Goal: Information Seeking & Learning: Learn about a topic

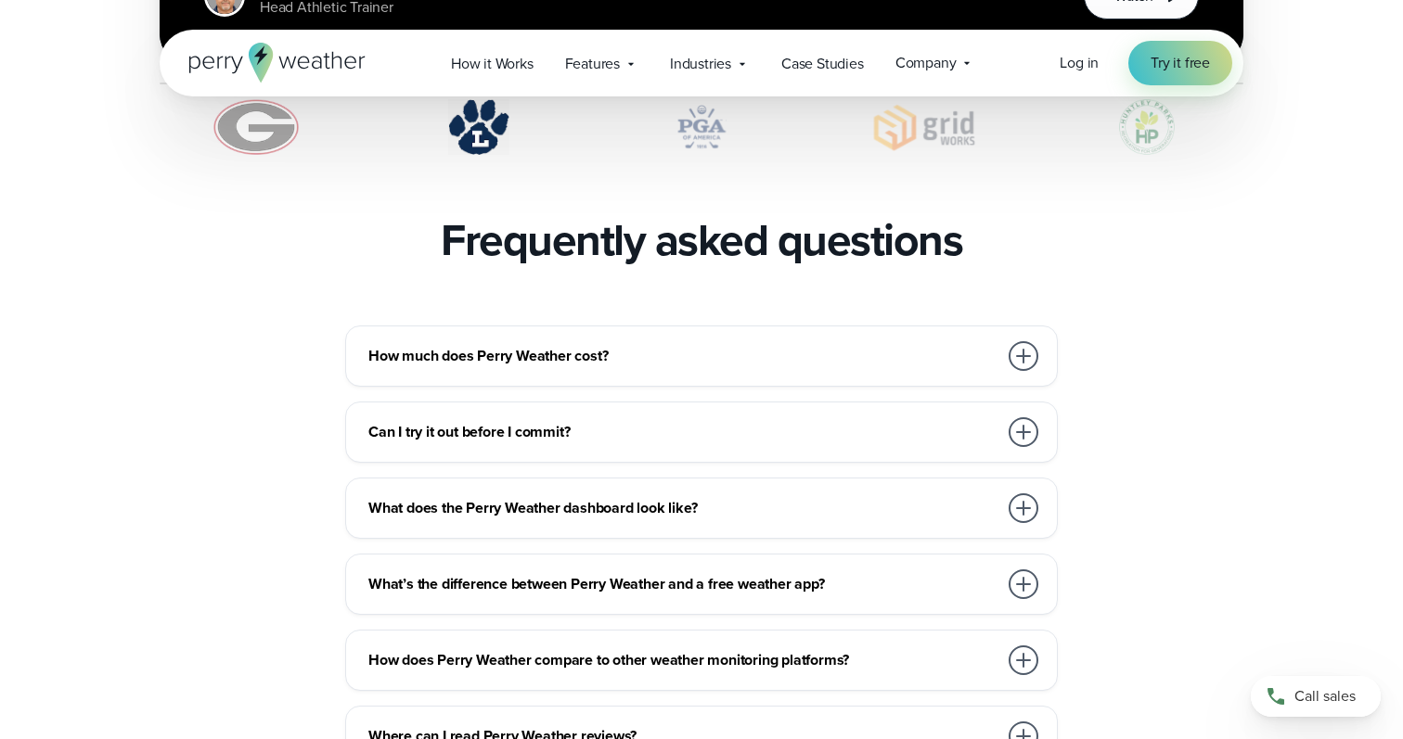
scroll to position [4011, 0]
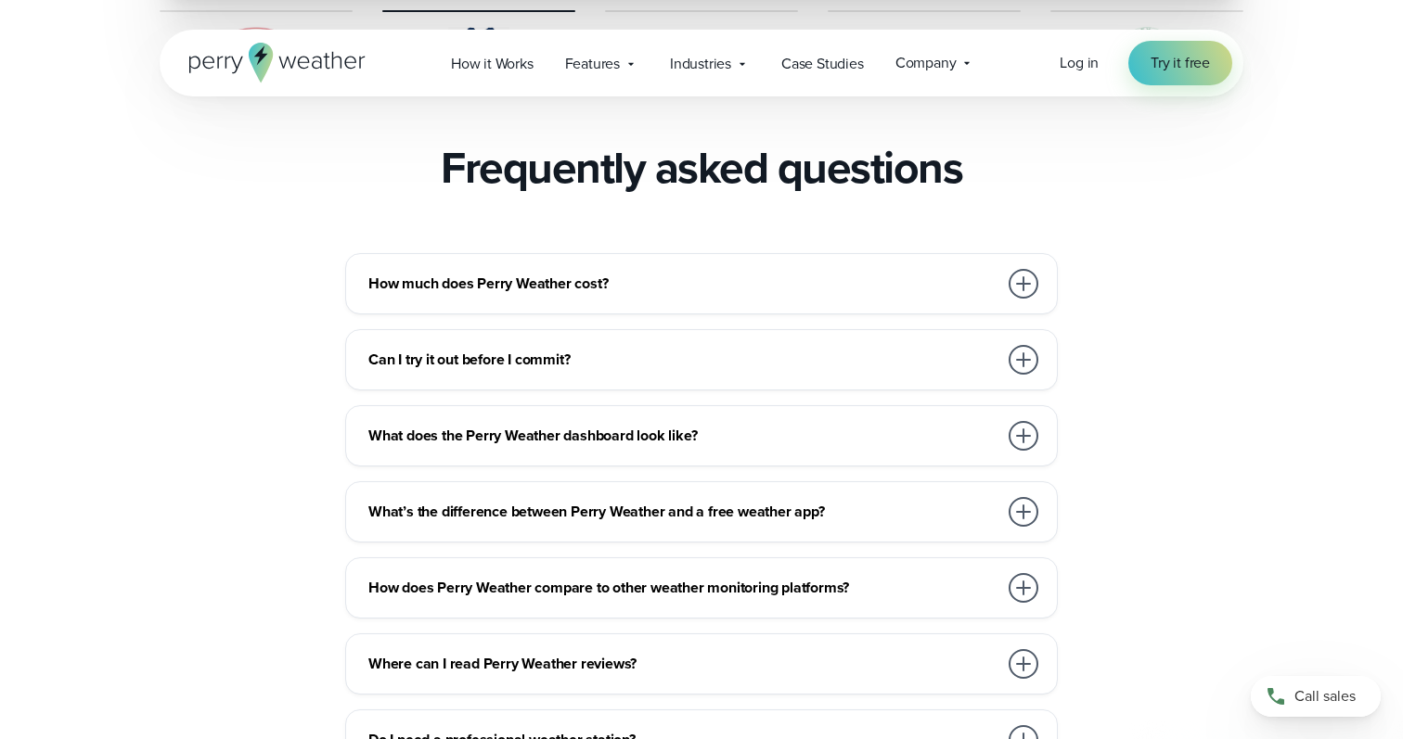
click at [752, 349] on h3 "Can I try it out before I commit?" at bounding box center [682, 360] width 629 height 22
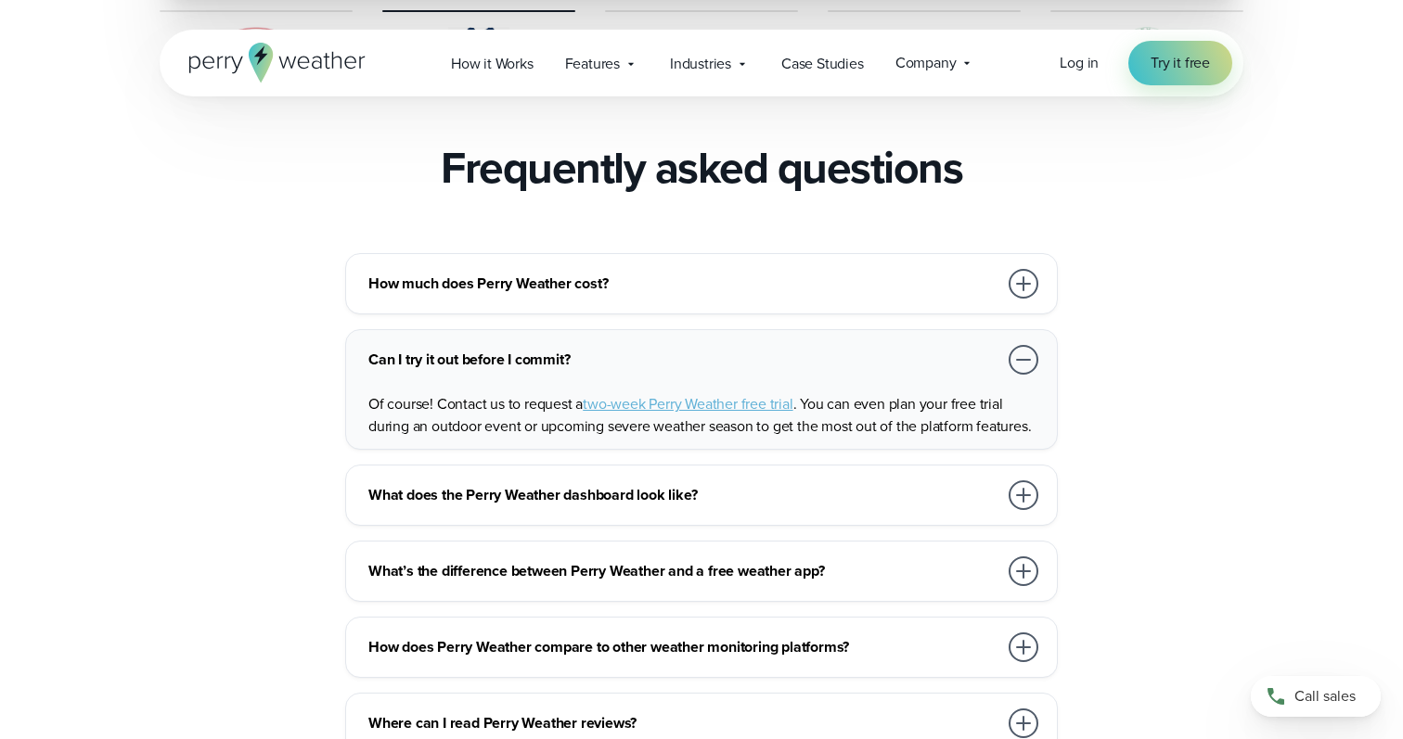
click at [752, 349] on h3 "Can I try it out before I commit?" at bounding box center [682, 360] width 629 height 22
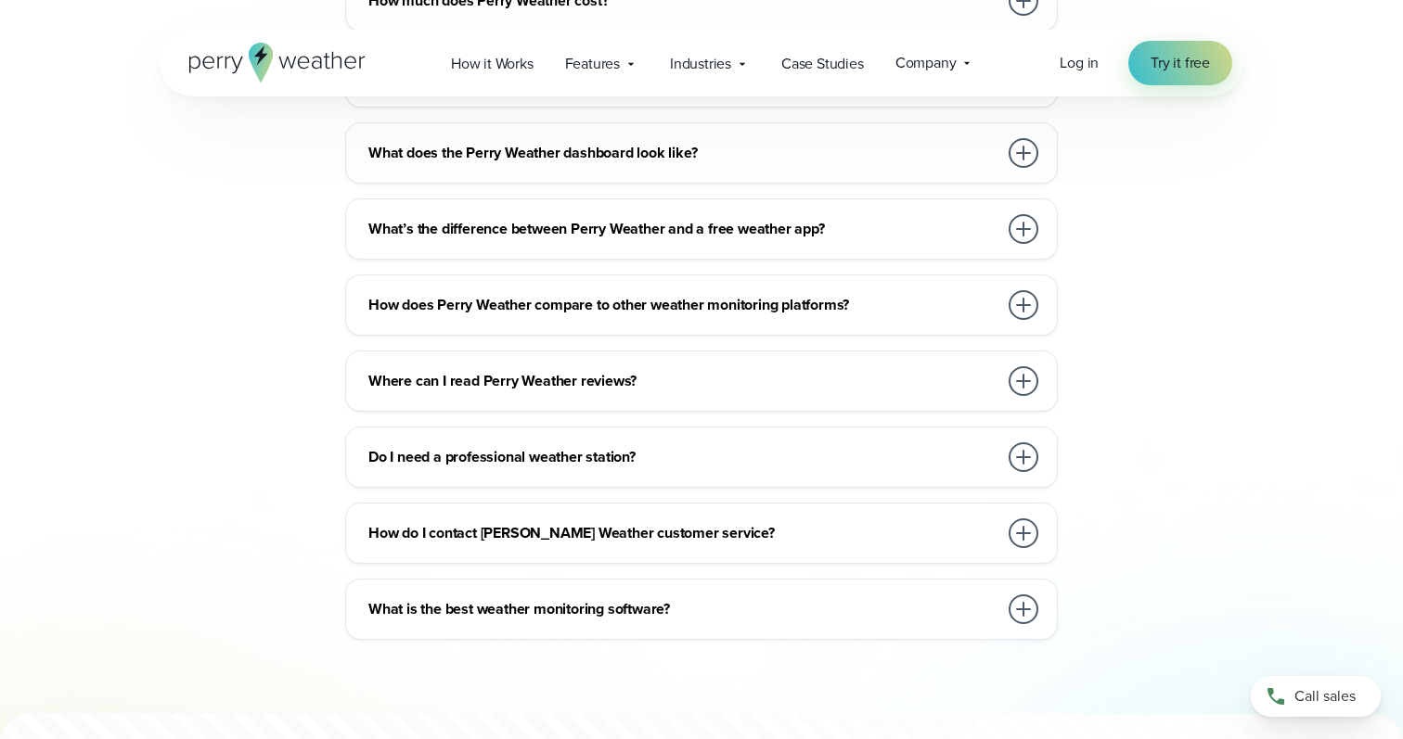
scroll to position [4484, 0]
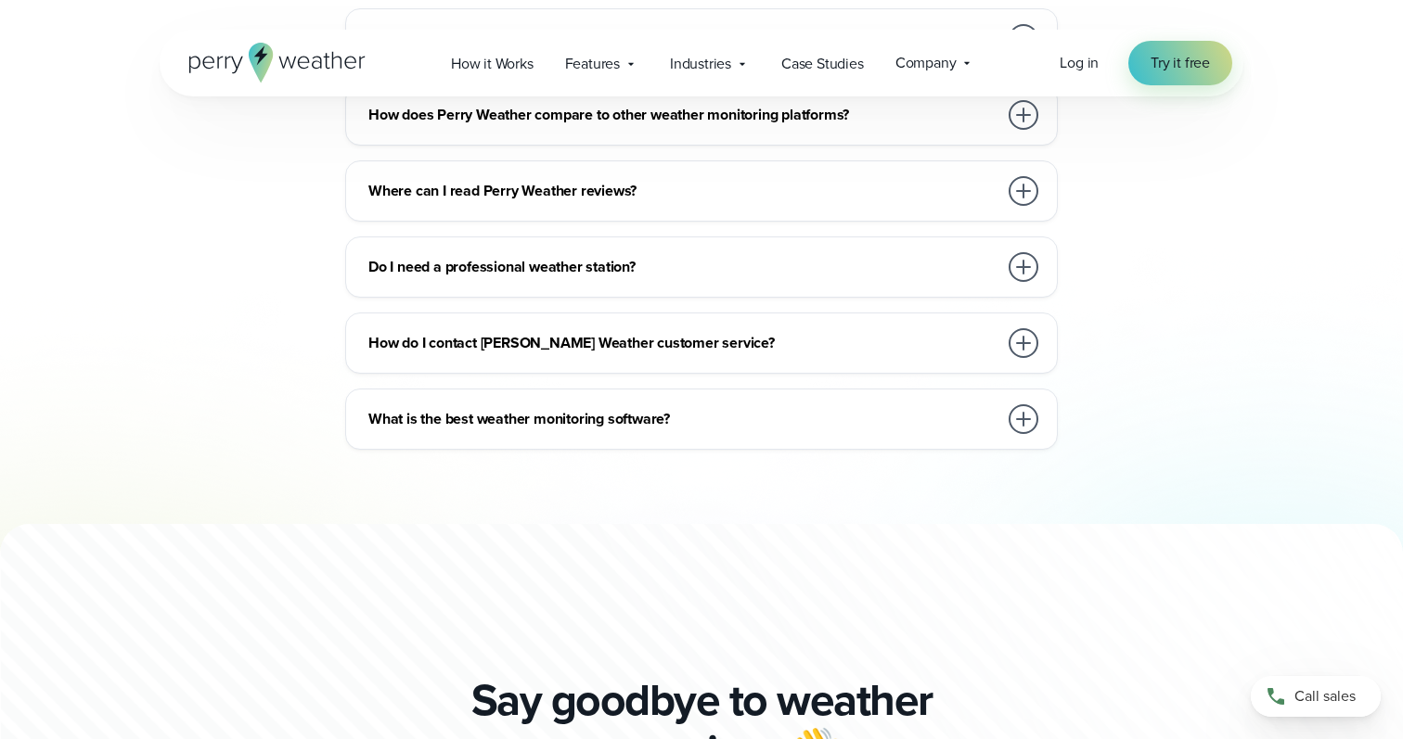
click at [745, 332] on h3 "How do I contact Perry Weather customer service?" at bounding box center [682, 343] width 629 height 22
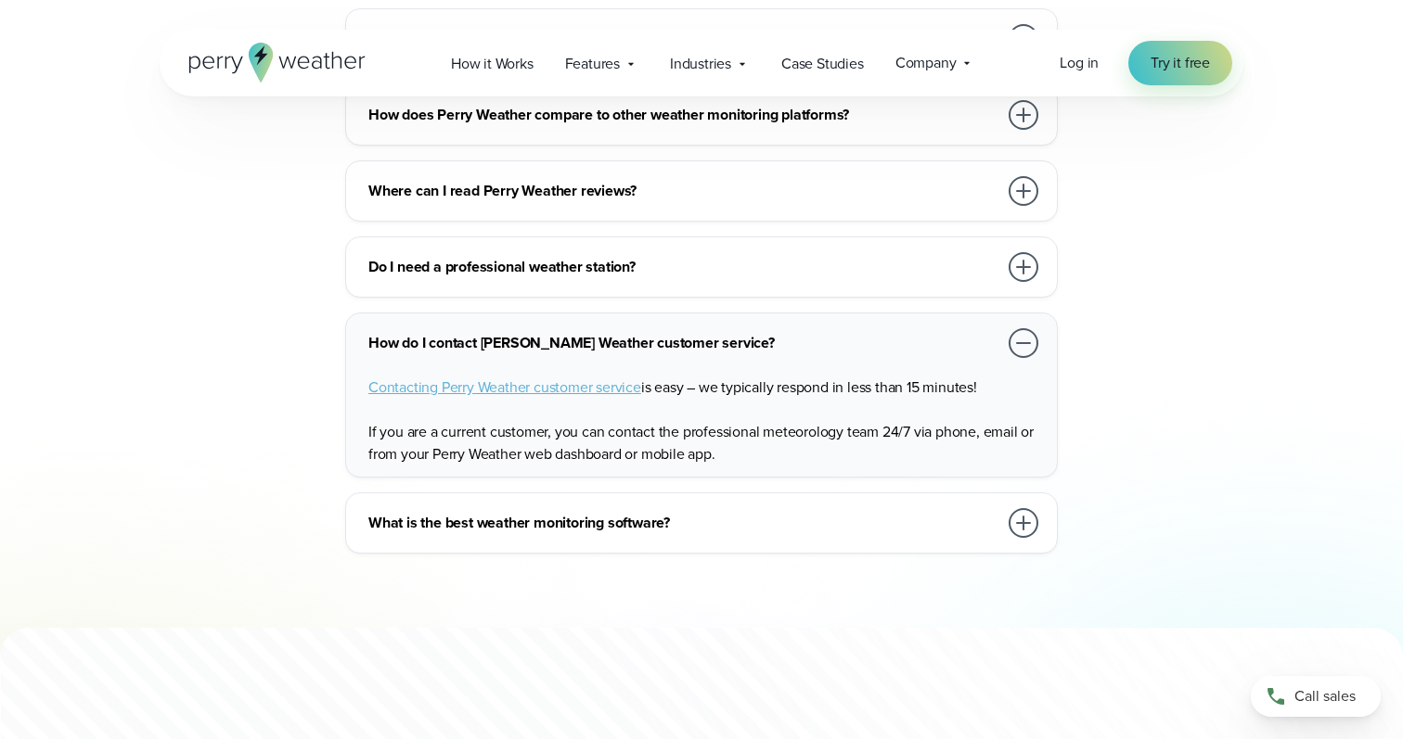
click at [745, 332] on h3 "How do I contact Perry Weather customer service?" at bounding box center [682, 343] width 629 height 22
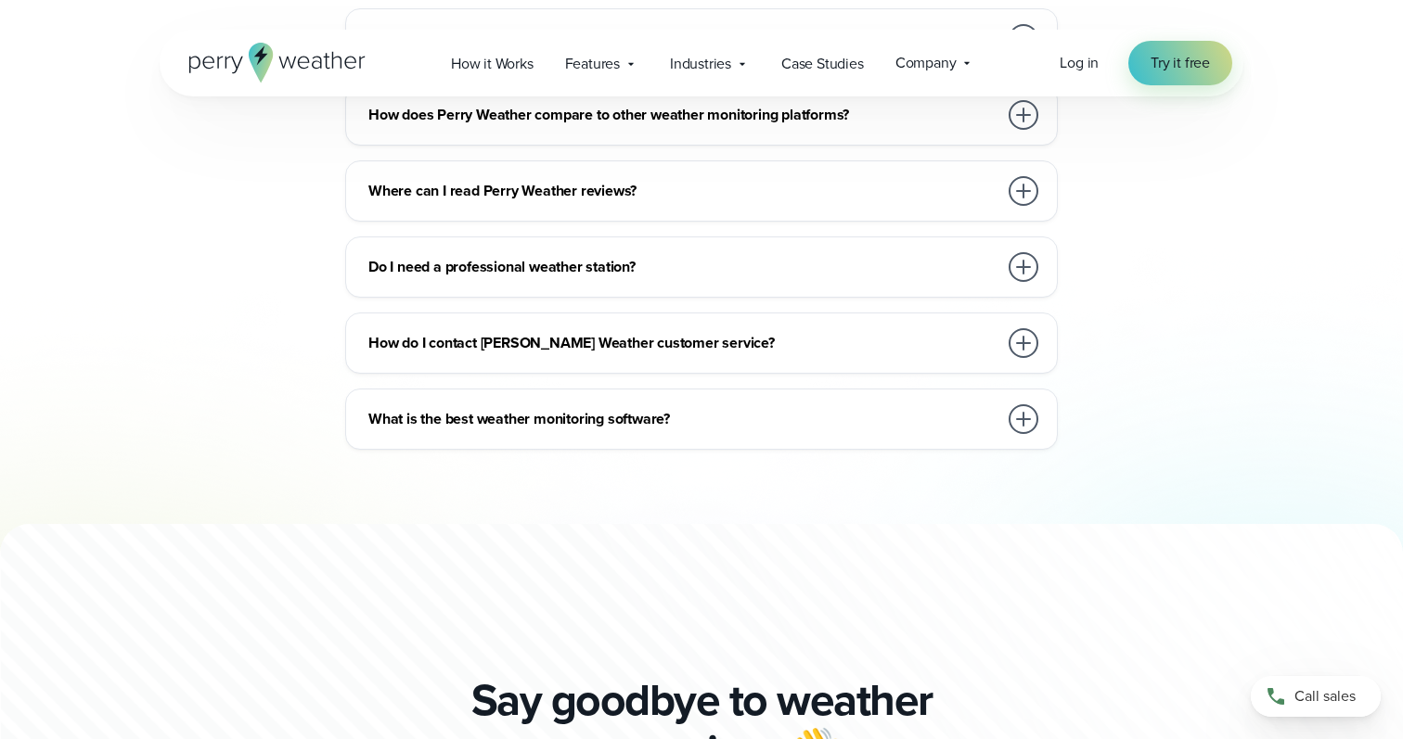
click at [755, 249] on div "Do I need a professional weather station?" at bounding box center [704, 267] width 673 height 37
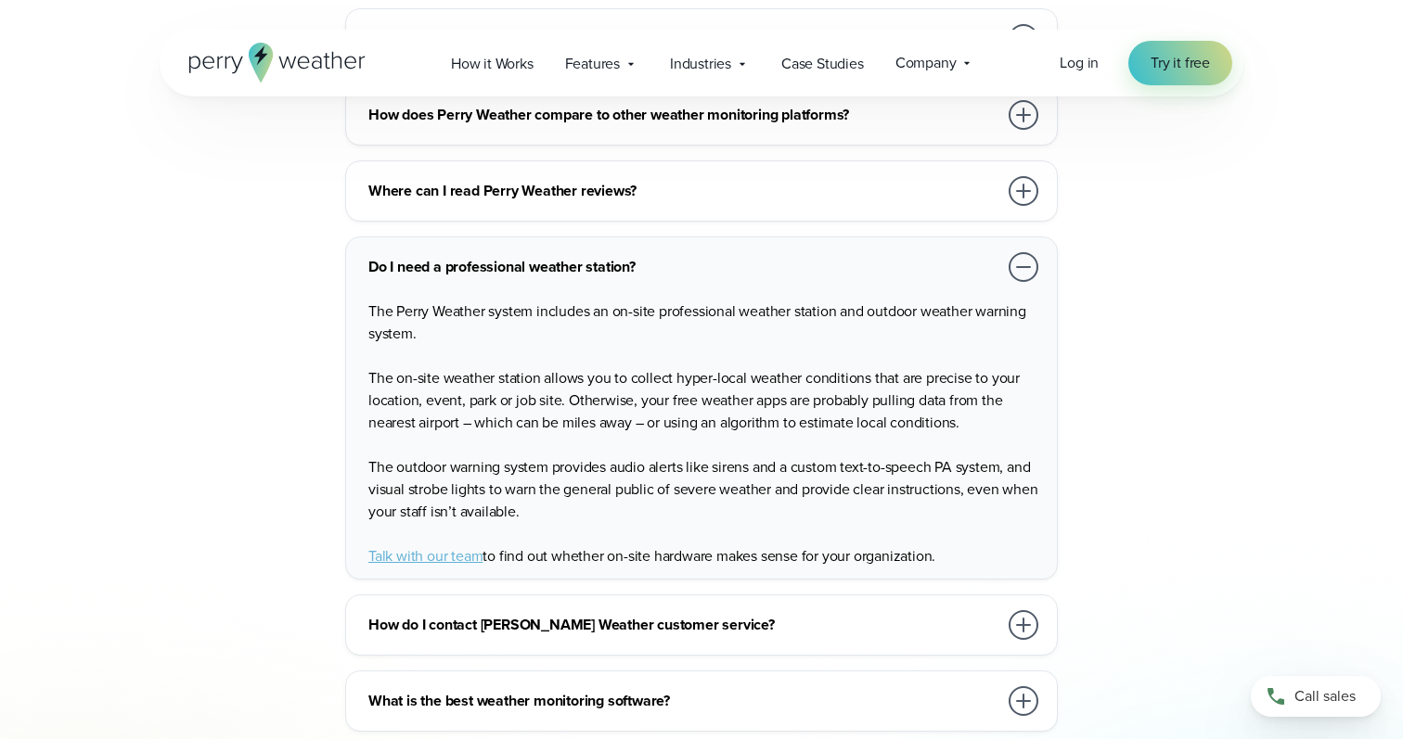
click at [754, 249] on div "Do I need a professional weather station?" at bounding box center [704, 267] width 673 height 37
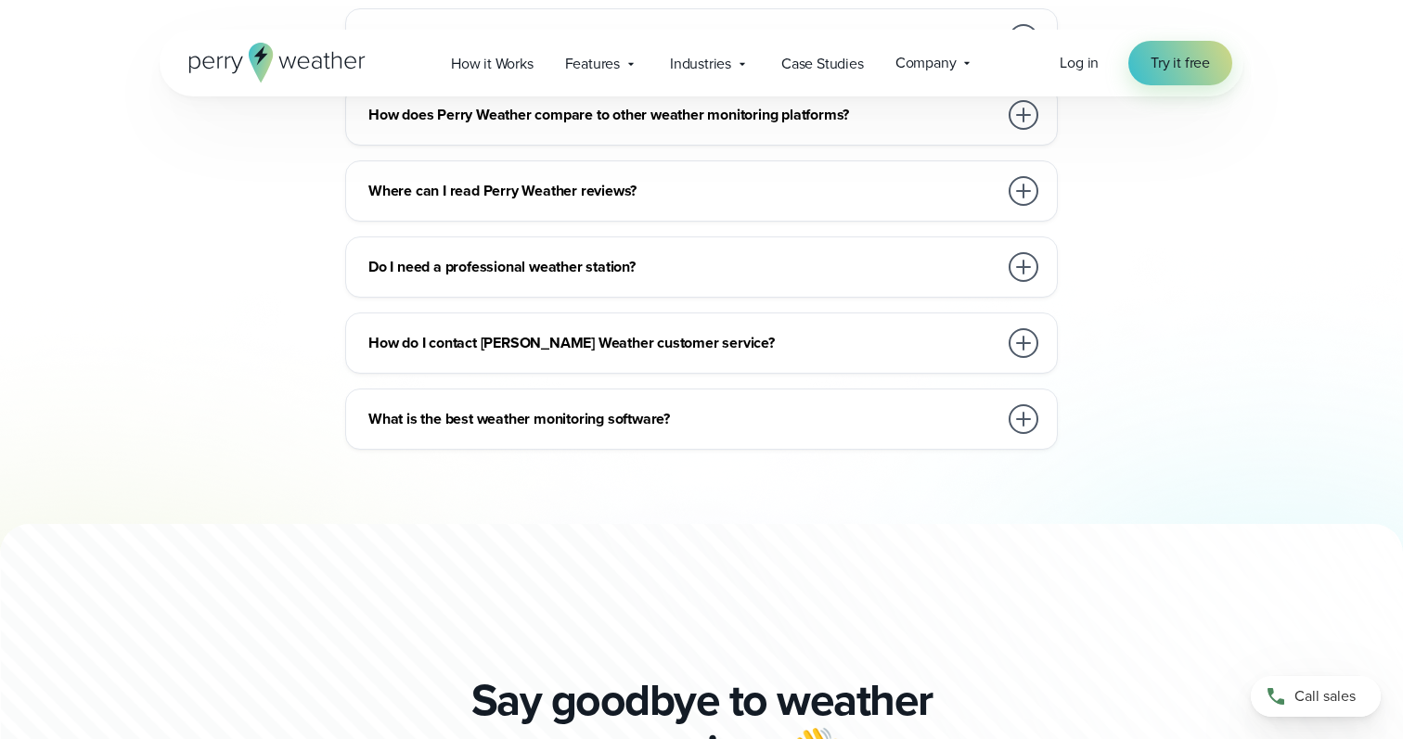
click at [737, 180] on h3 "Where can I read Perry Weather reviews?" at bounding box center [682, 191] width 629 height 22
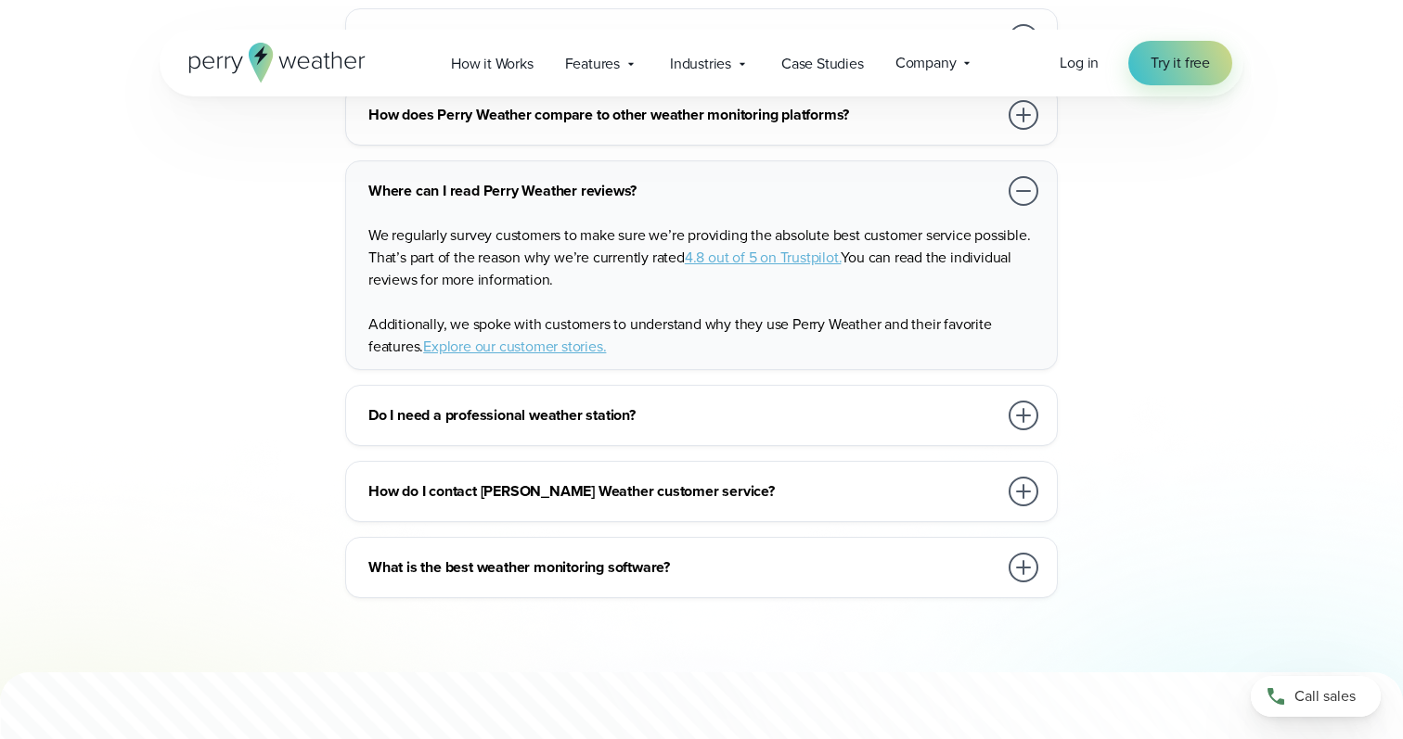
click at [737, 180] on h3 "Where can I read Perry Weather reviews?" at bounding box center [682, 191] width 629 height 22
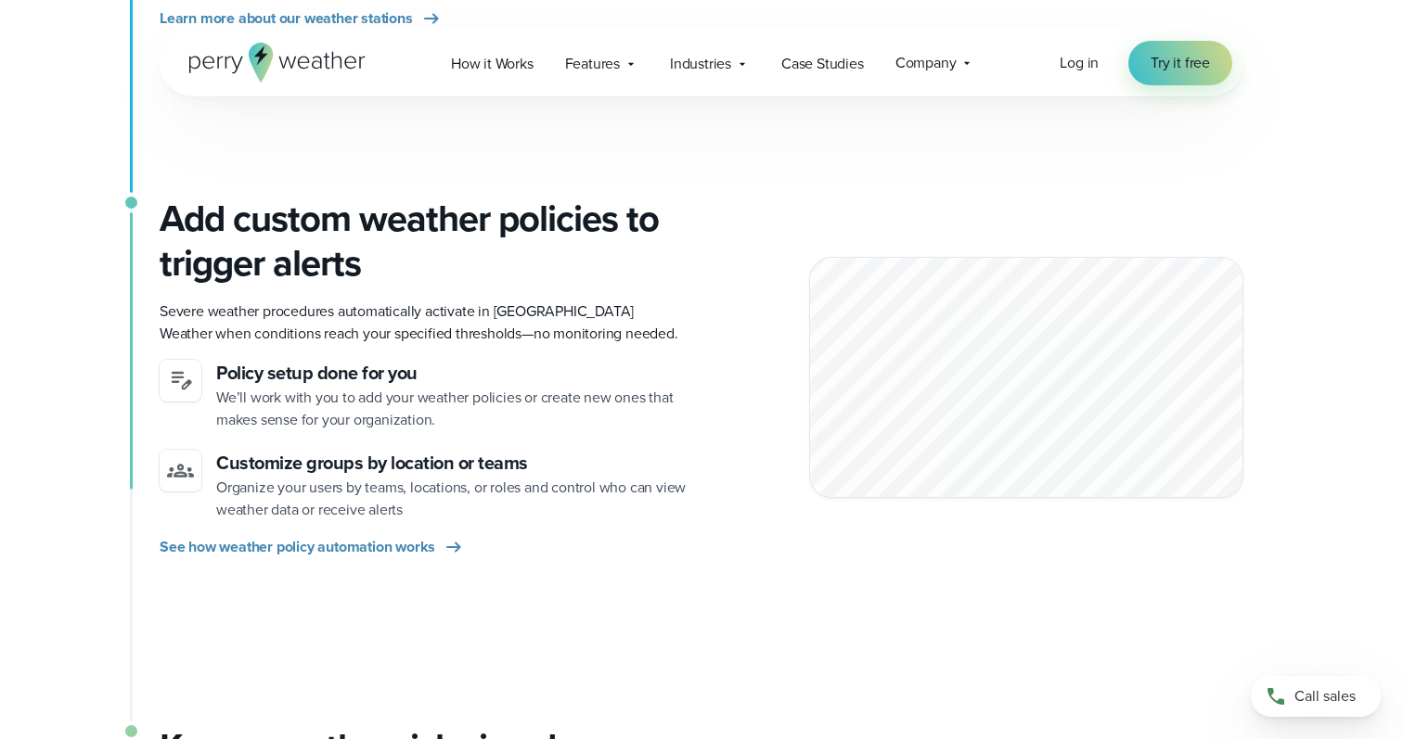
scroll to position [878, 0]
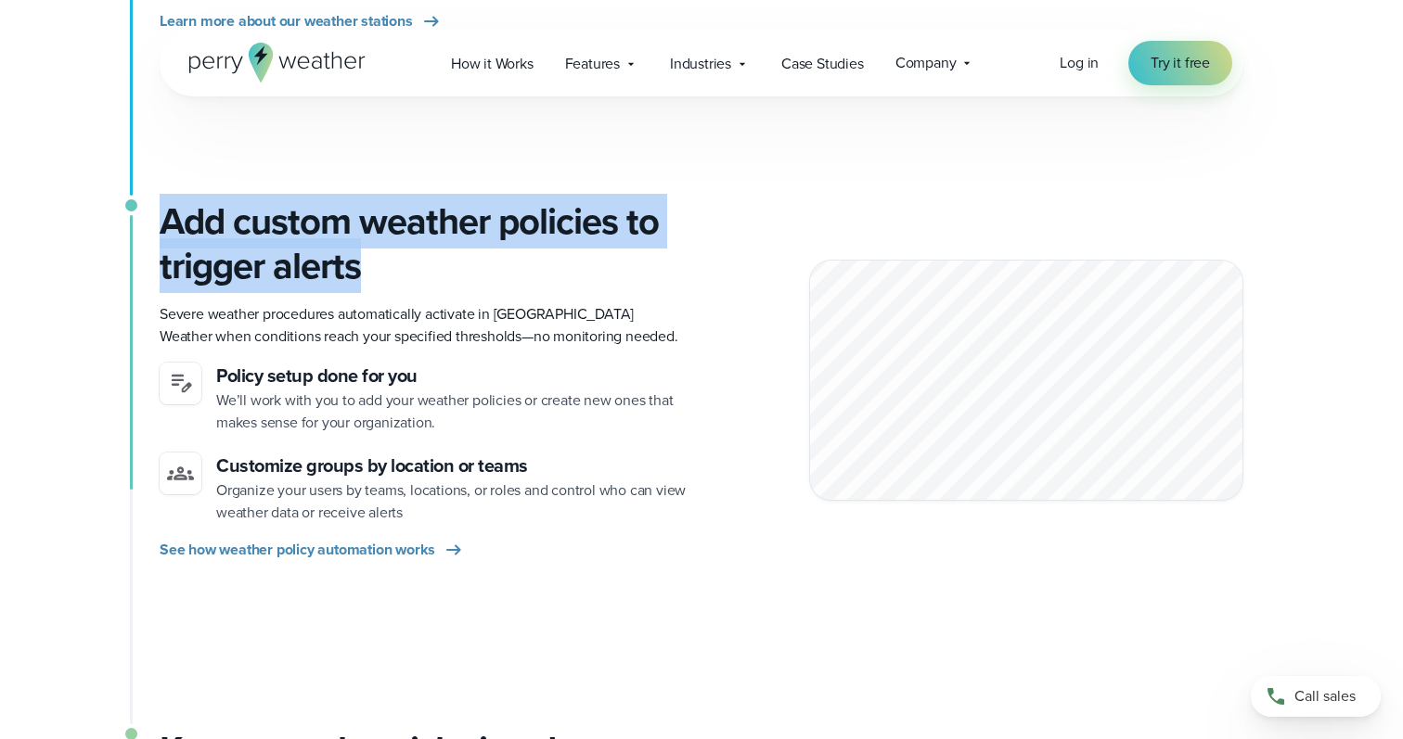
drag, startPoint x: 162, startPoint y: 210, endPoint x: 401, endPoint y: 268, distance: 245.5
click at [401, 268] on h3 "Add custom weather policies to trigger alerts" at bounding box center [423, 243] width 527 height 89
drag, startPoint x: 401, startPoint y: 268, endPoint x: 179, endPoint y: 221, distance: 226.7
click at [179, 221] on h3 "Add custom weather policies to trigger alerts" at bounding box center [423, 243] width 527 height 89
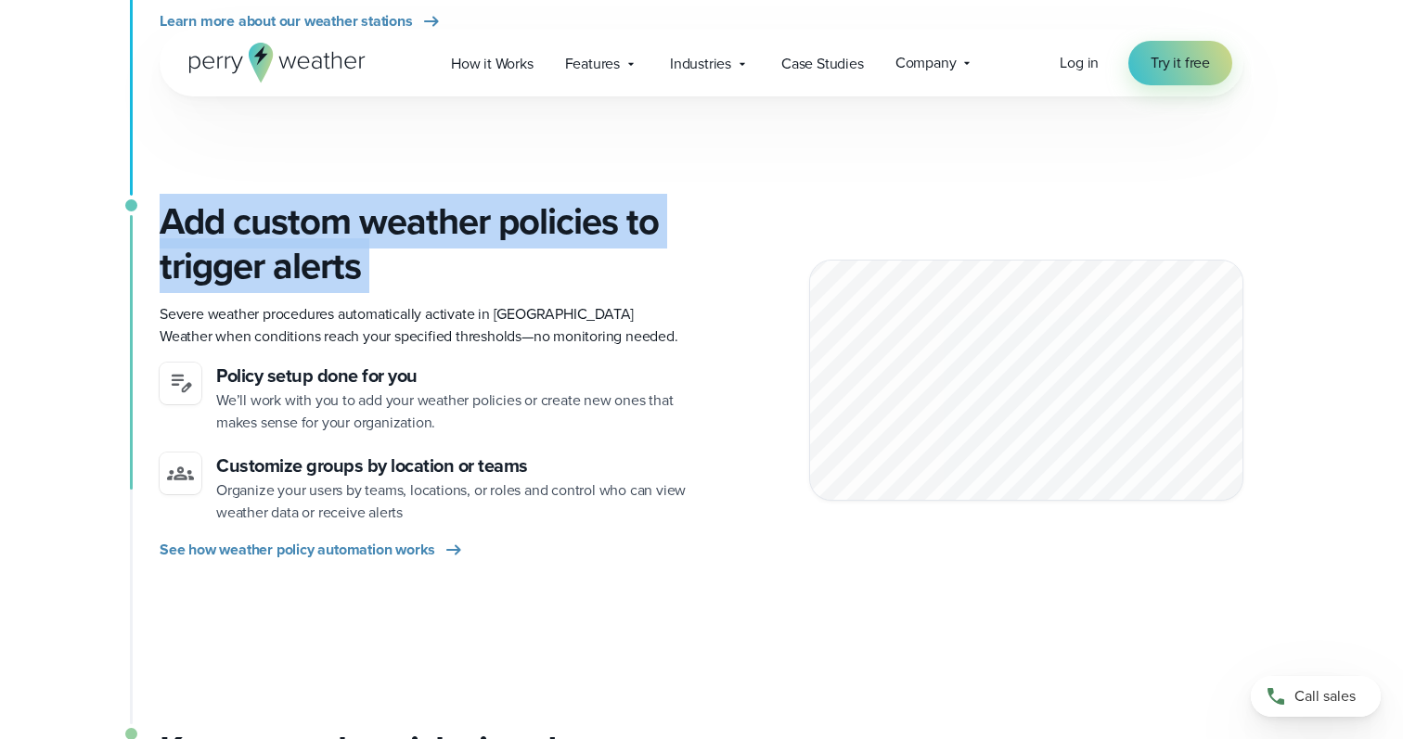
click at [179, 221] on h3 "Add custom weather policies to trigger alerts" at bounding box center [423, 243] width 527 height 89
drag, startPoint x: 175, startPoint y: 221, endPoint x: 446, endPoint y: 310, distance: 285.1
click at [446, 310] on div "Add custom weather policies to trigger alerts Severe weather procedures automat…" at bounding box center [423, 380] width 527 height 362
click at [419, 263] on h3 "Add custom weather policies to trigger alerts" at bounding box center [423, 243] width 527 height 89
drag, startPoint x: 419, startPoint y: 263, endPoint x: 159, endPoint y: 220, distance: 264.3
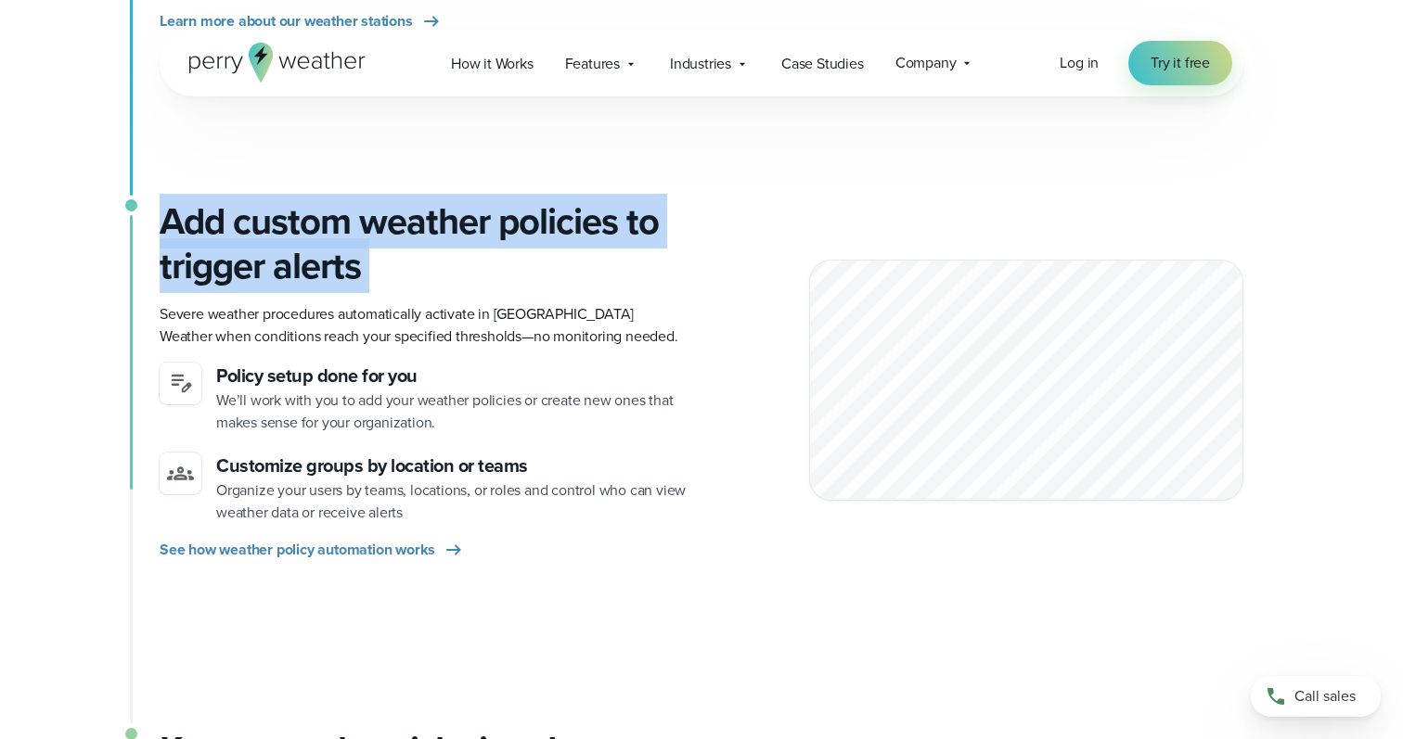
drag, startPoint x: 159, startPoint y: 220, endPoint x: 391, endPoint y: 259, distance: 235.2
click at [391, 259] on h3 "Add custom weather policies to trigger alerts" at bounding box center [423, 243] width 527 height 89
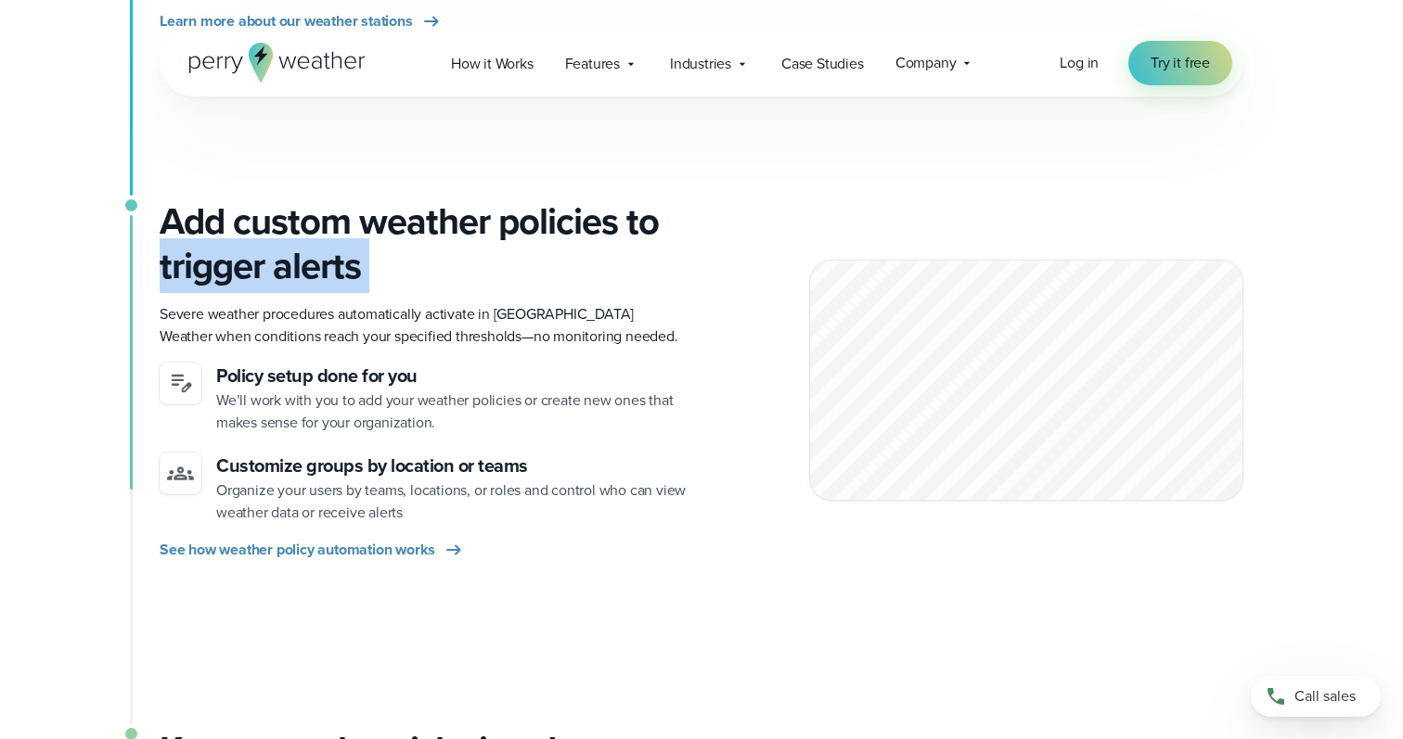
drag, startPoint x: 391, startPoint y: 259, endPoint x: 211, endPoint y: 247, distance: 180.4
click at [211, 248] on h3 "Add custom weather policies to trigger alerts" at bounding box center [423, 243] width 527 height 89
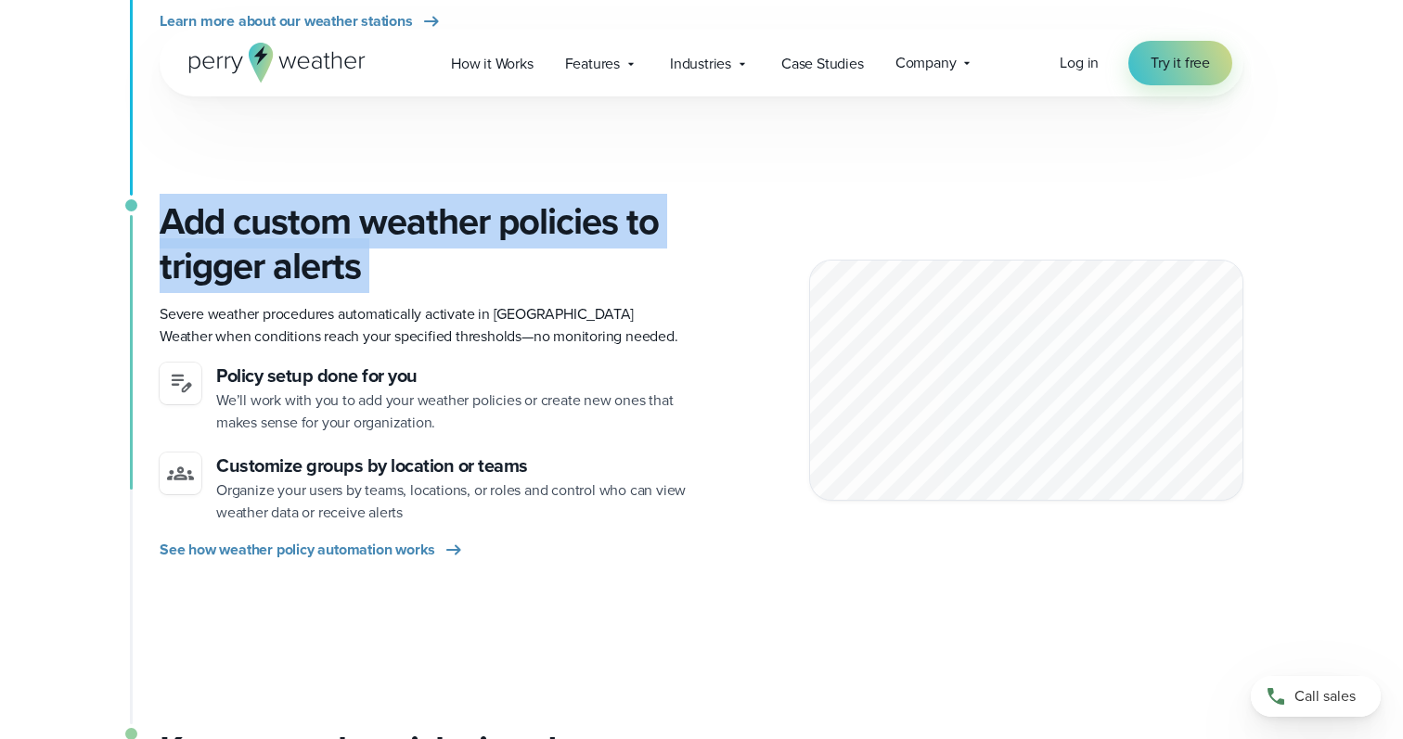
click at [210, 243] on h3 "Add custom weather policies to trigger alerts" at bounding box center [423, 243] width 527 height 89
drag, startPoint x: 172, startPoint y: 234, endPoint x: 399, endPoint y: 279, distance: 231.8
click at [398, 279] on h3 "Add custom weather policies to trigger alerts" at bounding box center [423, 243] width 527 height 89
click at [399, 279] on h3 "Add custom weather policies to trigger alerts" at bounding box center [423, 243] width 527 height 89
drag, startPoint x: 399, startPoint y: 279, endPoint x: 186, endPoint y: 224, distance: 220.3
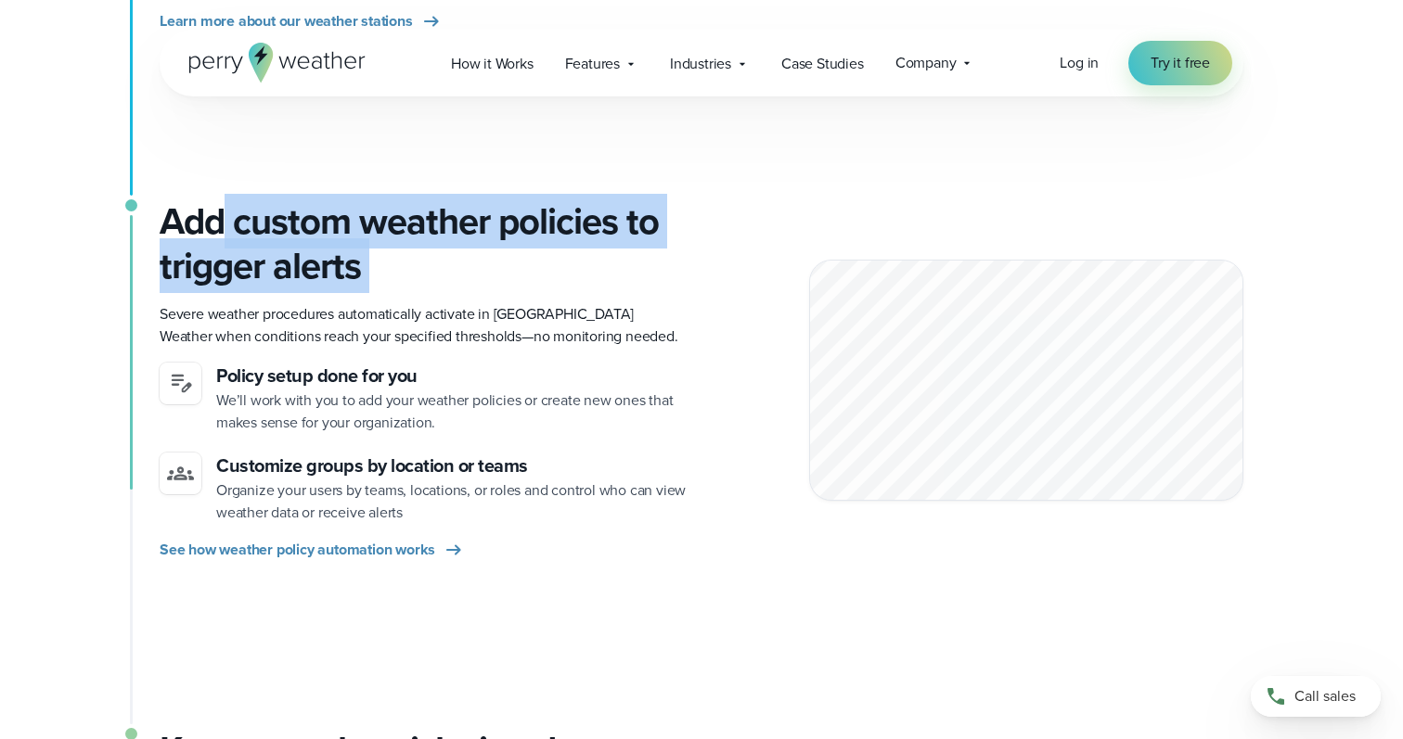
click at [189, 227] on h3 "Add custom weather policies to trigger alerts" at bounding box center [423, 243] width 527 height 89
click at [163, 222] on h3 "Add custom weather policies to trigger alerts" at bounding box center [423, 243] width 527 height 89
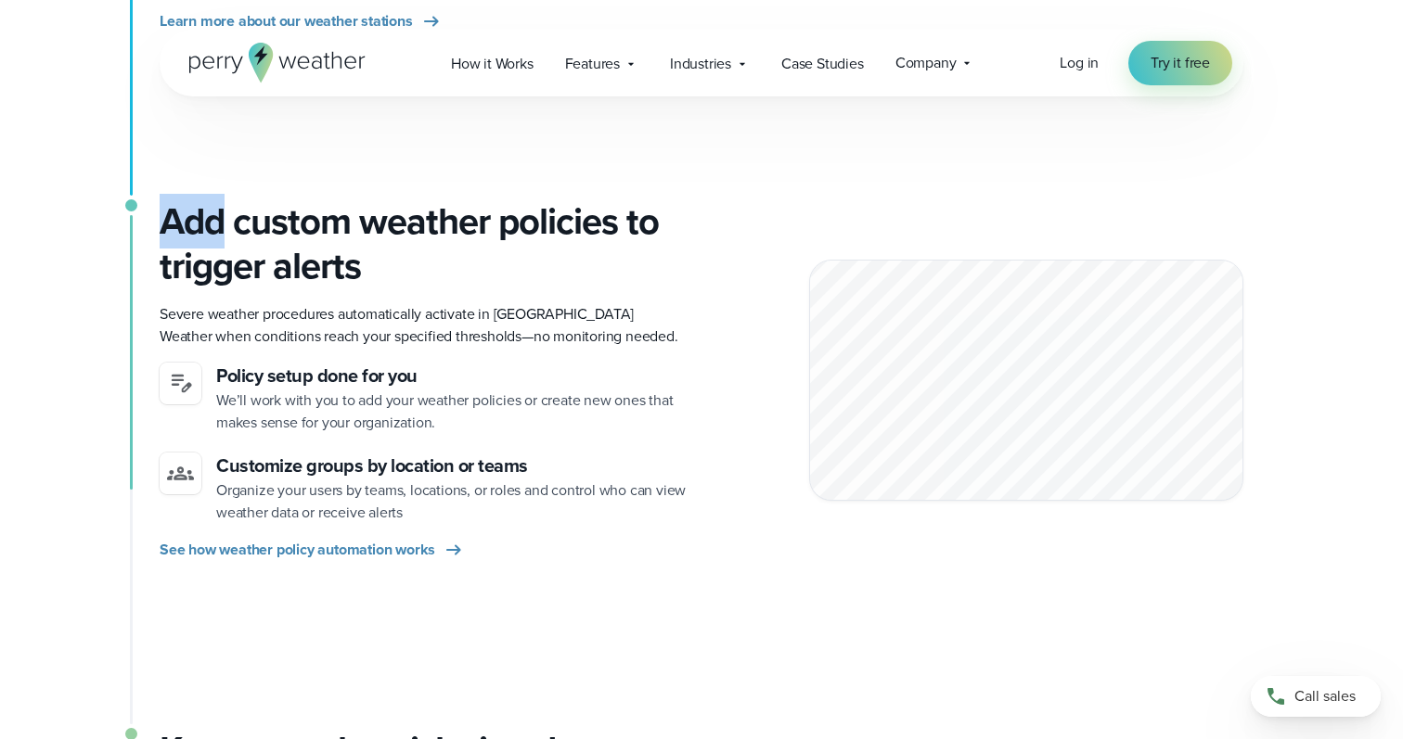
drag, startPoint x: 163, startPoint y: 222, endPoint x: 311, endPoint y: 231, distance: 147.8
click at [237, 224] on h3 "Add custom weather policies to trigger alerts" at bounding box center [423, 243] width 527 height 89
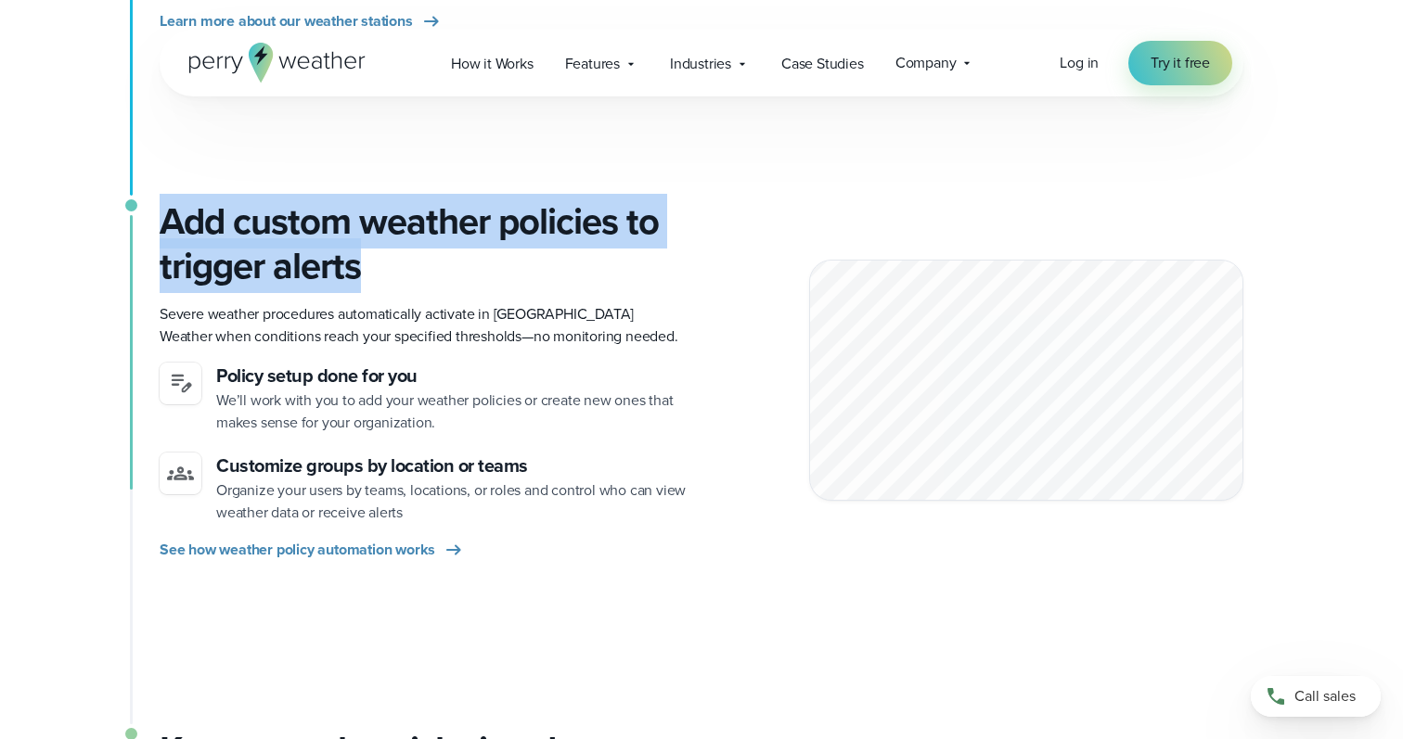
drag, startPoint x: 434, startPoint y: 261, endPoint x: 144, endPoint y: 213, distance: 294.2
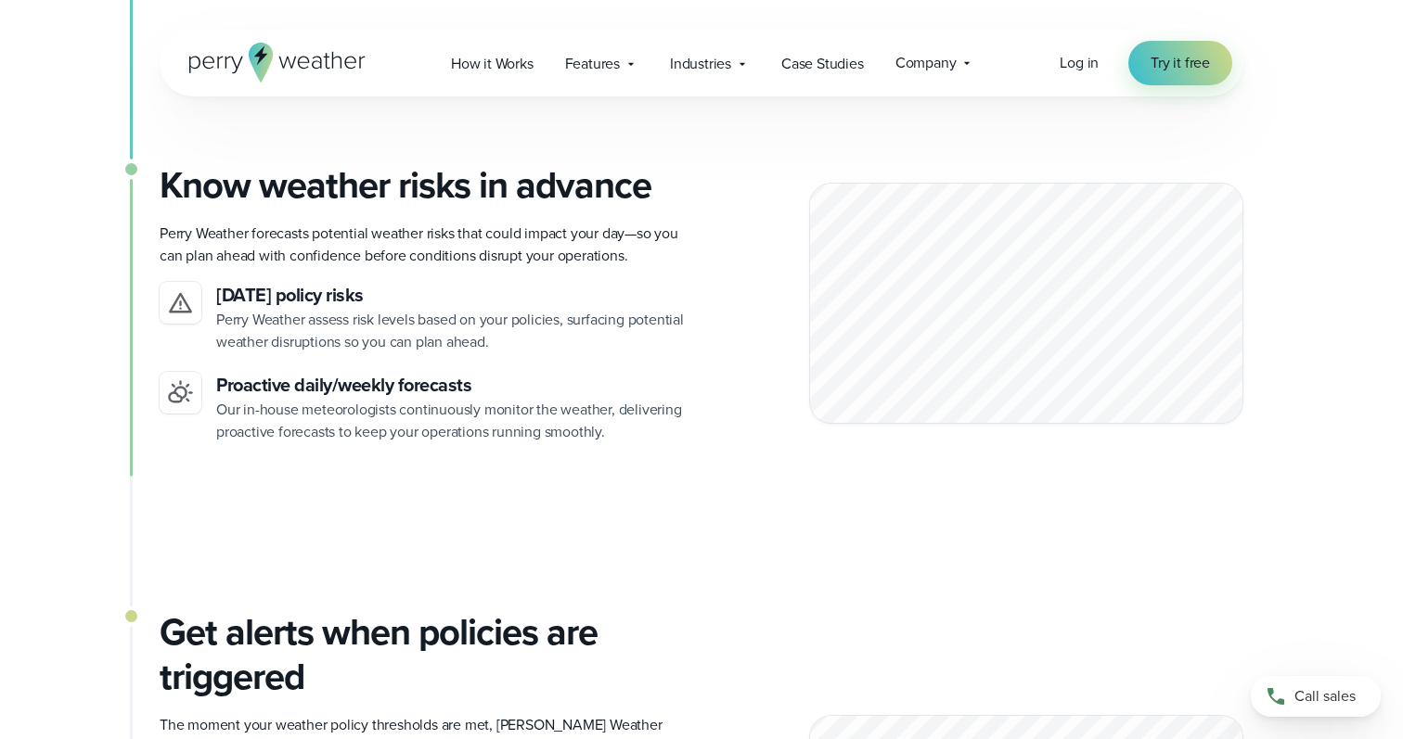
scroll to position [1455, 0]
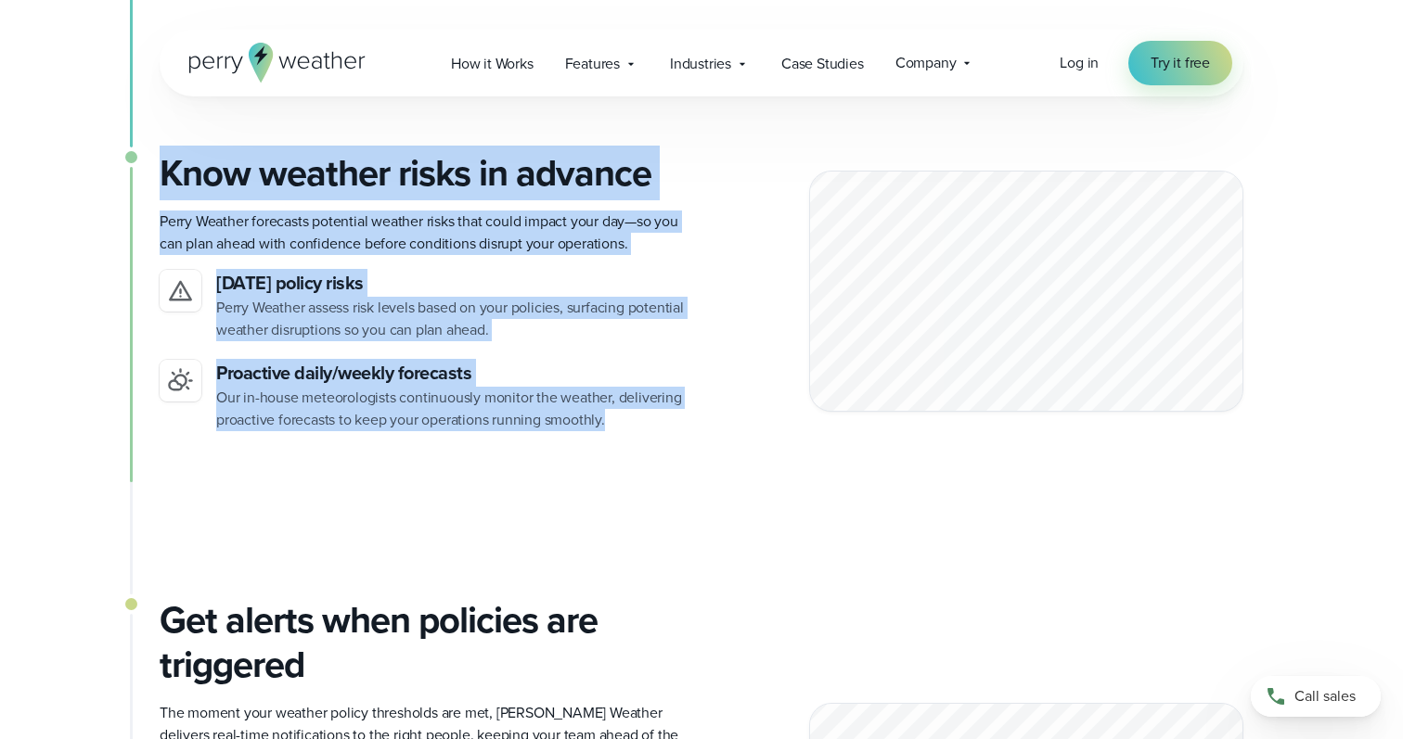
drag, startPoint x: 160, startPoint y: 153, endPoint x: 828, endPoint y: 231, distance: 673.4
click at [828, 231] on div "Know weather risks in advance Perry Weather forecasts potential weather risks t…" at bounding box center [701, 291] width 1083 height 280
click at [677, 230] on p "Perry Weather forecasts potential weather risks that could impact your day—so y…" at bounding box center [423, 233] width 527 height 45
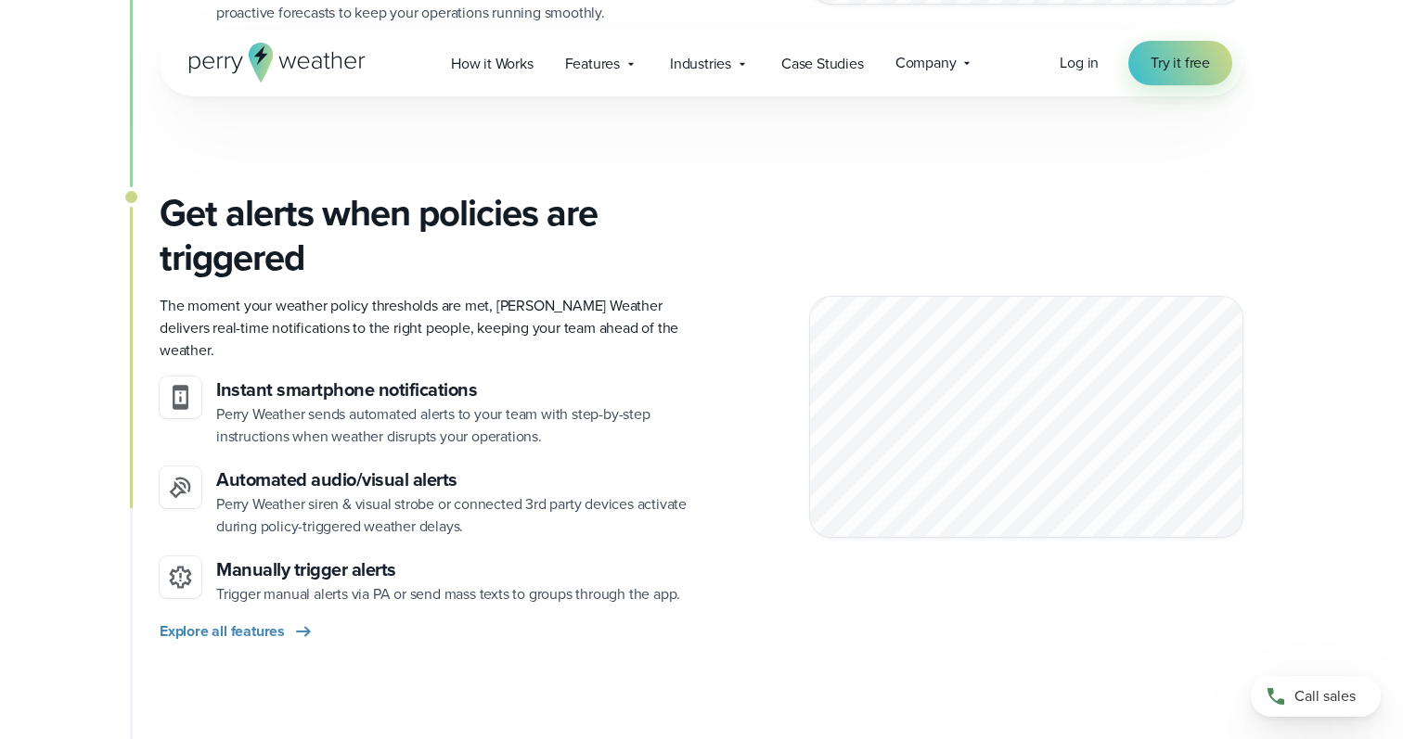
scroll to position [1868, 0]
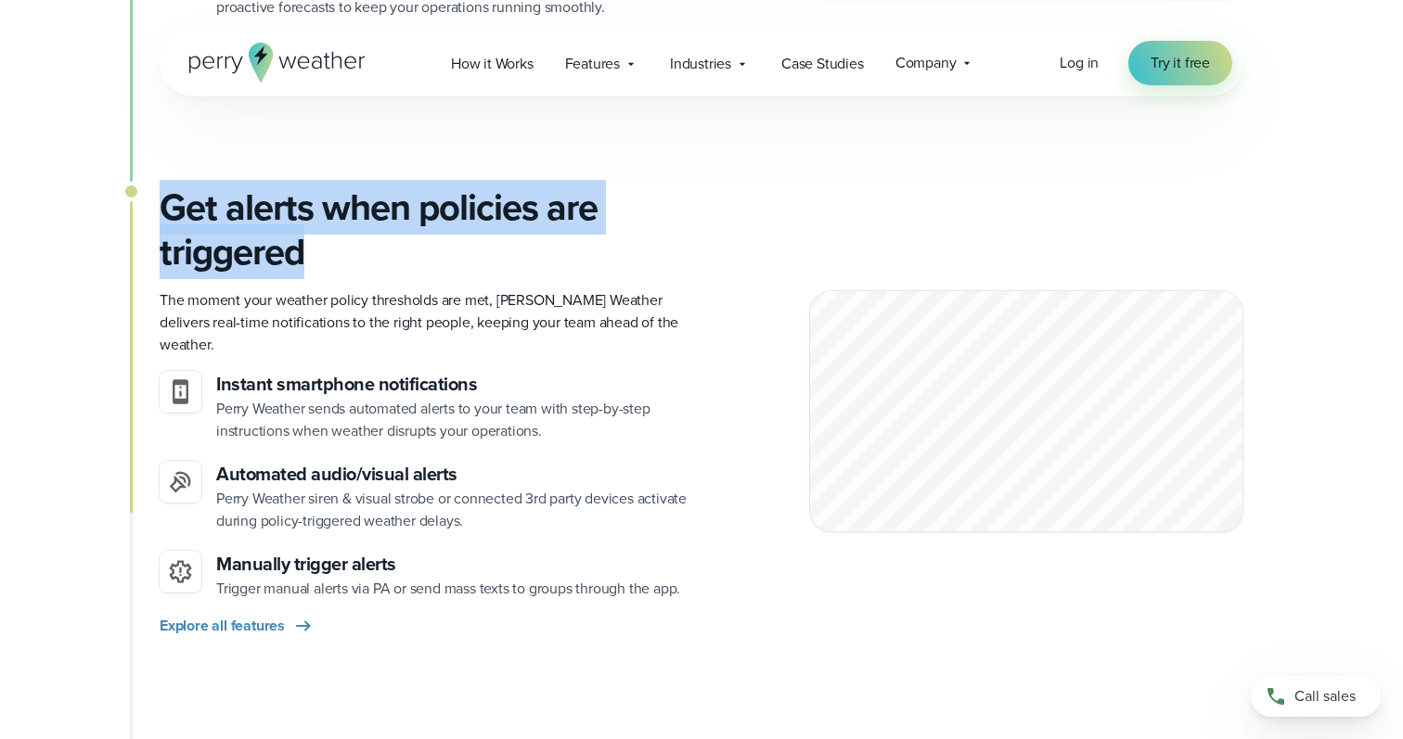
drag, startPoint x: 164, startPoint y: 203, endPoint x: 335, endPoint y: 253, distance: 177.9
click at [335, 253] on h3 "Get alerts when policies are triggered" at bounding box center [423, 230] width 527 height 89
drag, startPoint x: 335, startPoint y: 253, endPoint x: 183, endPoint y: 198, distance: 162.0
click at [183, 199] on h3 "Get alerts when policies are triggered" at bounding box center [423, 230] width 527 height 89
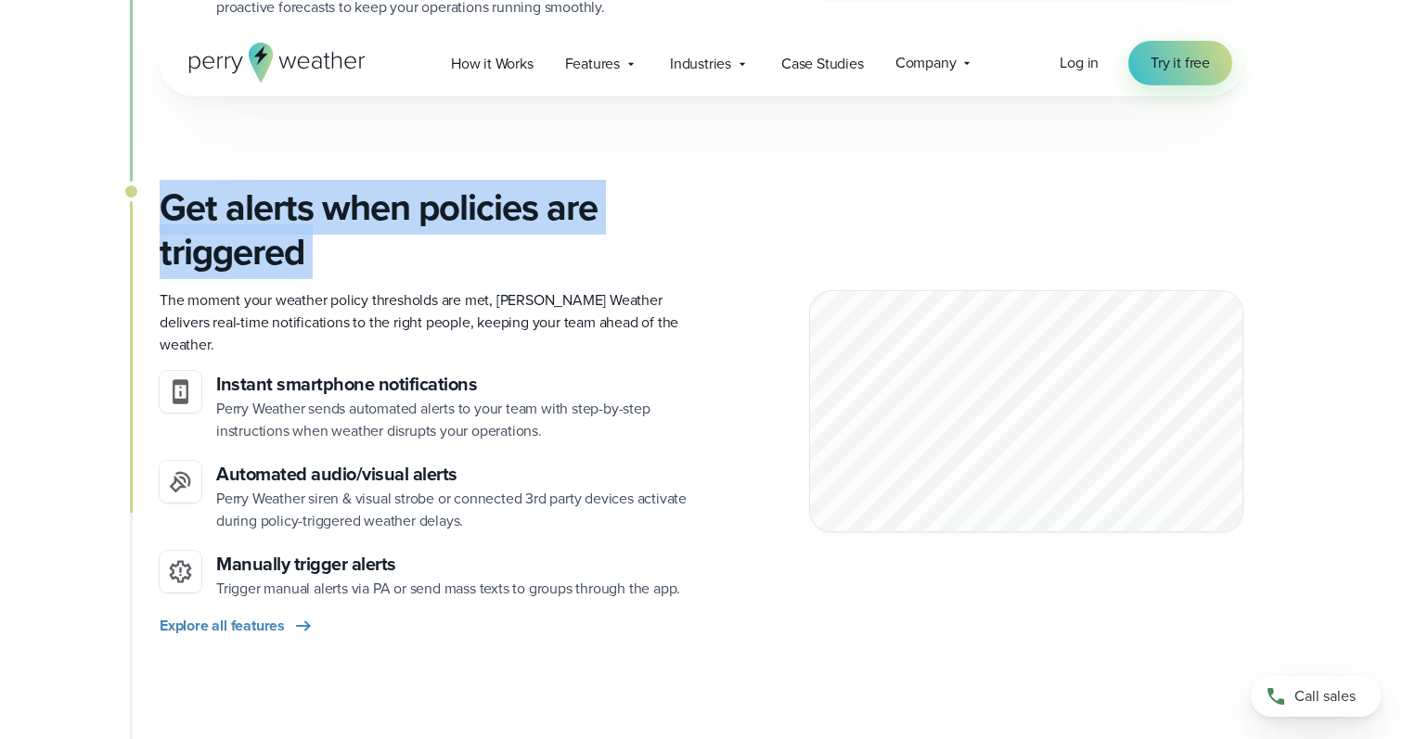
click at [160, 222] on h3 "Get alerts when policies are triggered" at bounding box center [423, 230] width 527 height 89
drag, startPoint x: 160, startPoint y: 222, endPoint x: 380, endPoint y: 250, distance: 222.6
click at [380, 250] on h3 "Get alerts when policies are triggered" at bounding box center [423, 230] width 527 height 89
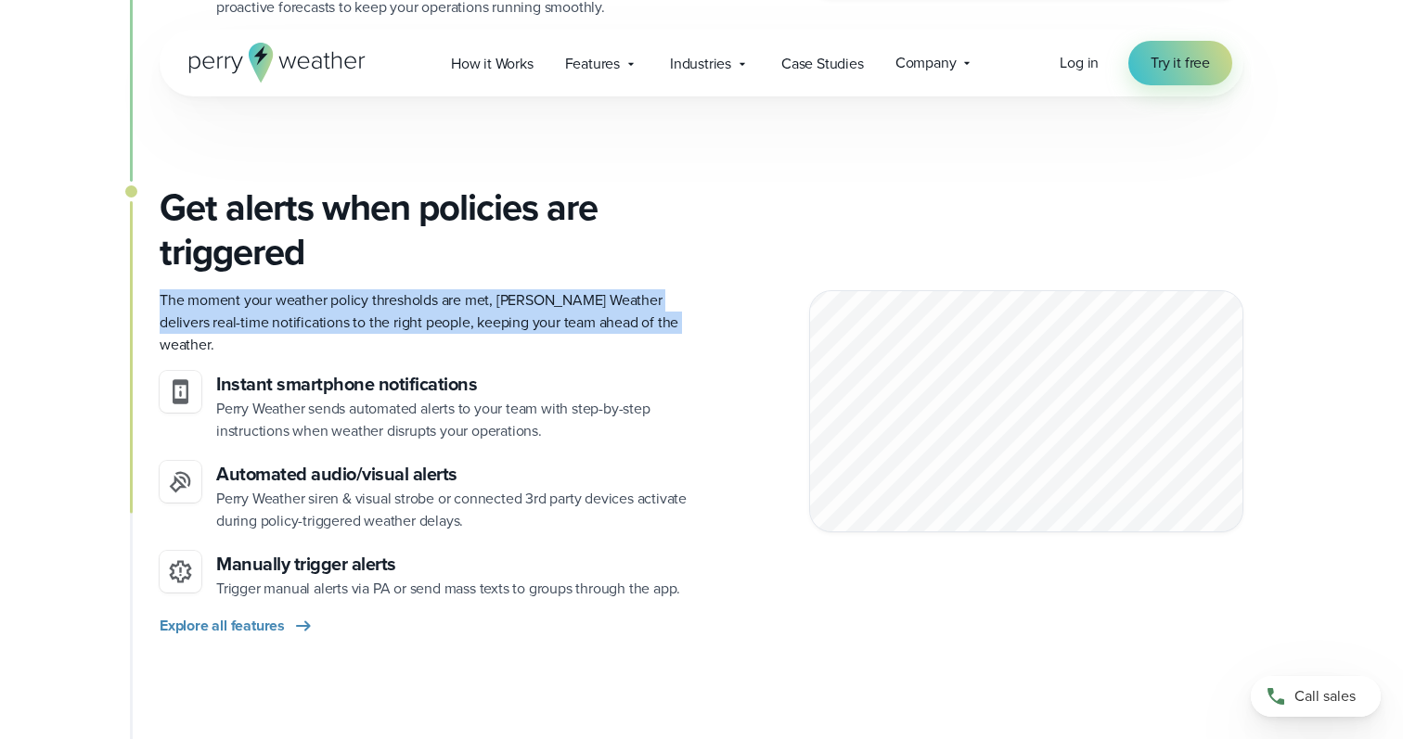
drag, startPoint x: 666, startPoint y: 322, endPoint x: 157, endPoint y: 289, distance: 510.3
click at [157, 289] on div "On-site stations capture real-time conditions Unlike weather apps that rely on …" at bounding box center [701, 29] width 1336 height 2697
drag, startPoint x: 157, startPoint y: 289, endPoint x: 654, endPoint y: 327, distance: 498.6
click at [654, 327] on div "On-site stations capture real-time conditions Unlike weather apps that rely on …" at bounding box center [701, 29] width 1336 height 2697
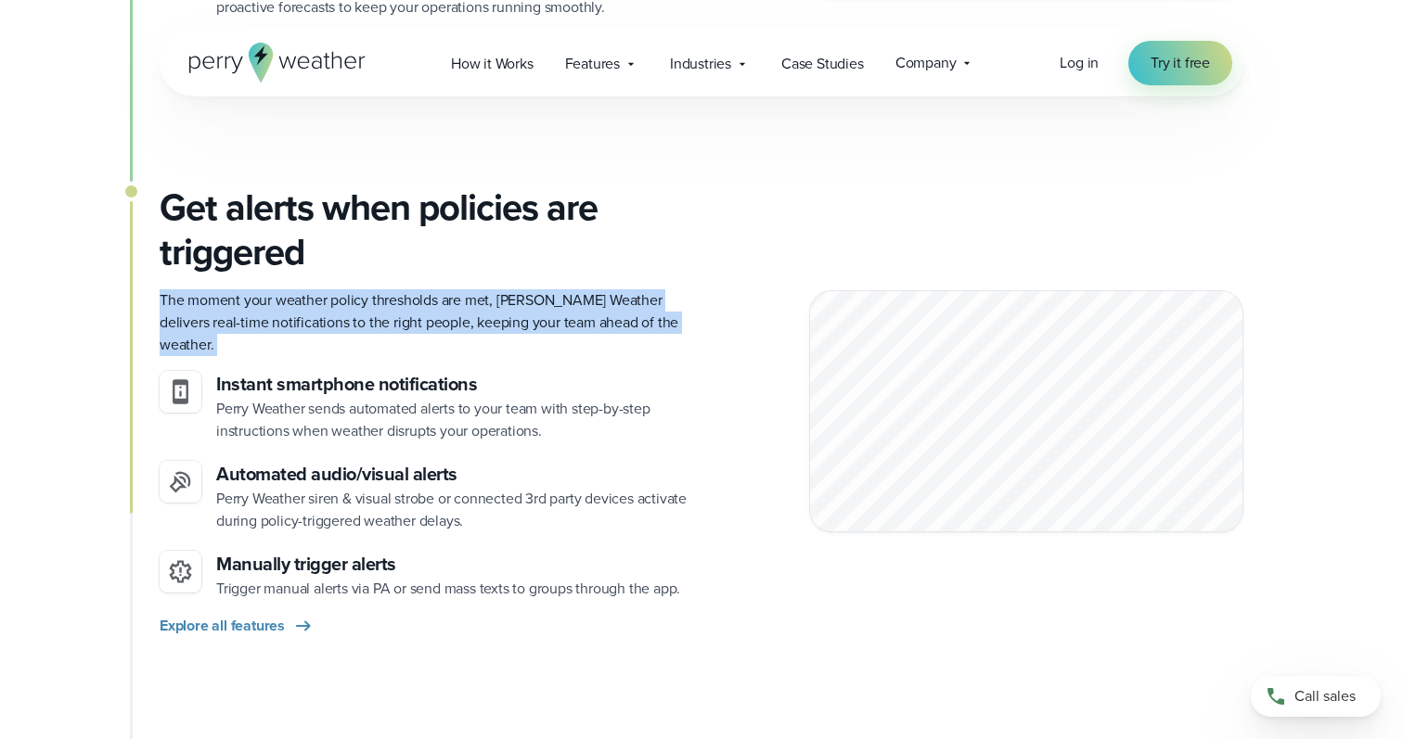
click at [654, 327] on p "The moment your weather policy thresholds are met, Perry Weather delivers real-…" at bounding box center [423, 322] width 527 height 67
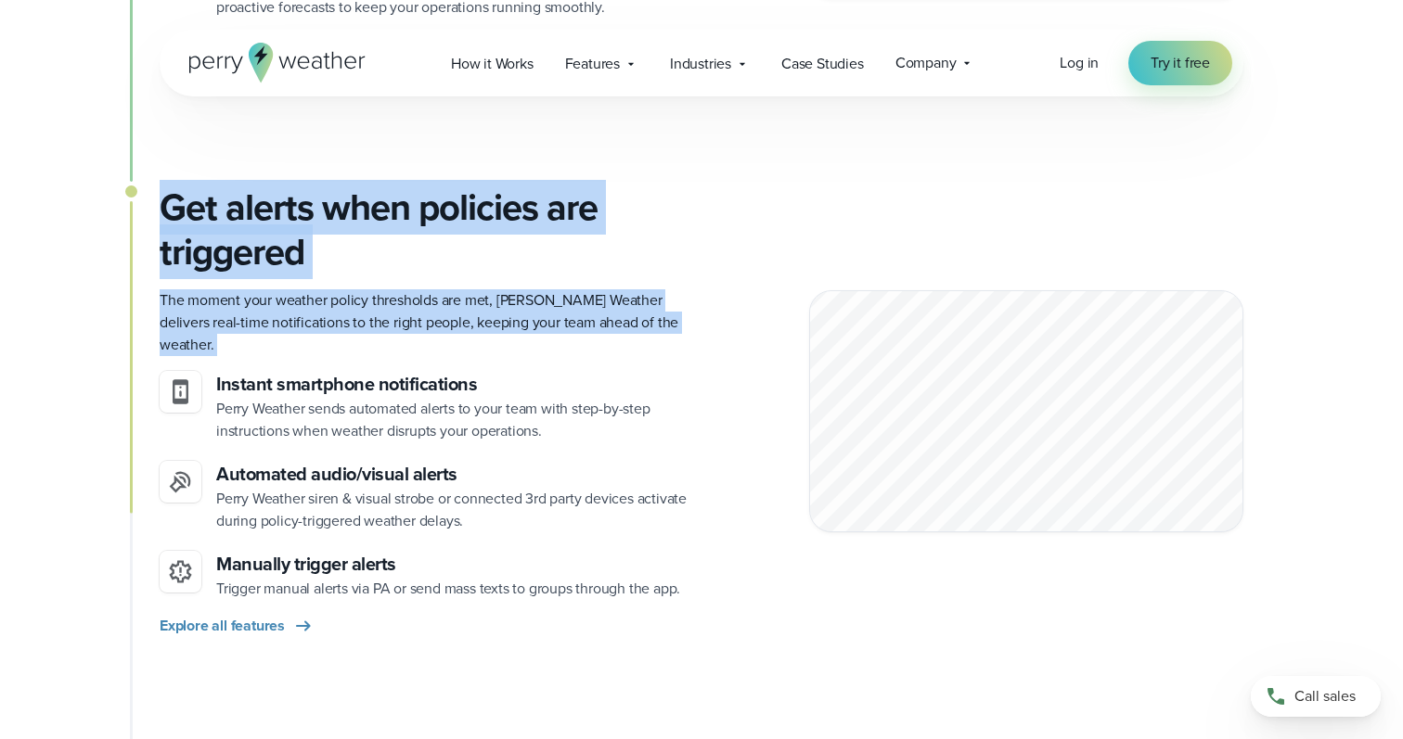
drag, startPoint x: 654, startPoint y: 327, endPoint x: 160, endPoint y: 219, distance: 505.1
click at [160, 219] on div "Get alerts when policies are triggered The moment your weather policy threshold…" at bounding box center [423, 412] width 527 height 452
click at [160, 219] on h3 "Get alerts when policies are triggered" at bounding box center [423, 230] width 527 height 89
drag, startPoint x: 160, startPoint y: 219, endPoint x: 631, endPoint y: 361, distance: 491.3
click at [631, 361] on div "Get alerts when policies are triggered The moment your weather policy threshold…" at bounding box center [423, 412] width 527 height 452
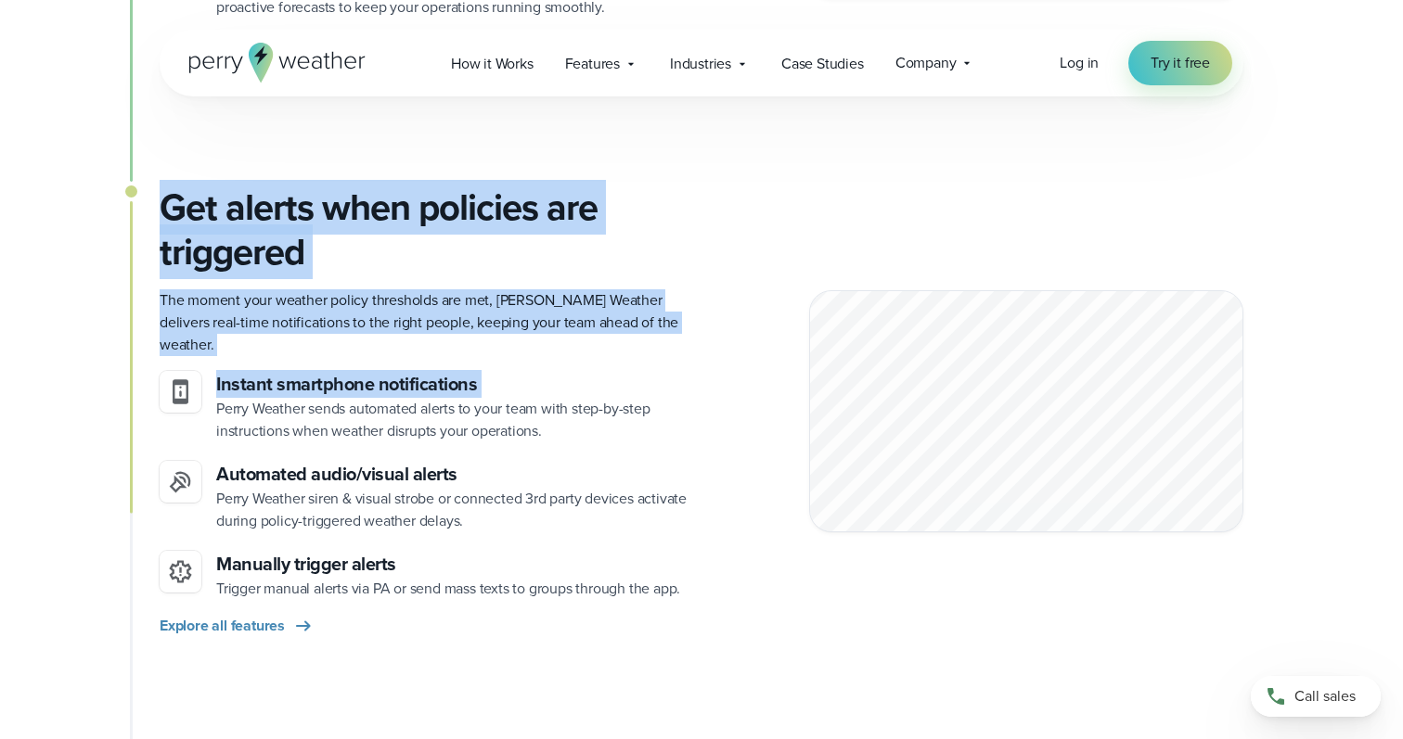
click at [641, 322] on p "The moment your weather policy thresholds are met, Perry Weather delivers real-…" at bounding box center [423, 322] width 527 height 67
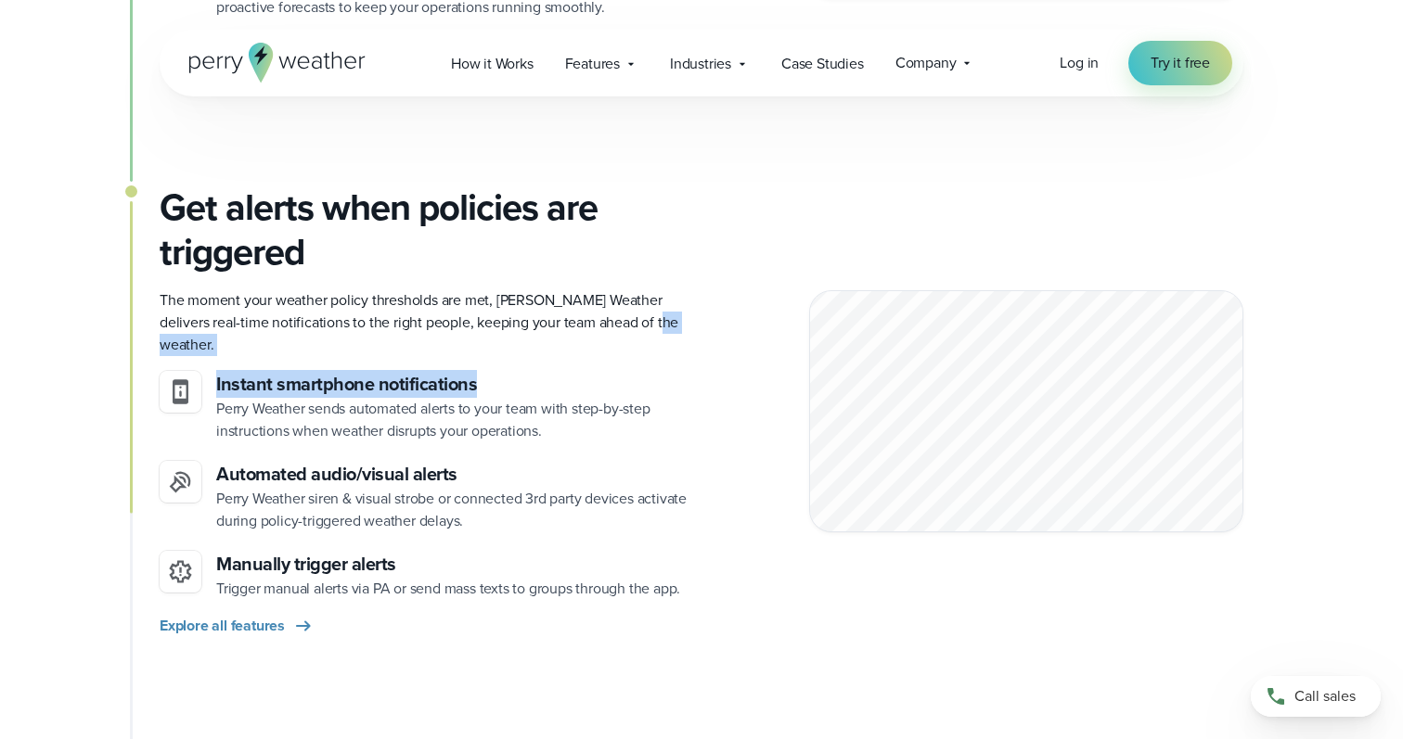
drag, startPoint x: 641, startPoint y: 322, endPoint x: 733, endPoint y: 370, distance: 103.7
click at [733, 370] on div "Get alerts when policies are triggered The moment your weather policy threshold…" at bounding box center [701, 412] width 1083 height 452
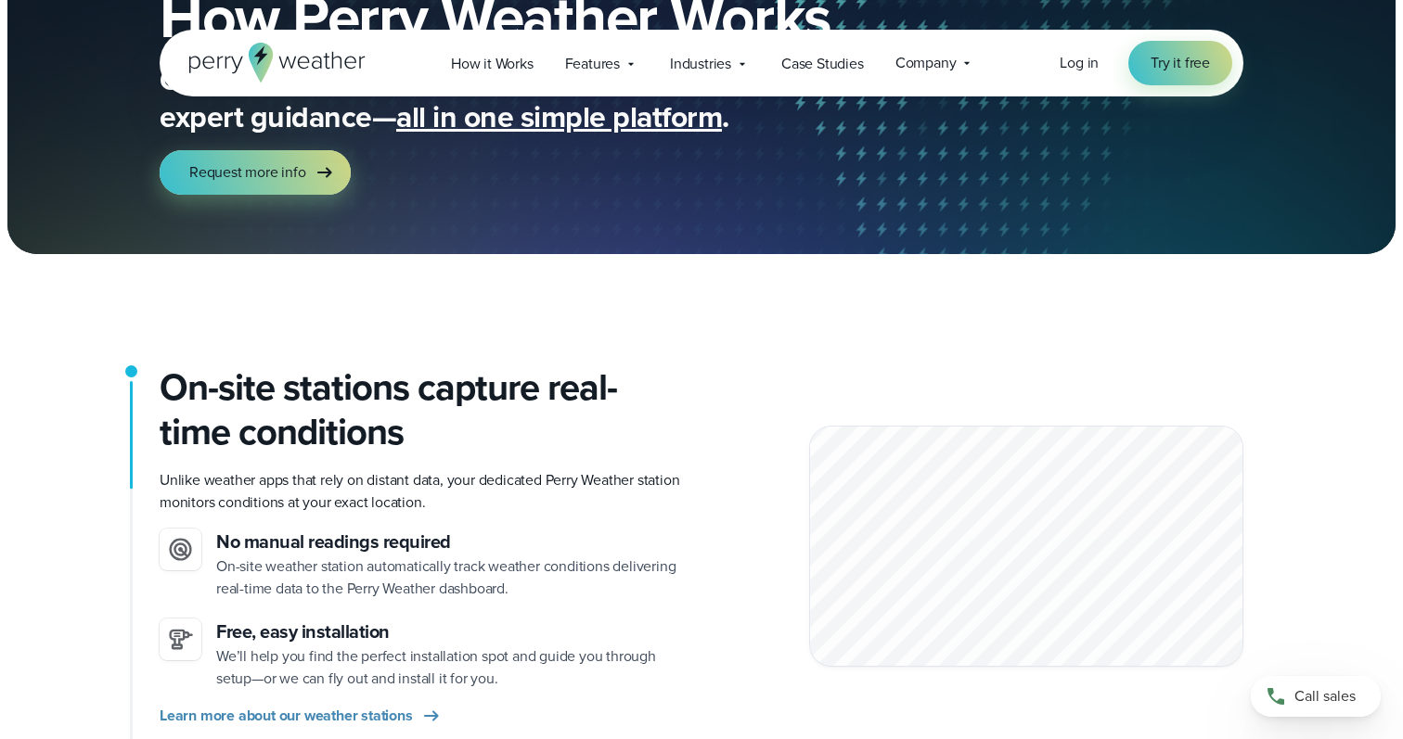
scroll to position [0, 0]
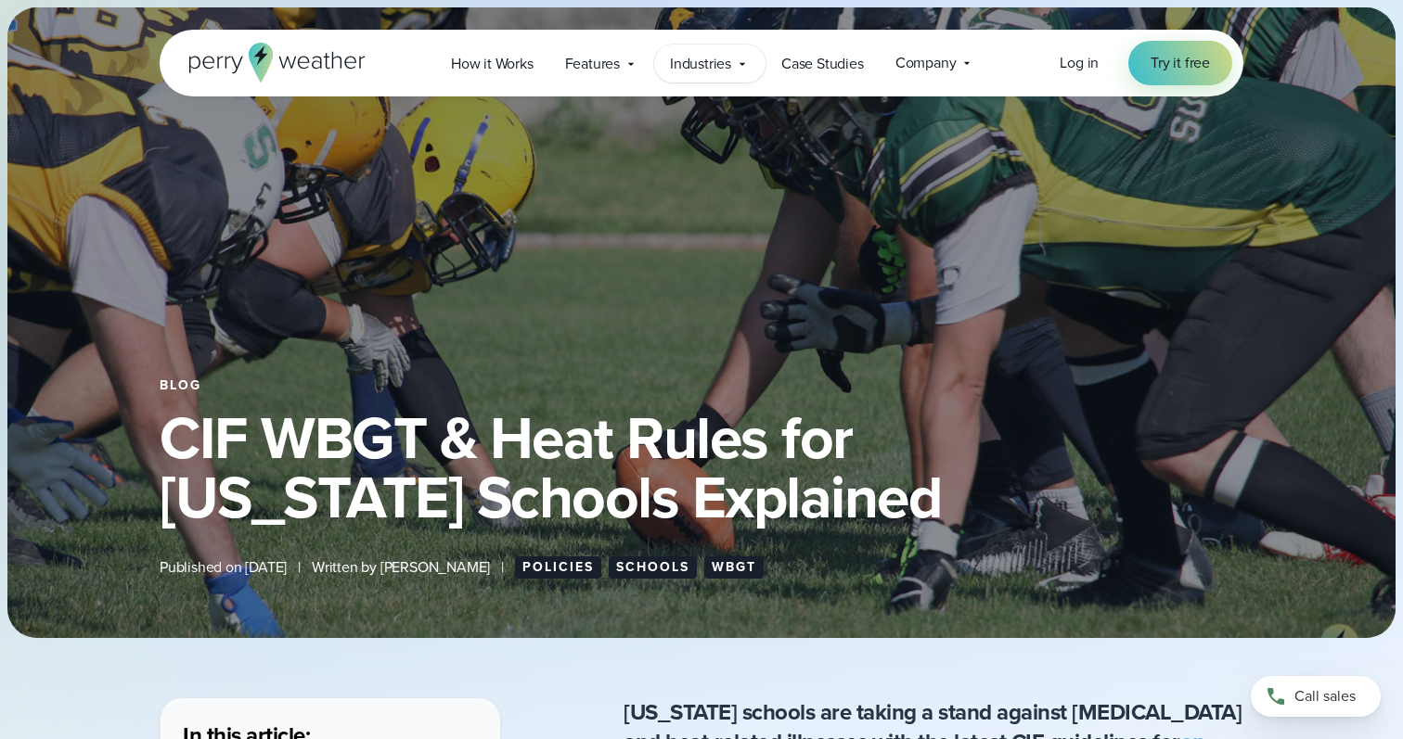
click at [735, 62] on icon at bounding box center [742, 64] width 15 height 15
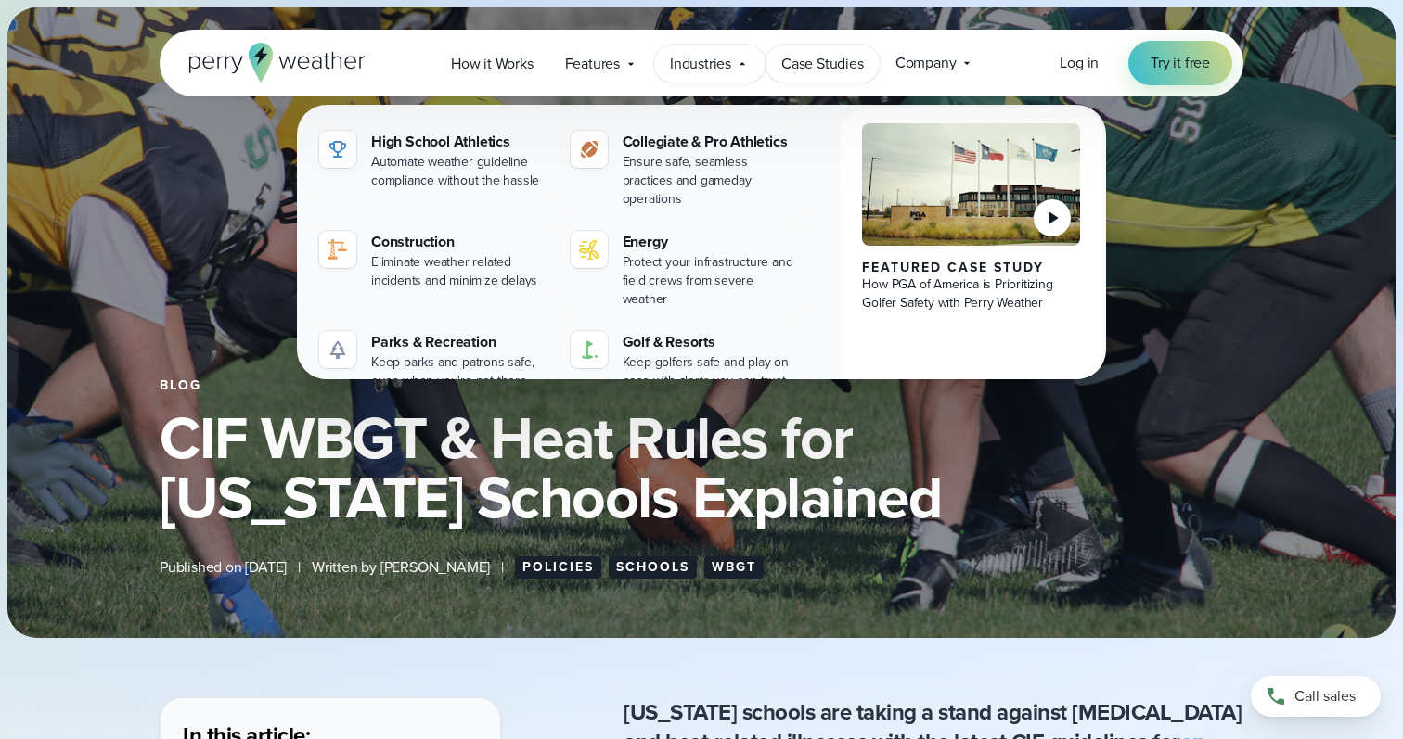
click at [802, 55] on span "Case Studies" at bounding box center [822, 64] width 83 height 22
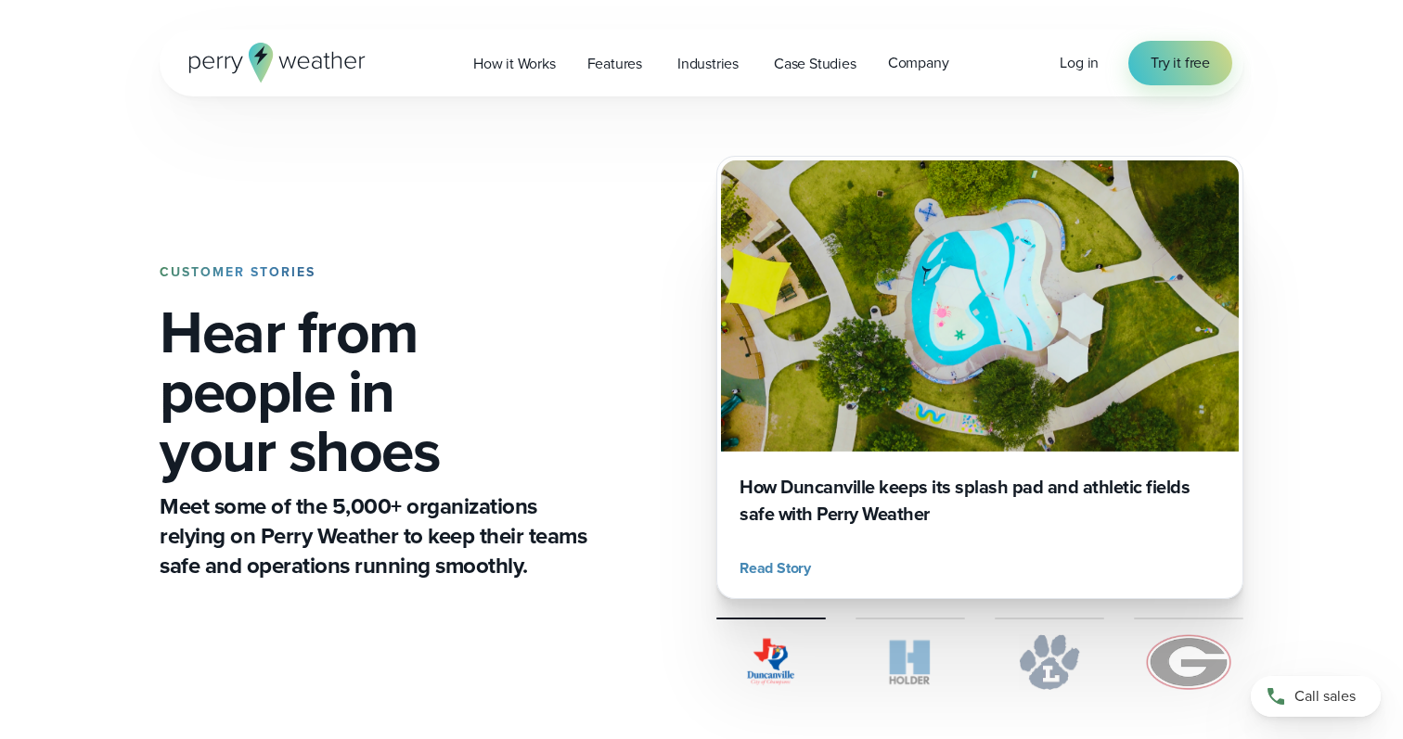
click at [723, 56] on span "Industries" at bounding box center [707, 64] width 61 height 22
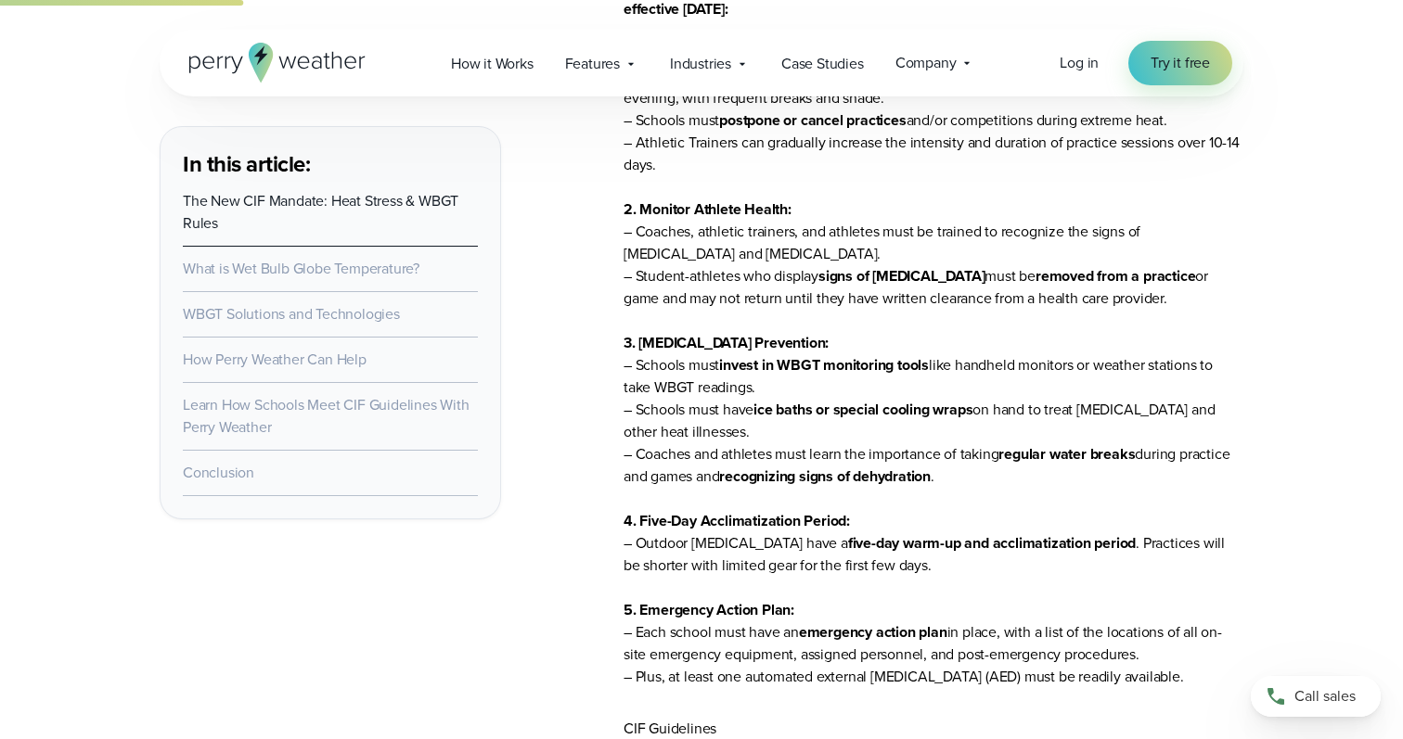
click at [314, 266] on link "What is Wet Bulb Globe Temperature?" at bounding box center [301, 268] width 237 height 21
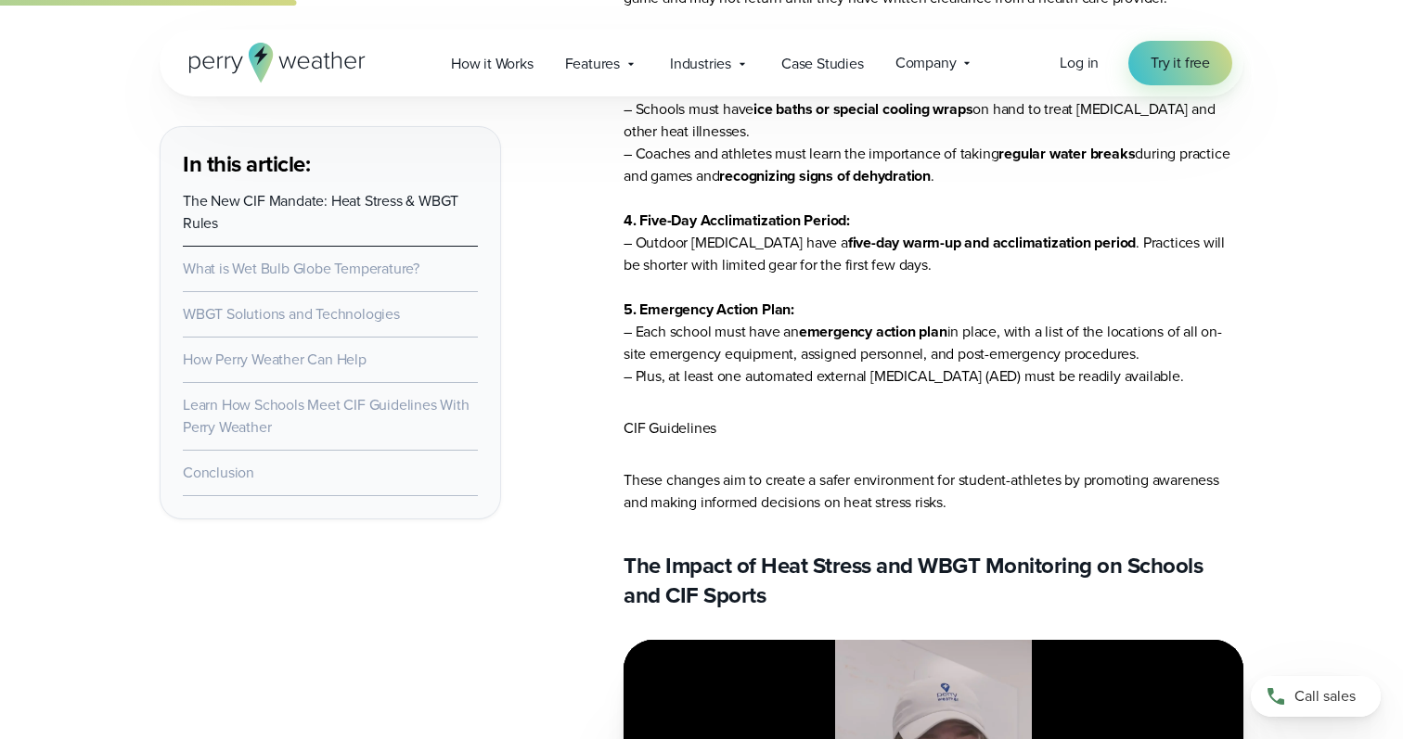
scroll to position [2010, 0]
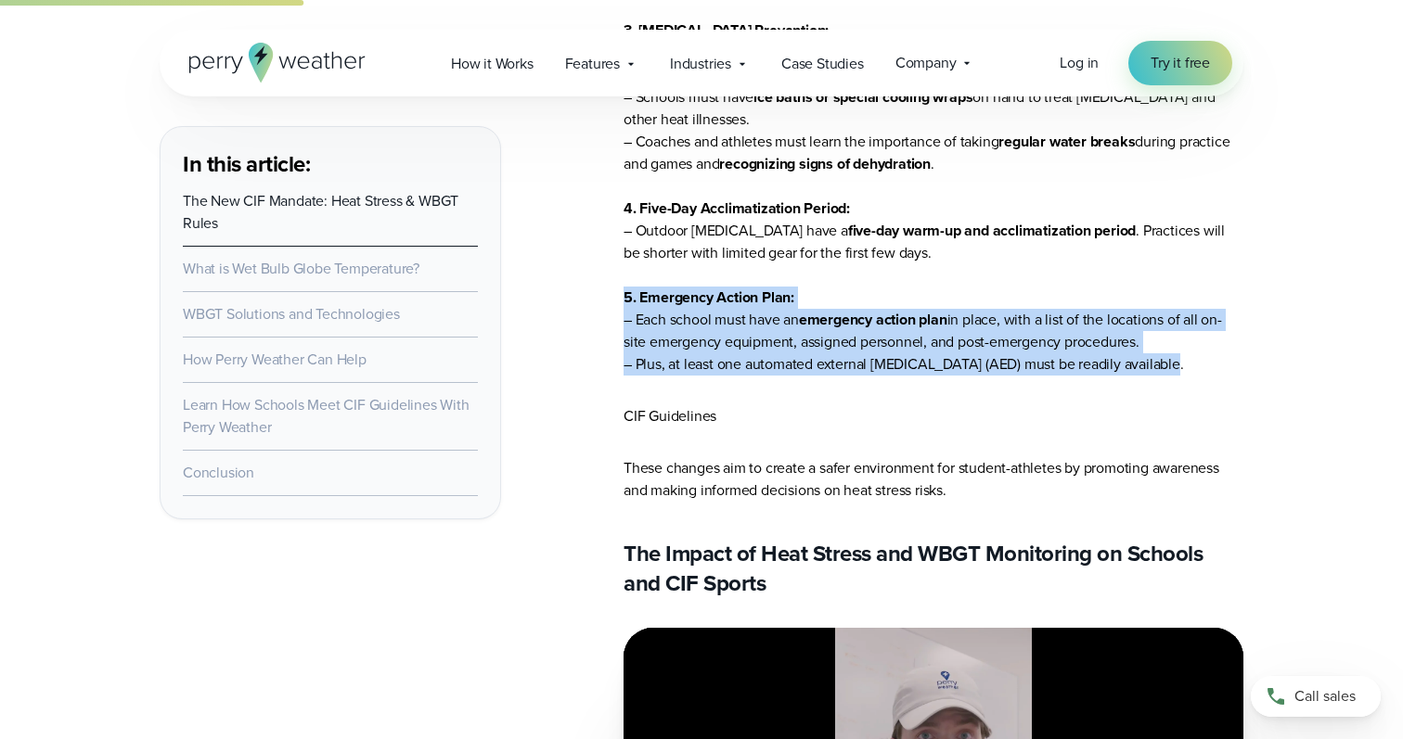
drag, startPoint x: 621, startPoint y: 299, endPoint x: 1164, endPoint y: 368, distance: 548.0
click at [1164, 368] on p "The new heat stress bill requires these regulations for all CIF-member schools …" at bounding box center [933, 19] width 620 height 712
drag, startPoint x: 1164, startPoint y: 368, endPoint x: 613, endPoint y: 314, distance: 553.6
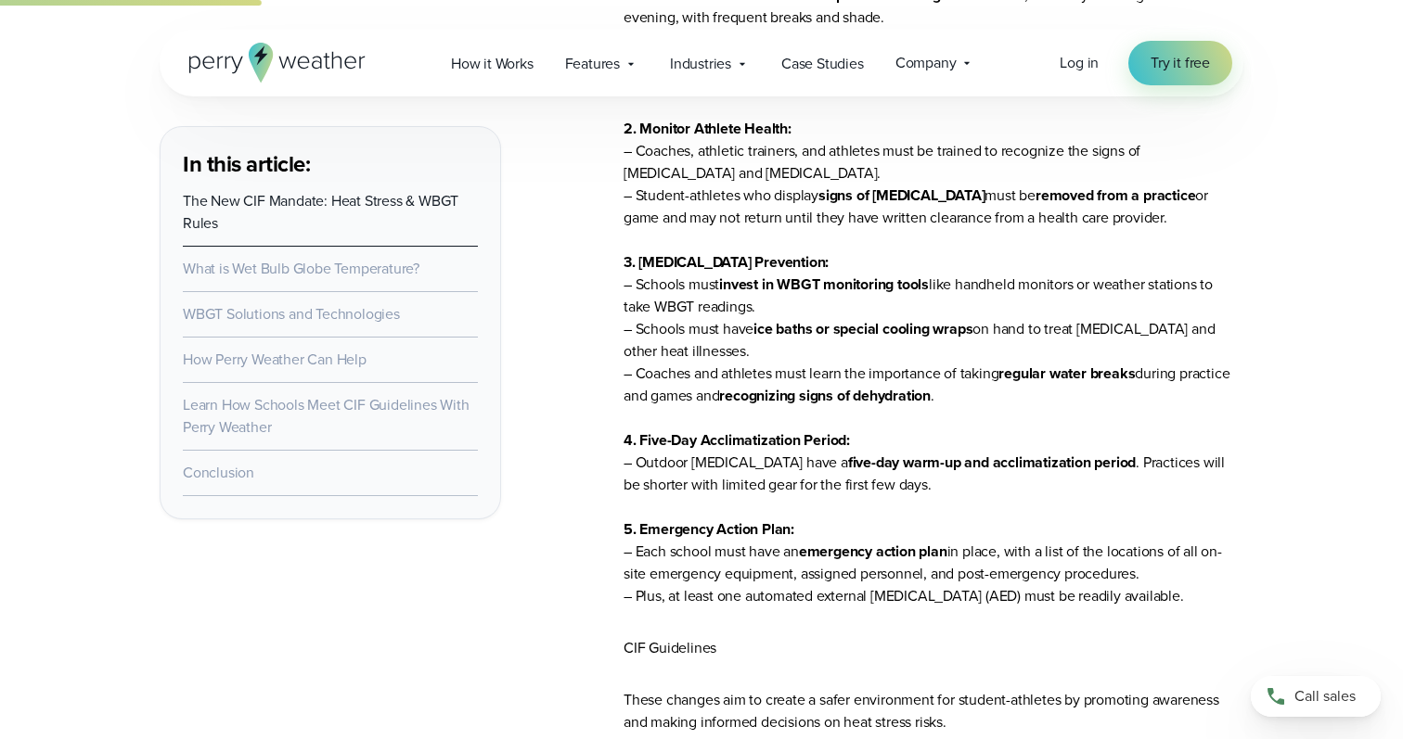
scroll to position [1777, 0]
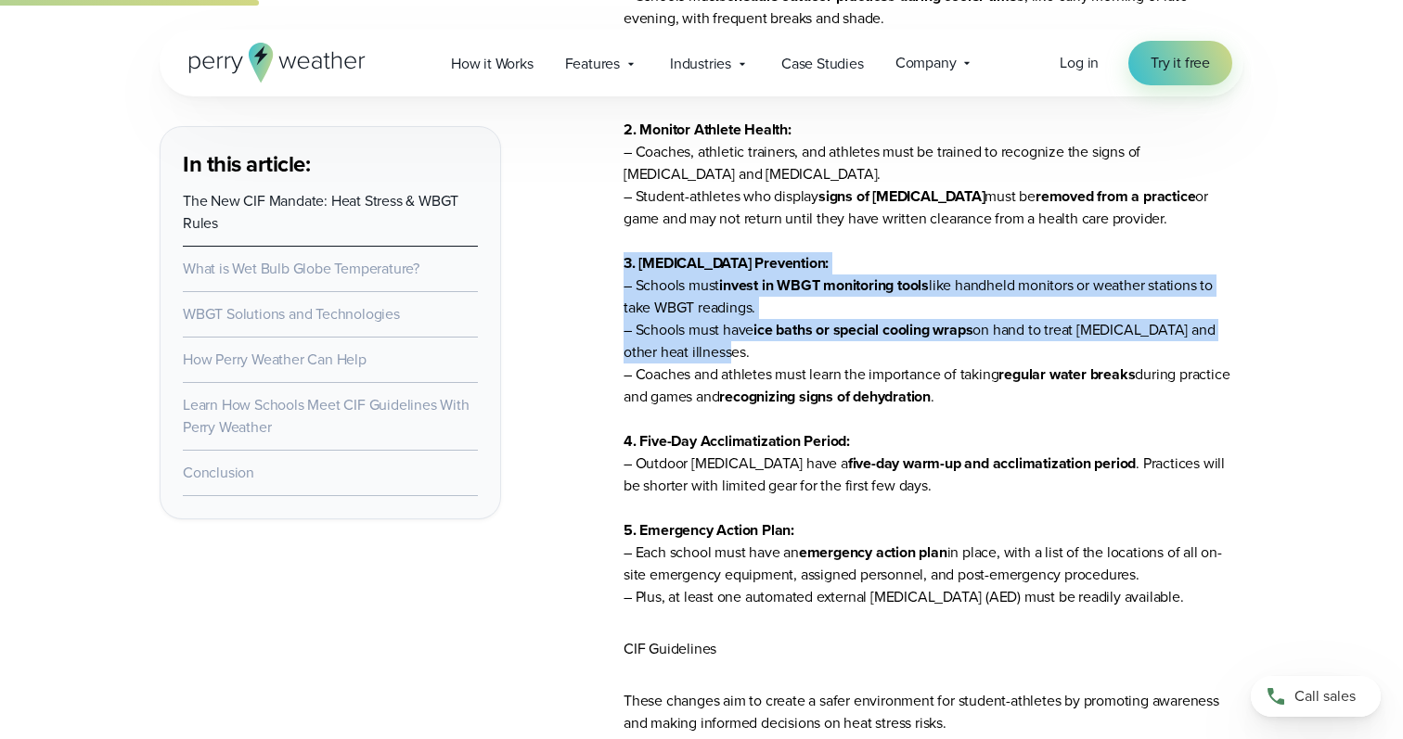
drag, startPoint x: 775, startPoint y: 351, endPoint x: 606, endPoint y: 269, distance: 187.5
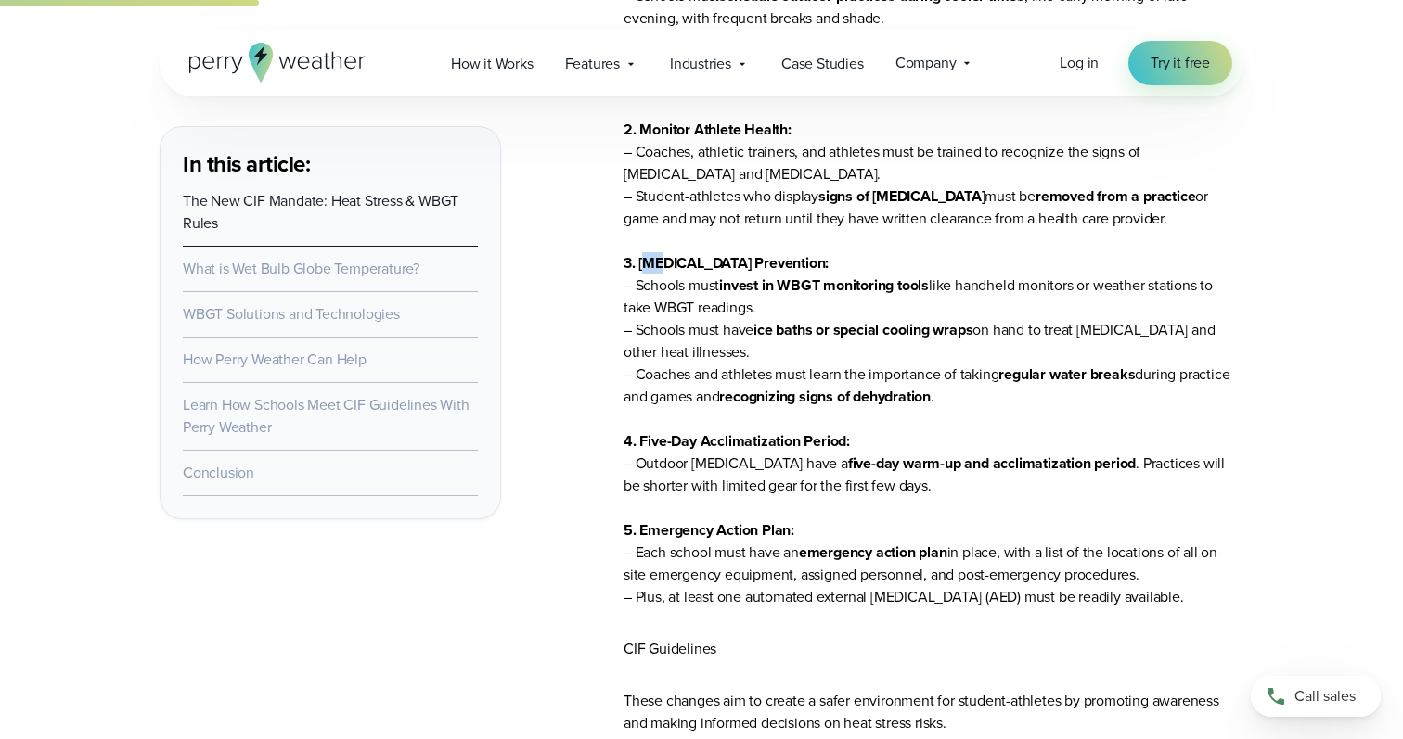
click at [662, 260] on strong "3. Heat Illness Prevention:" at bounding box center [725, 262] width 205 height 21
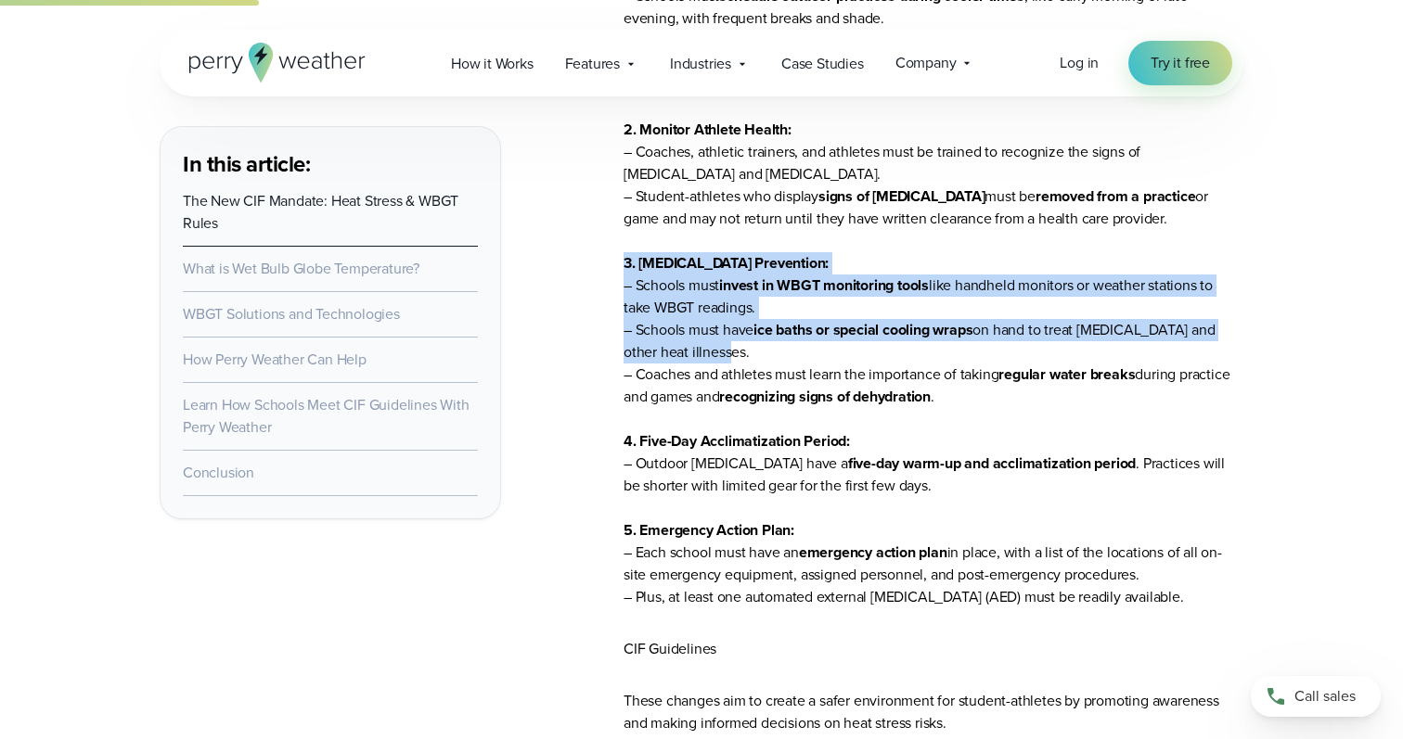
drag, startPoint x: 614, startPoint y: 260, endPoint x: 732, endPoint y: 352, distance: 149.4
click at [732, 352] on p "The new heat stress bill requires these regulations for all CIF-member schools …" at bounding box center [933, 252] width 620 height 712
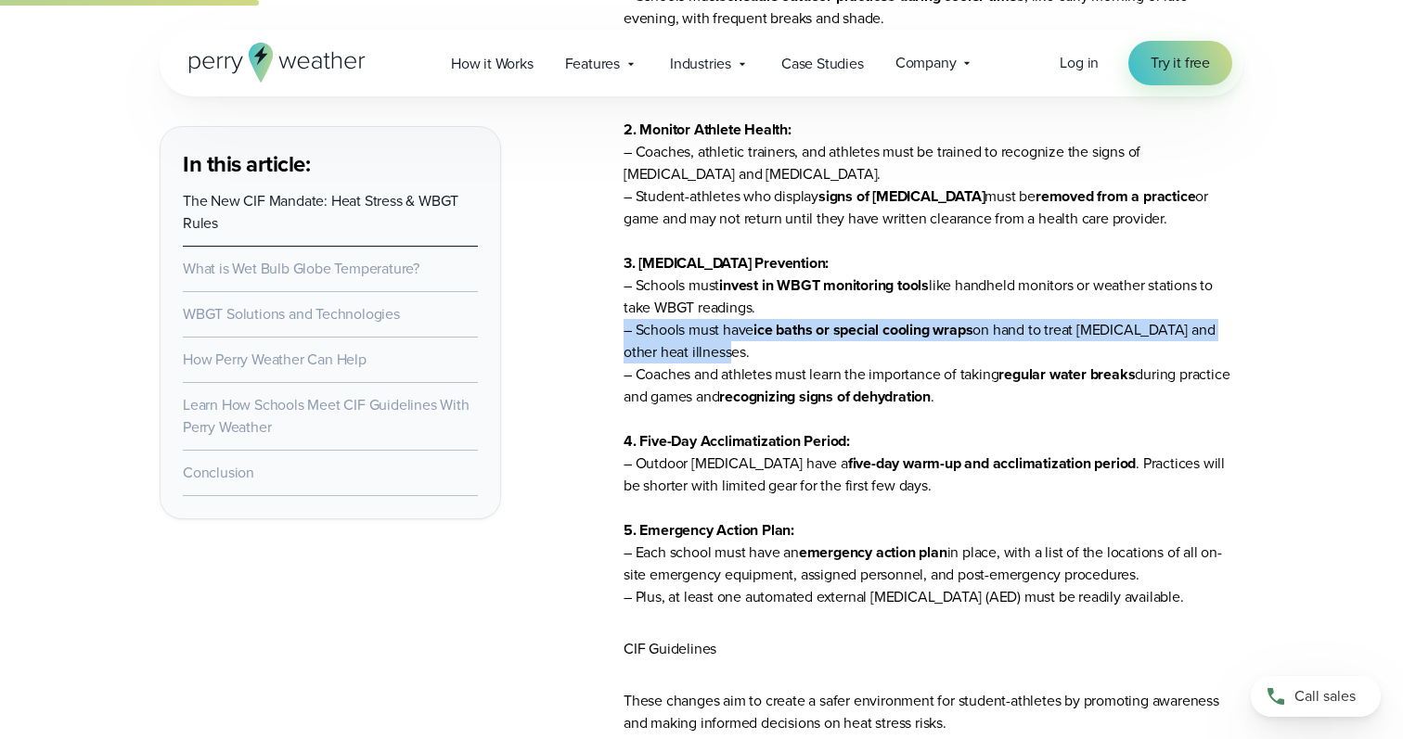
drag, startPoint x: 728, startPoint y: 347, endPoint x: 623, endPoint y: 324, distance: 107.4
click at [623, 324] on p "The new heat stress bill requires these regulations for all CIF-member schools …" at bounding box center [933, 252] width 620 height 712
drag, startPoint x: 623, startPoint y: 324, endPoint x: 770, endPoint y: 368, distance: 153.2
click at [770, 368] on p "The new heat stress bill requires these regulations for all CIF-member schools …" at bounding box center [933, 252] width 620 height 712
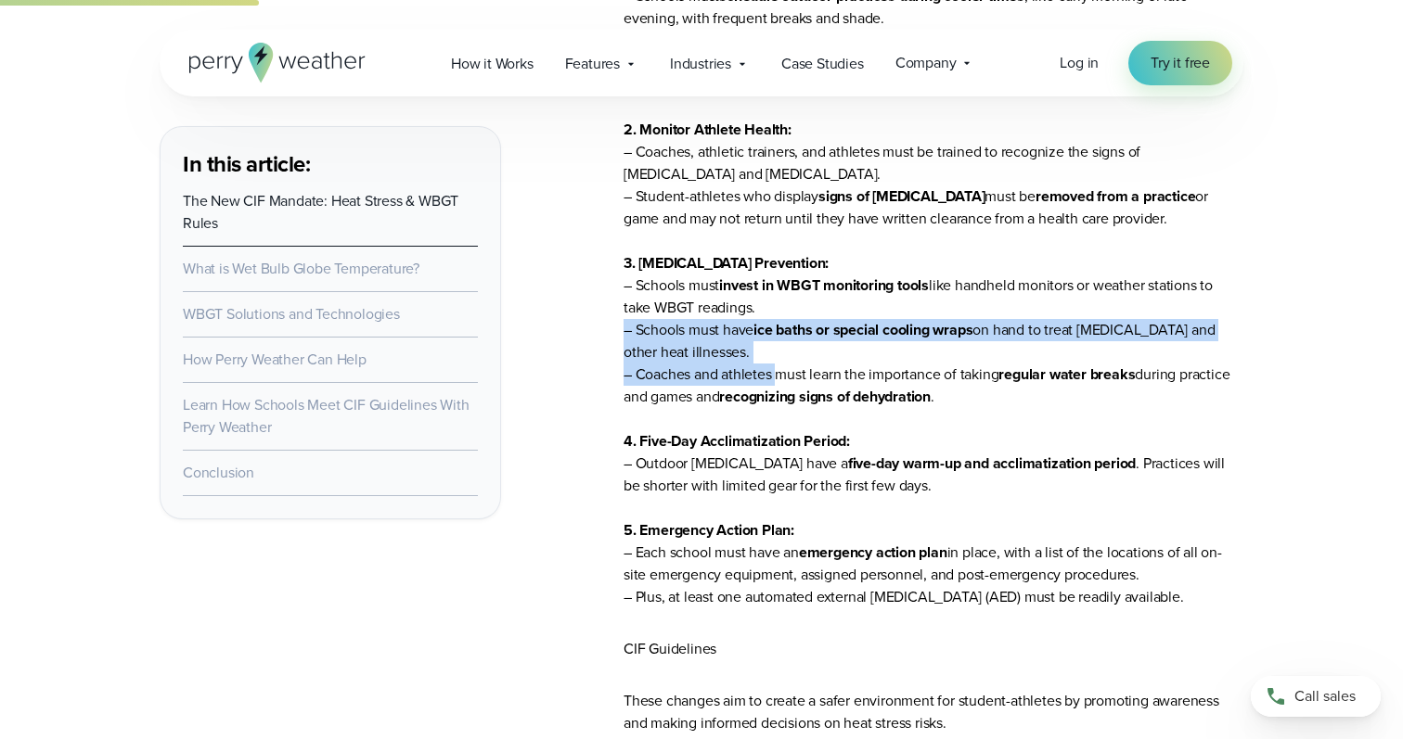
click at [747, 348] on p "The new heat stress bill requires these regulations for all CIF-member schools …" at bounding box center [933, 252] width 620 height 712
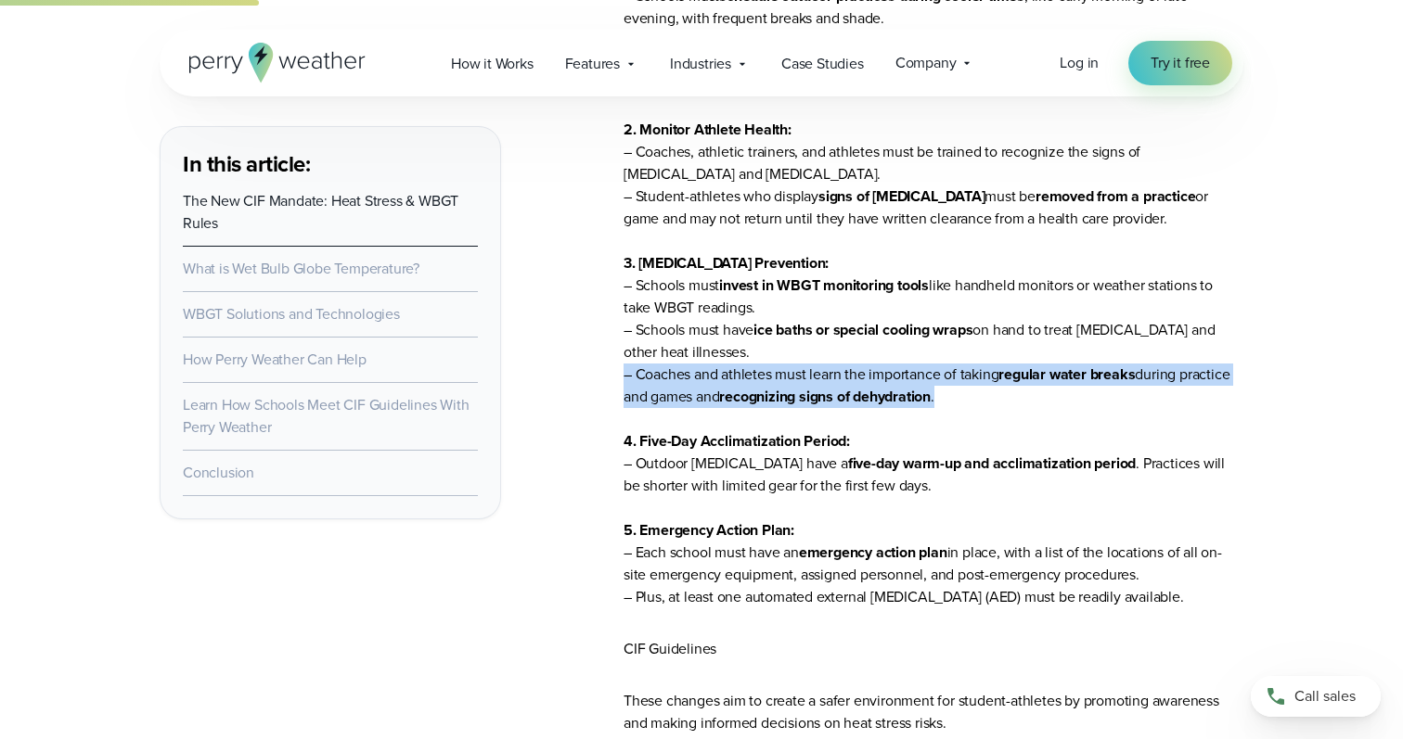
drag, startPoint x: 622, startPoint y: 373, endPoint x: 953, endPoint y: 402, distance: 331.5
click at [953, 402] on p "The new heat stress bill requires these regulations for all CIF-member schools …" at bounding box center [933, 252] width 620 height 712
drag, startPoint x: 953, startPoint y: 402, endPoint x: 616, endPoint y: 384, distance: 337.2
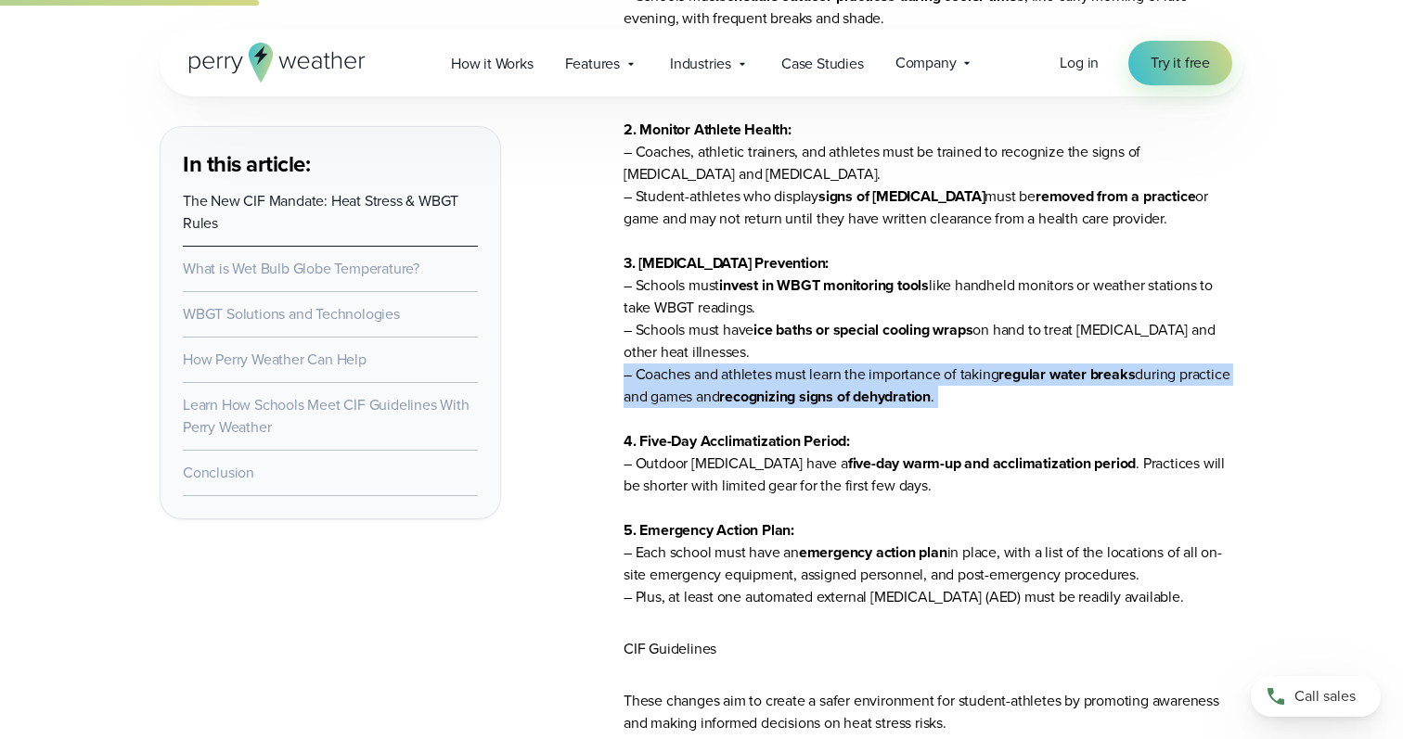
drag, startPoint x: 616, startPoint y: 384, endPoint x: 955, endPoint y: 403, distance: 339.1
click at [955, 403] on p "The new heat stress bill requires these regulations for all CIF-member schools …" at bounding box center [933, 252] width 620 height 712
drag, startPoint x: 955, startPoint y: 403, endPoint x: 608, endPoint y: 373, distance: 348.2
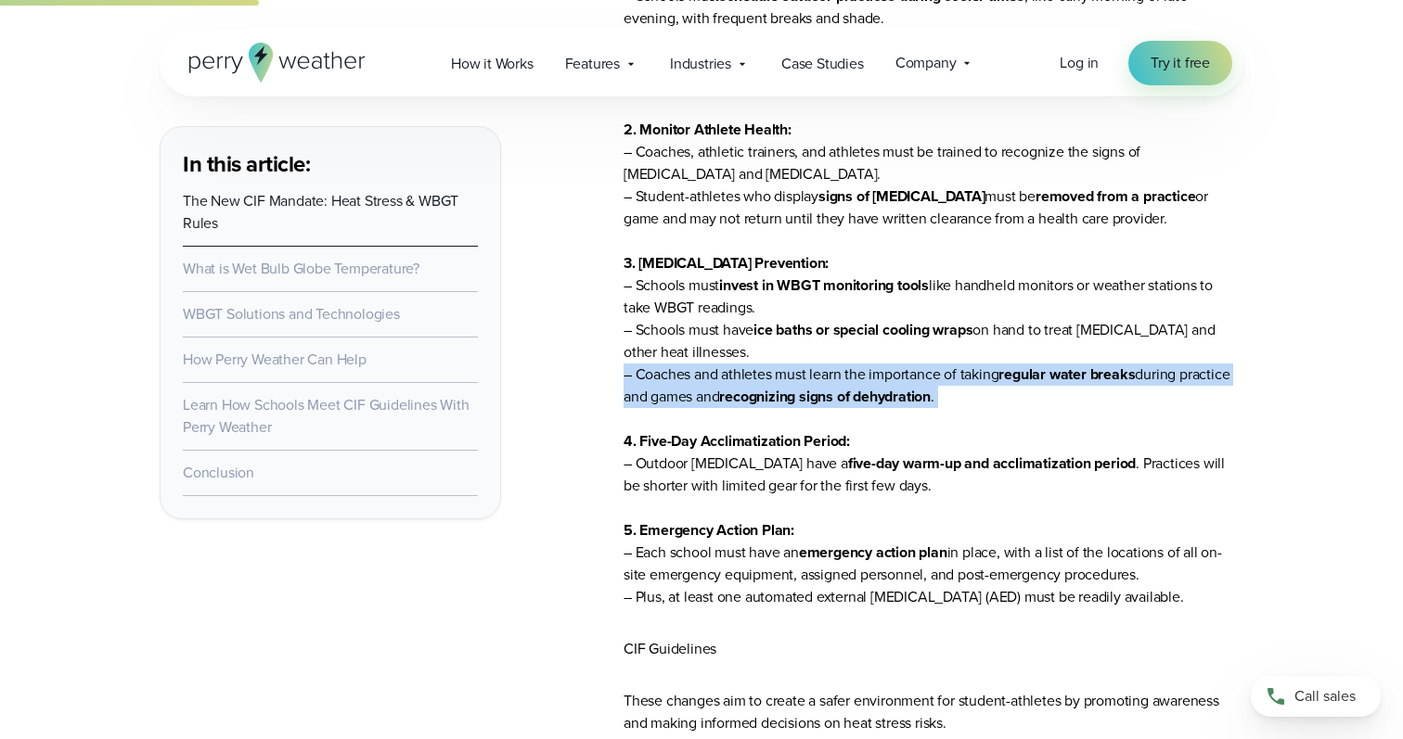
drag, startPoint x: 608, startPoint y: 373, endPoint x: 1101, endPoint y: 417, distance: 495.4
click at [1101, 417] on p "The new heat stress bill requires these regulations for all CIF-member schools …" at bounding box center [933, 252] width 620 height 712
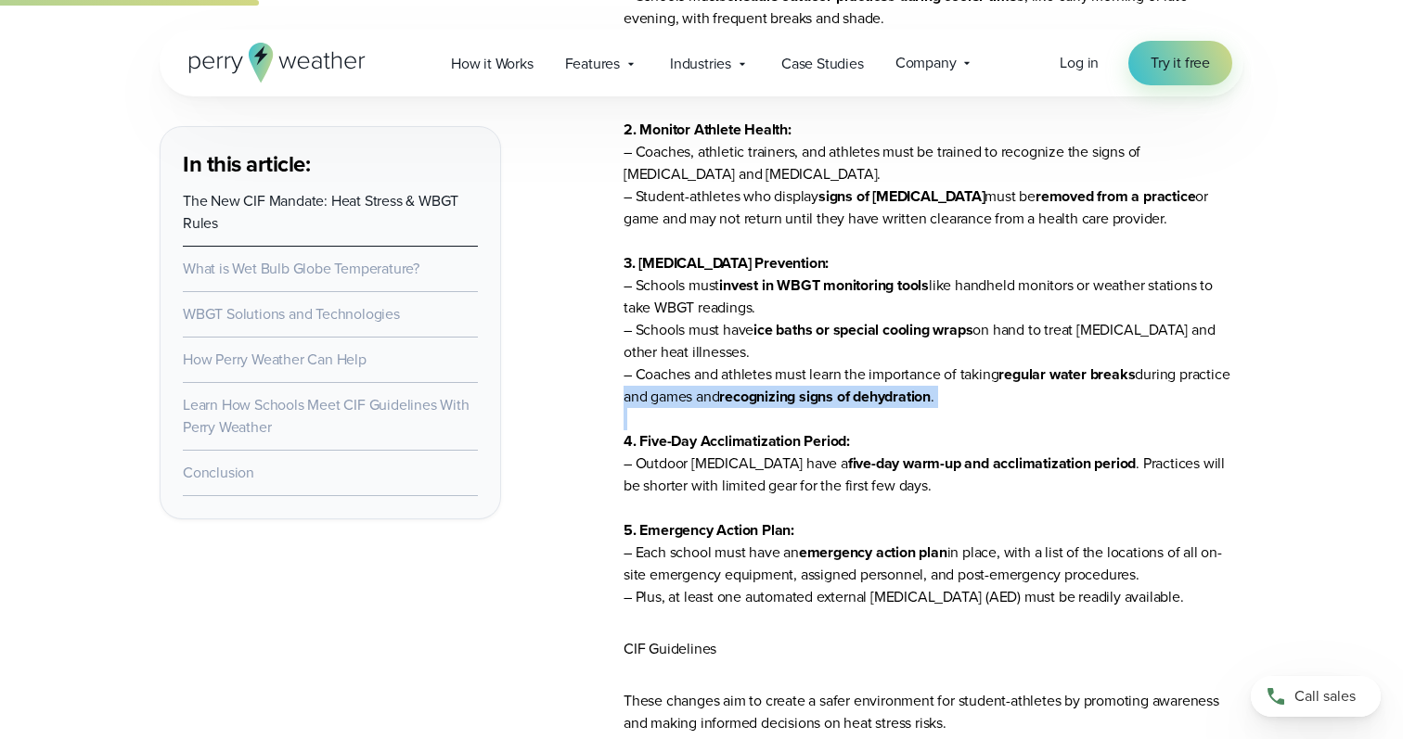
drag, startPoint x: 1101, startPoint y: 417, endPoint x: 618, endPoint y: 386, distance: 484.3
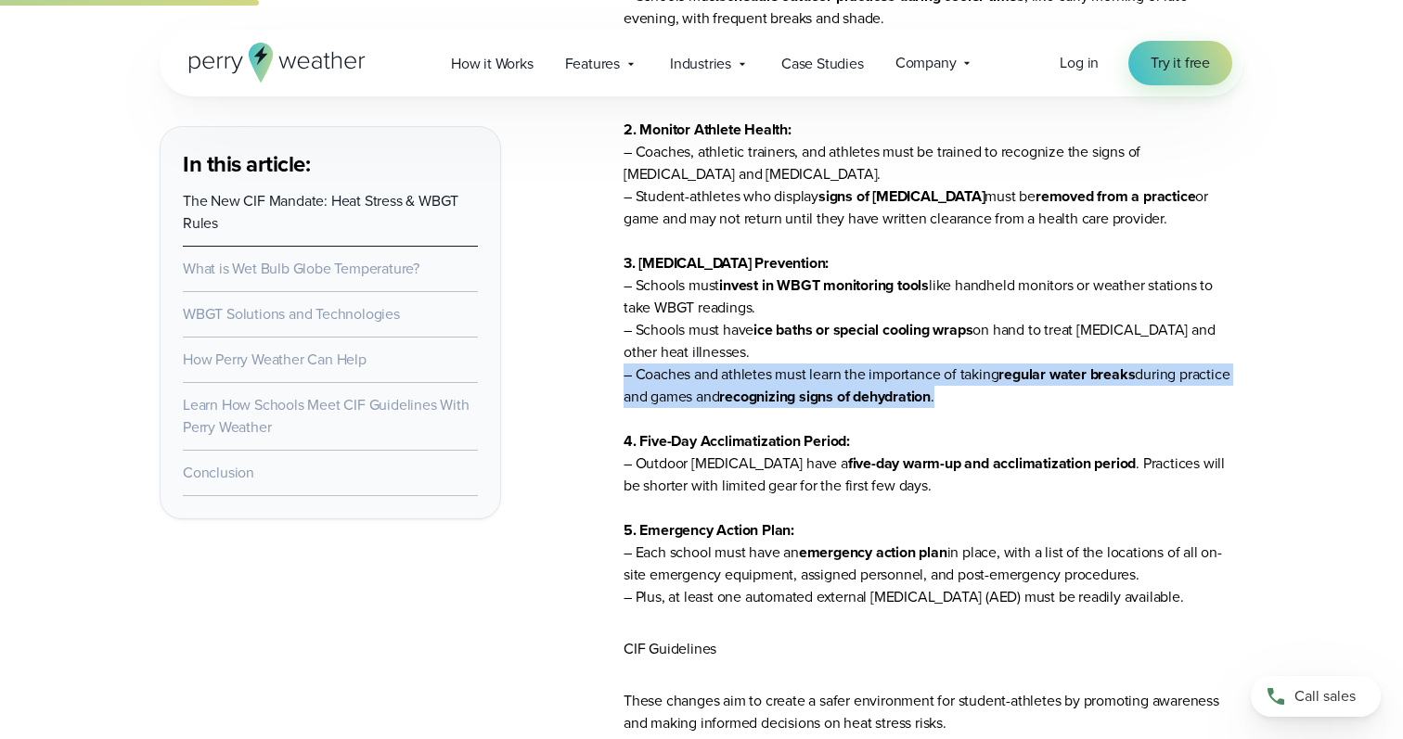
drag, startPoint x: 622, startPoint y: 365, endPoint x: 1000, endPoint y: 386, distance: 378.1
click at [1000, 386] on p "The new heat stress bill requires these regulations for all CIF-member schools …" at bounding box center [933, 252] width 620 height 712
drag, startPoint x: 1000, startPoint y: 386, endPoint x: 623, endPoint y: 377, distance: 376.7
click at [623, 377] on p "The new heat stress bill requires these regulations for all CIF-member schools …" at bounding box center [933, 252] width 620 height 712
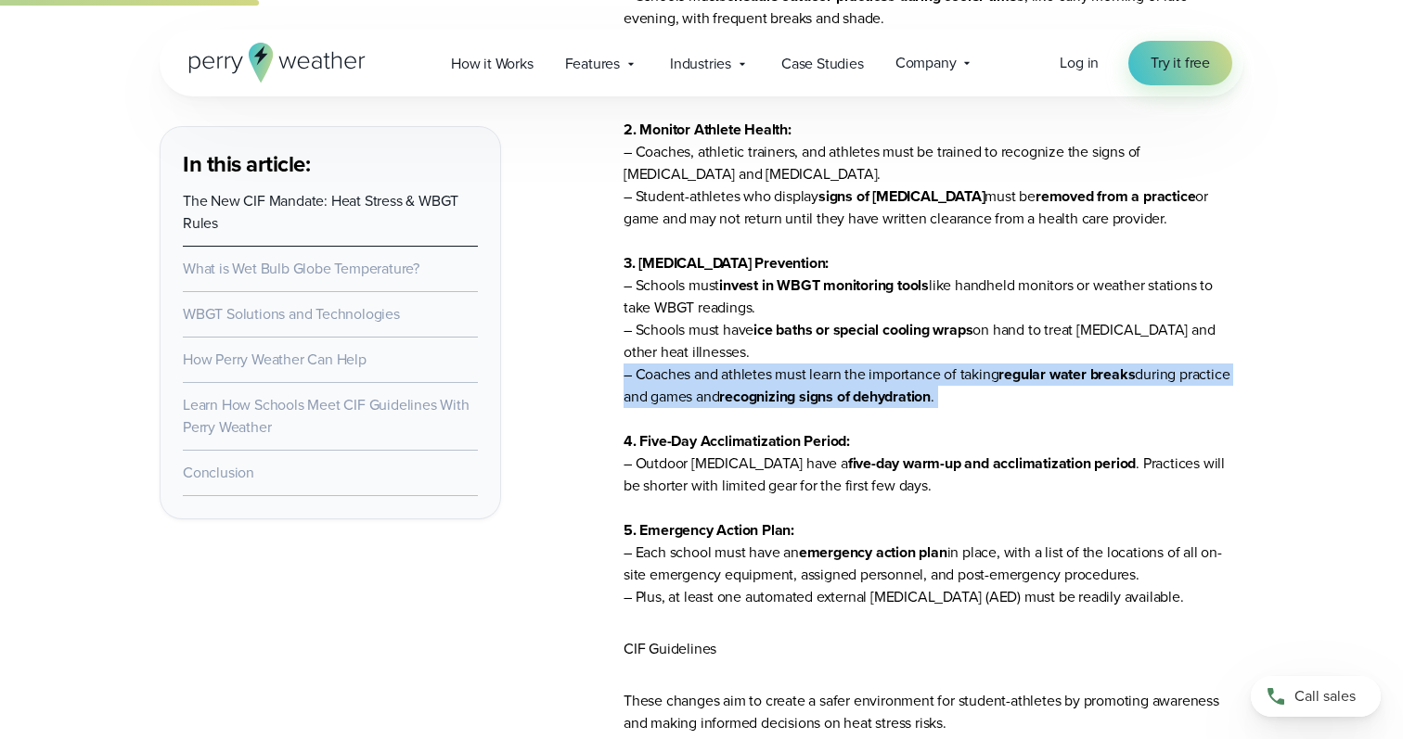
click at [623, 377] on p "The new heat stress bill requires these regulations for all CIF-member schools …" at bounding box center [933, 252] width 620 height 712
drag, startPoint x: 623, startPoint y: 377, endPoint x: 993, endPoint y: 397, distance: 369.8
click at [993, 397] on p "The new heat stress bill requires these regulations for all CIF-member schools …" at bounding box center [933, 252] width 620 height 712
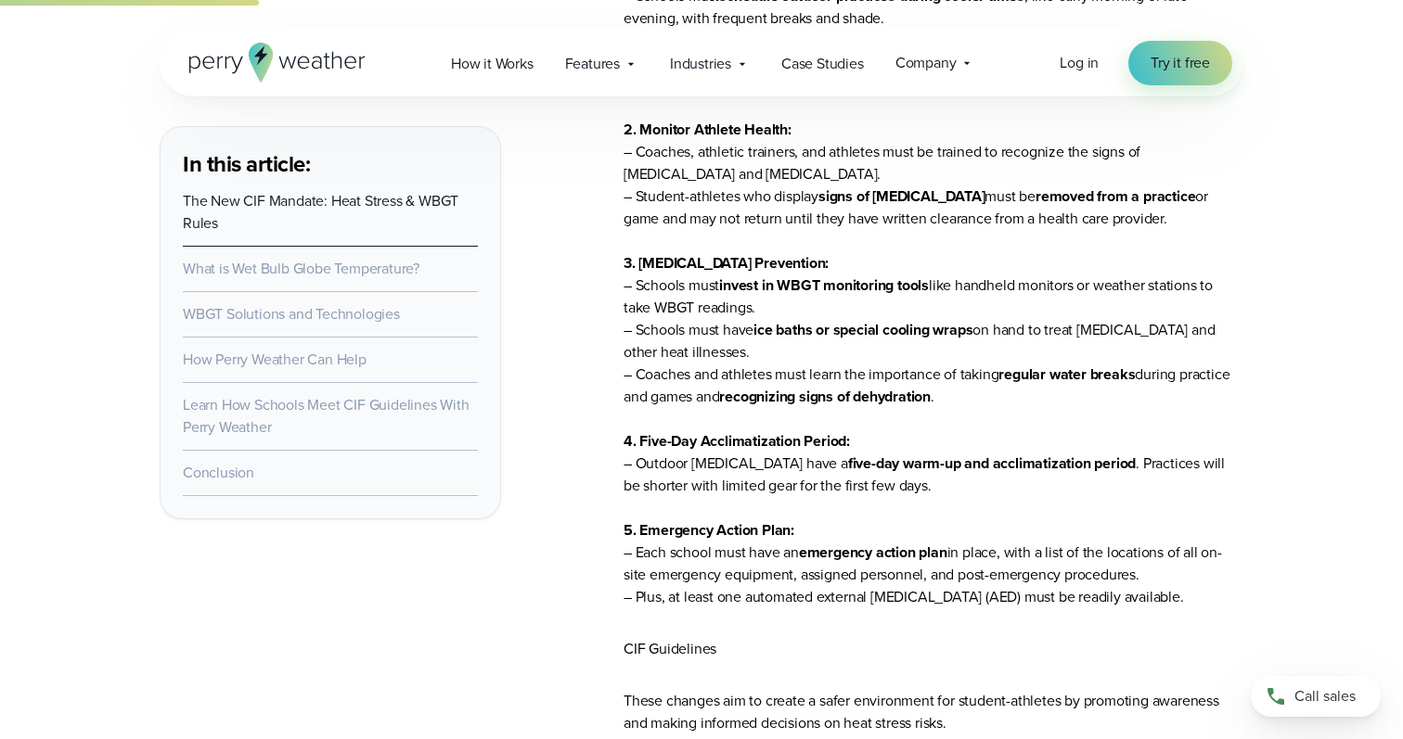
click at [993, 396] on p "The new heat stress bill requires these regulations for all CIF-member schools …" at bounding box center [933, 252] width 620 height 712
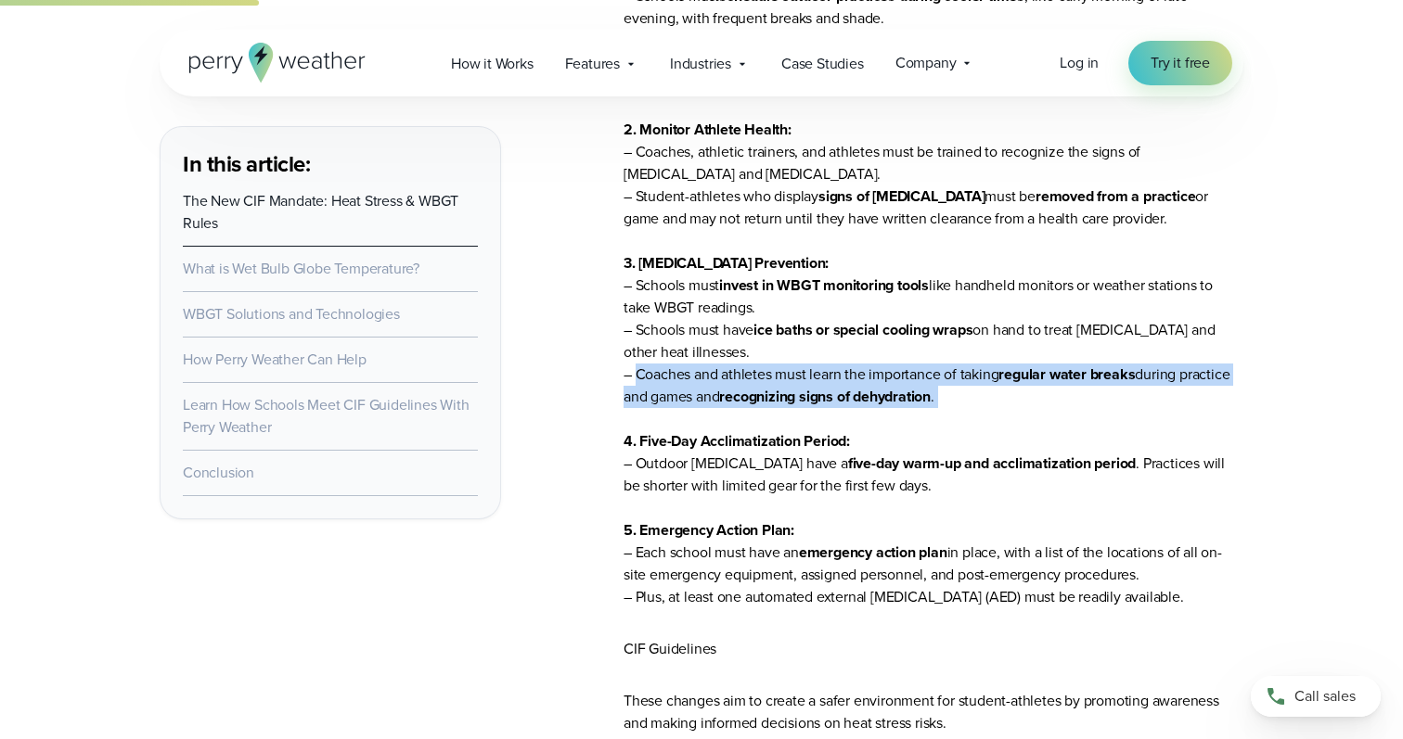
drag, startPoint x: 993, startPoint y: 396, endPoint x: 633, endPoint y: 385, distance: 360.1
click at [633, 385] on p "The new heat stress bill requires these regulations for all CIF-member schools …" at bounding box center [933, 252] width 620 height 712
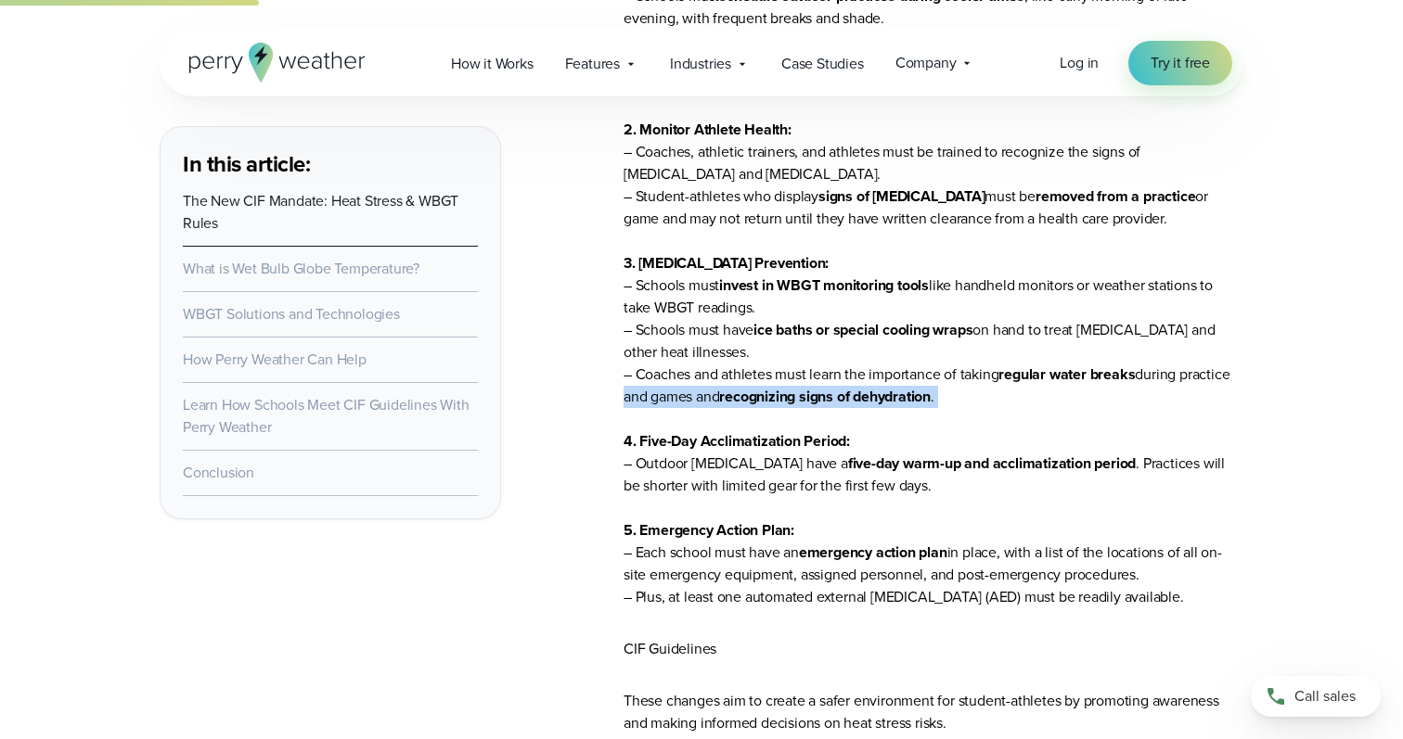
click at [633, 385] on p "The new heat stress bill requires these regulations for all CIF-member schools …" at bounding box center [933, 252] width 620 height 712
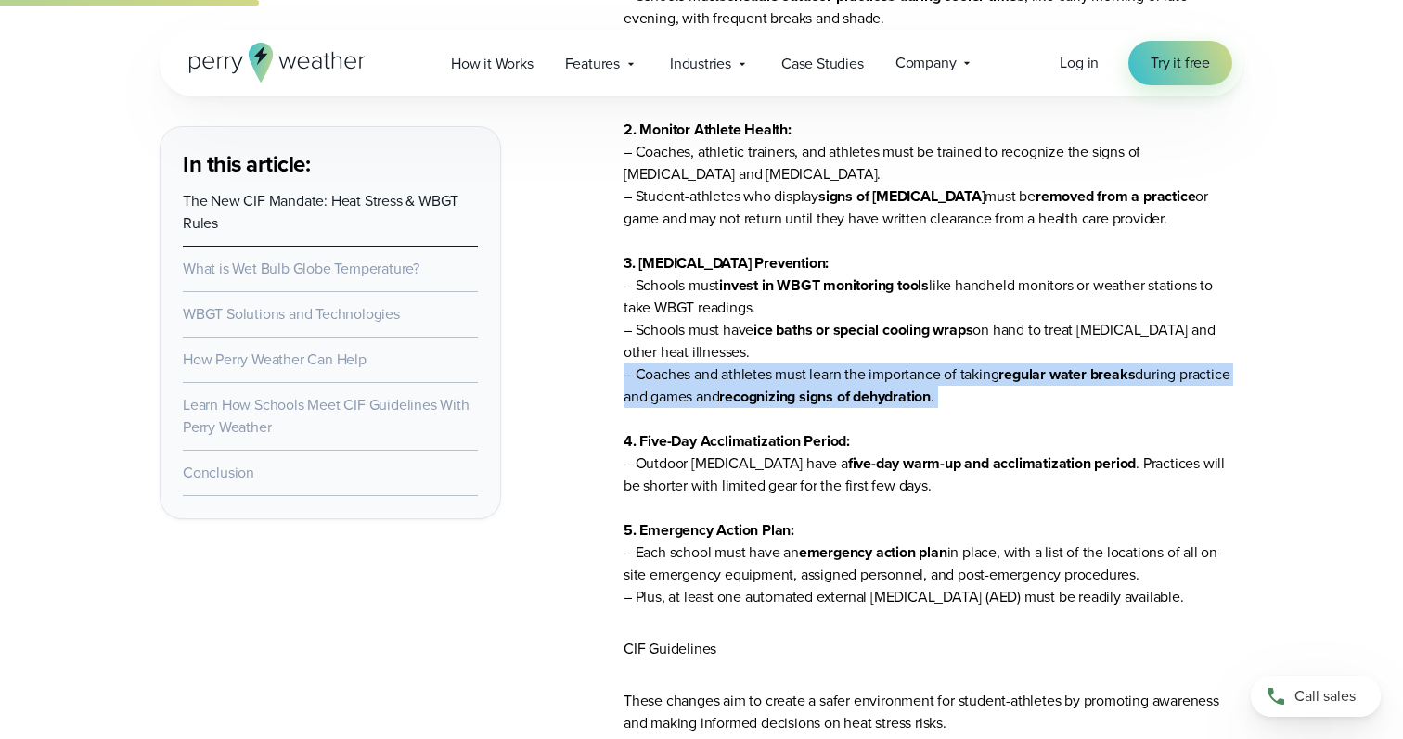
drag, startPoint x: 618, startPoint y: 383, endPoint x: 1096, endPoint y: 417, distance: 478.9
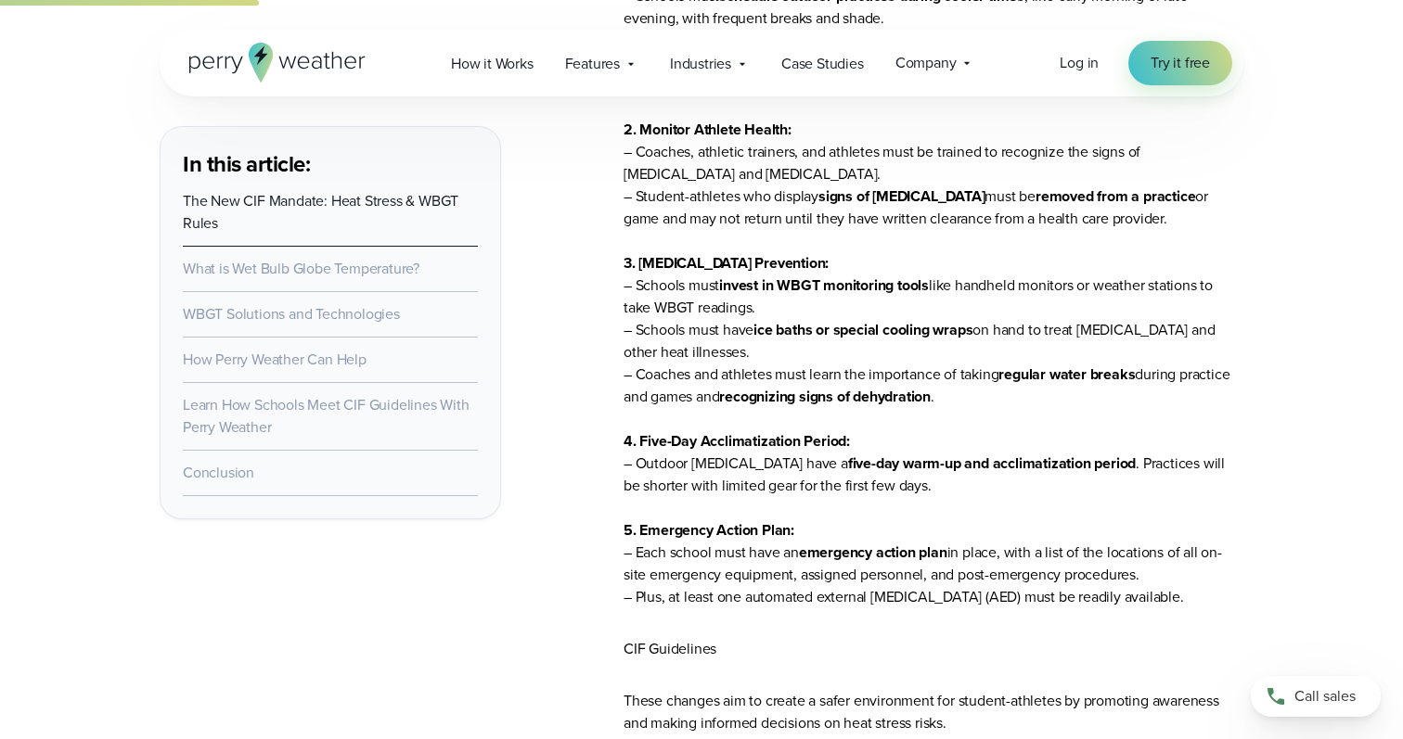
click at [863, 491] on p "The new heat stress bill requires these regulations for all CIF-member schools …" at bounding box center [933, 252] width 620 height 712
click at [906, 491] on p "The new heat stress bill requires these regulations for all CIF-member schools …" at bounding box center [933, 252] width 620 height 712
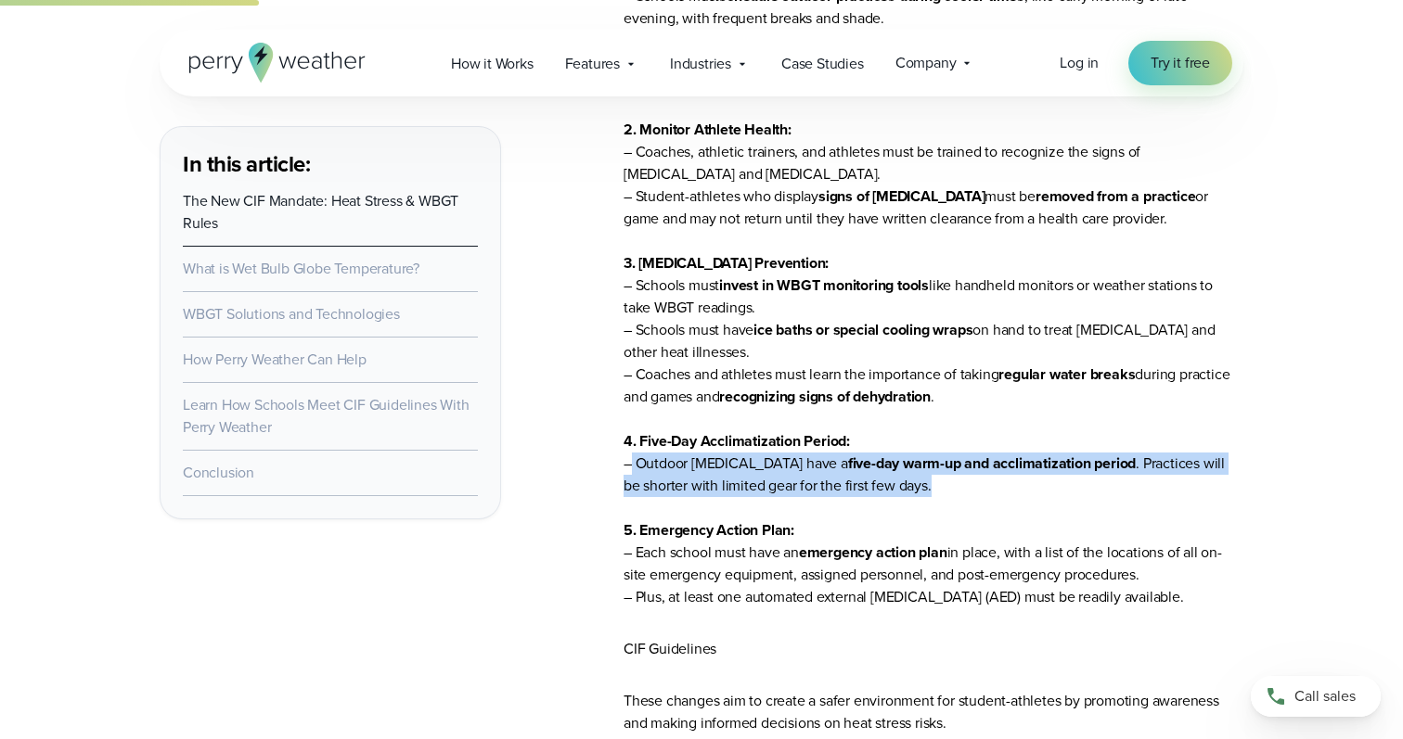
drag, startPoint x: 912, startPoint y: 491, endPoint x: 620, endPoint y: 460, distance: 293.8
drag, startPoint x: 620, startPoint y: 460, endPoint x: 951, endPoint y: 488, distance: 332.3
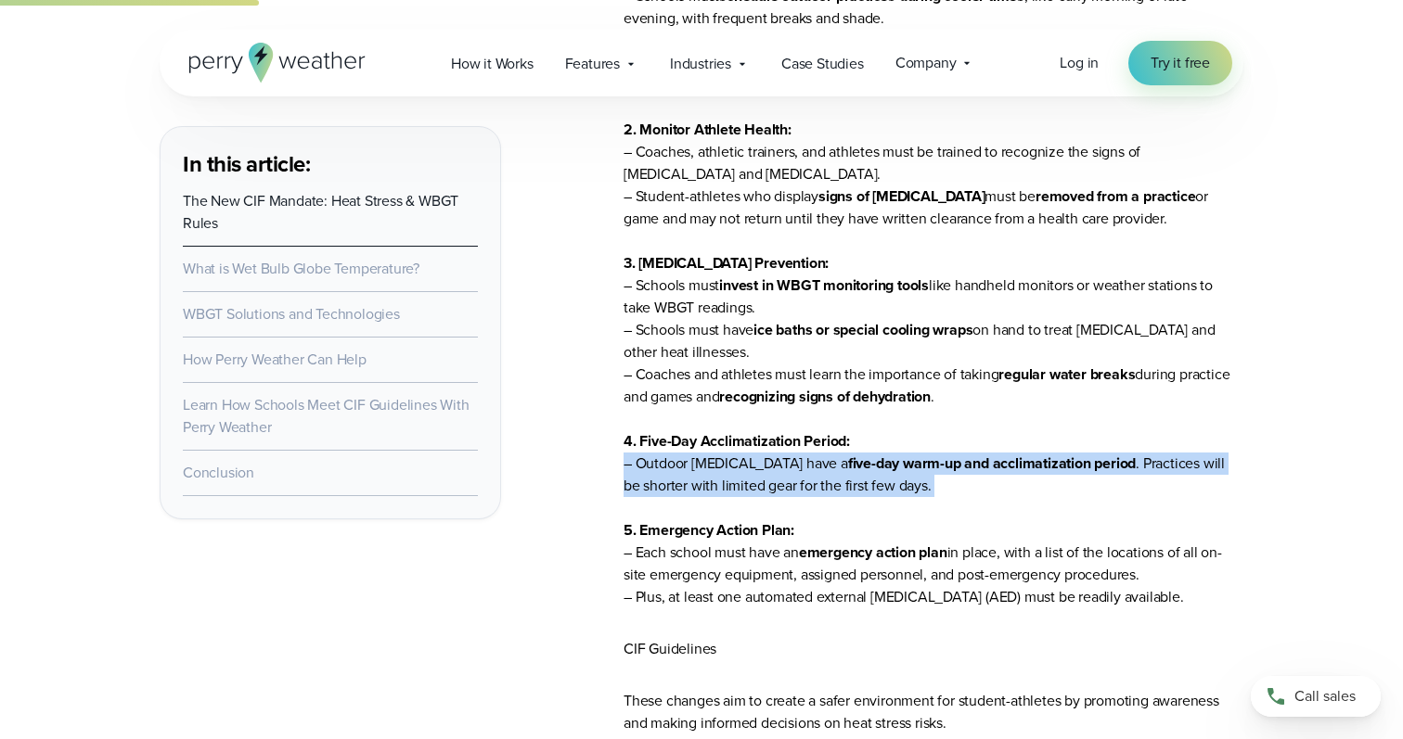
click at [951, 488] on p "The new heat stress bill requires these regulations for all CIF-member schools …" at bounding box center [933, 252] width 620 height 712
drag, startPoint x: 951, startPoint y: 488, endPoint x: 622, endPoint y: 434, distance: 333.7
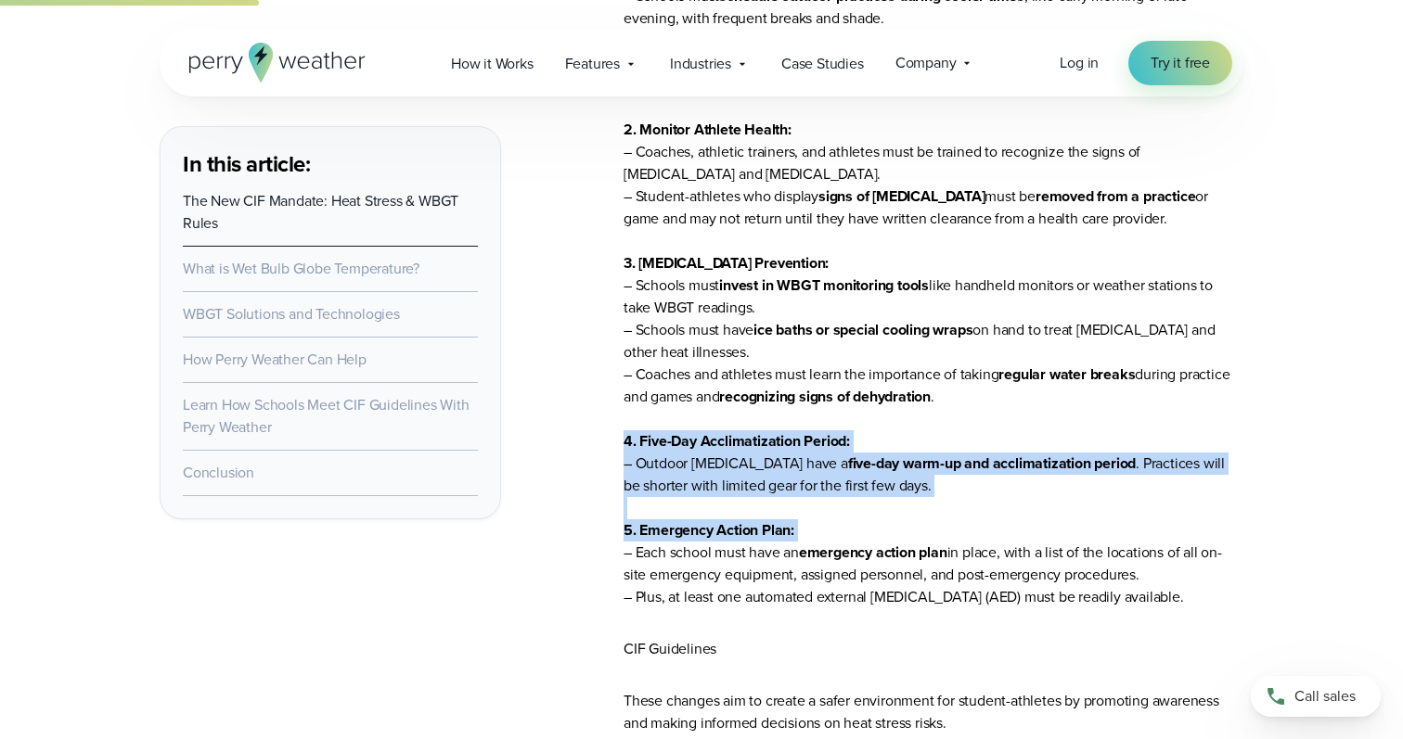
drag, startPoint x: 622, startPoint y: 434, endPoint x: 955, endPoint y: 532, distance: 347.9
click at [955, 493] on p "The new heat stress bill requires these regulations for all CIF-member schools …" at bounding box center [933, 252] width 620 height 712
drag, startPoint x: 955, startPoint y: 493, endPoint x: 577, endPoint y: 430, distance: 382.6
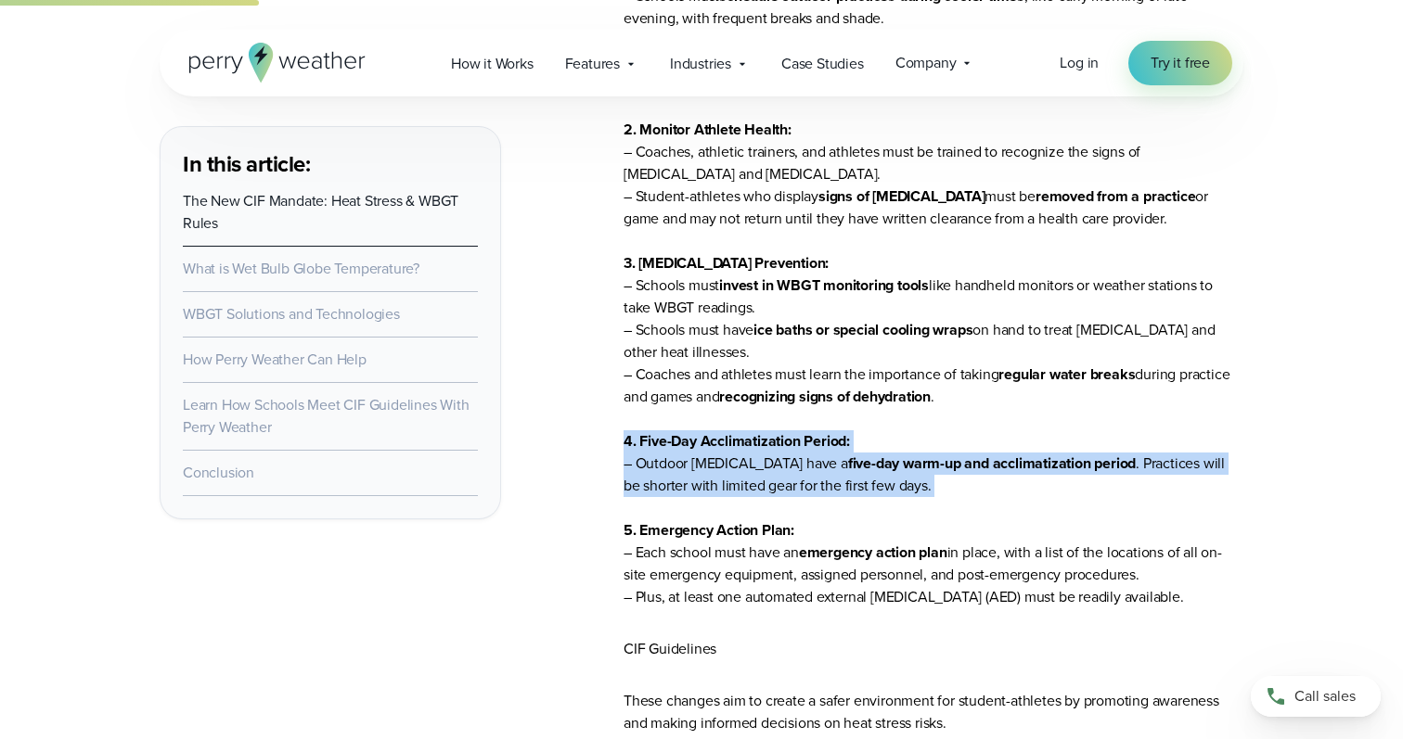
drag, startPoint x: 622, startPoint y: 442, endPoint x: 924, endPoint y: 519, distance: 310.9
click at [924, 518] on p "The new heat stress bill requires these regulations for all CIF-member schools …" at bounding box center [933, 252] width 620 height 712
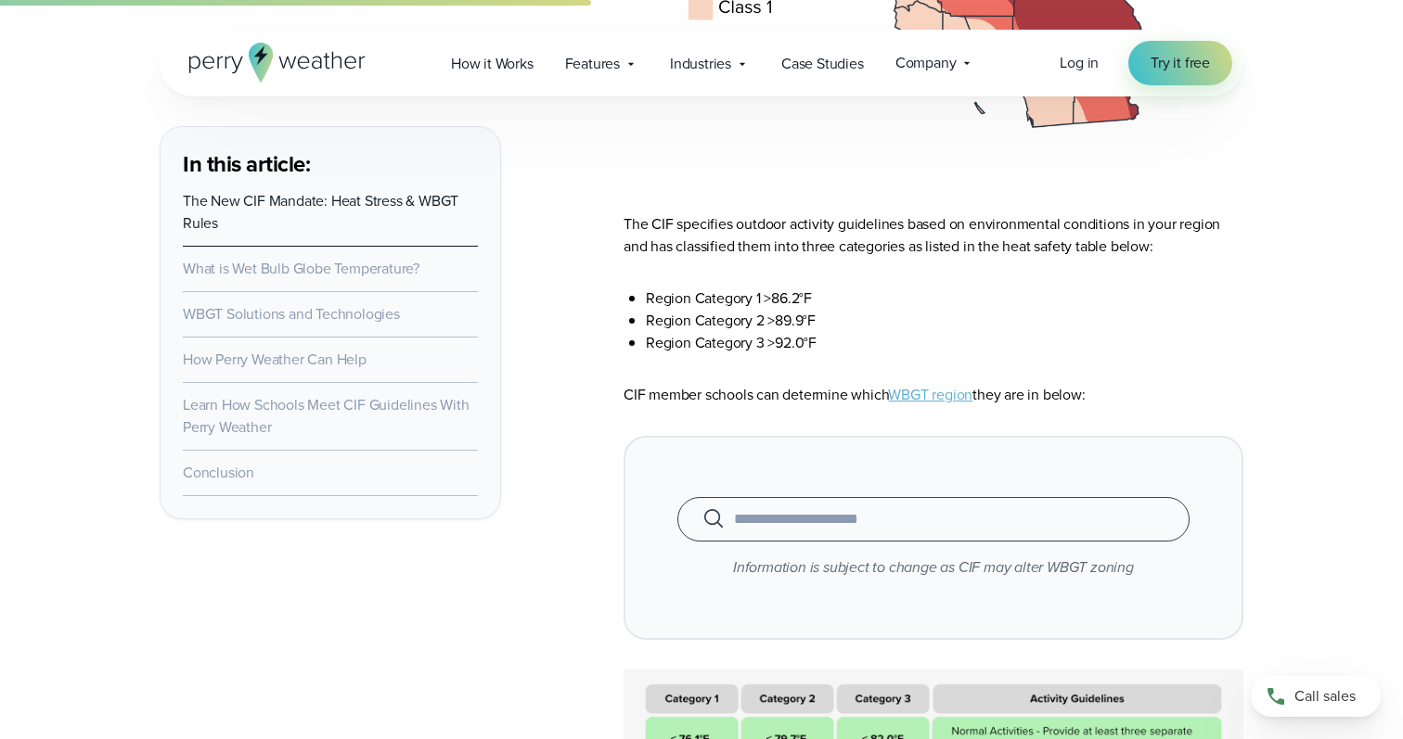
scroll to position [3706, 0]
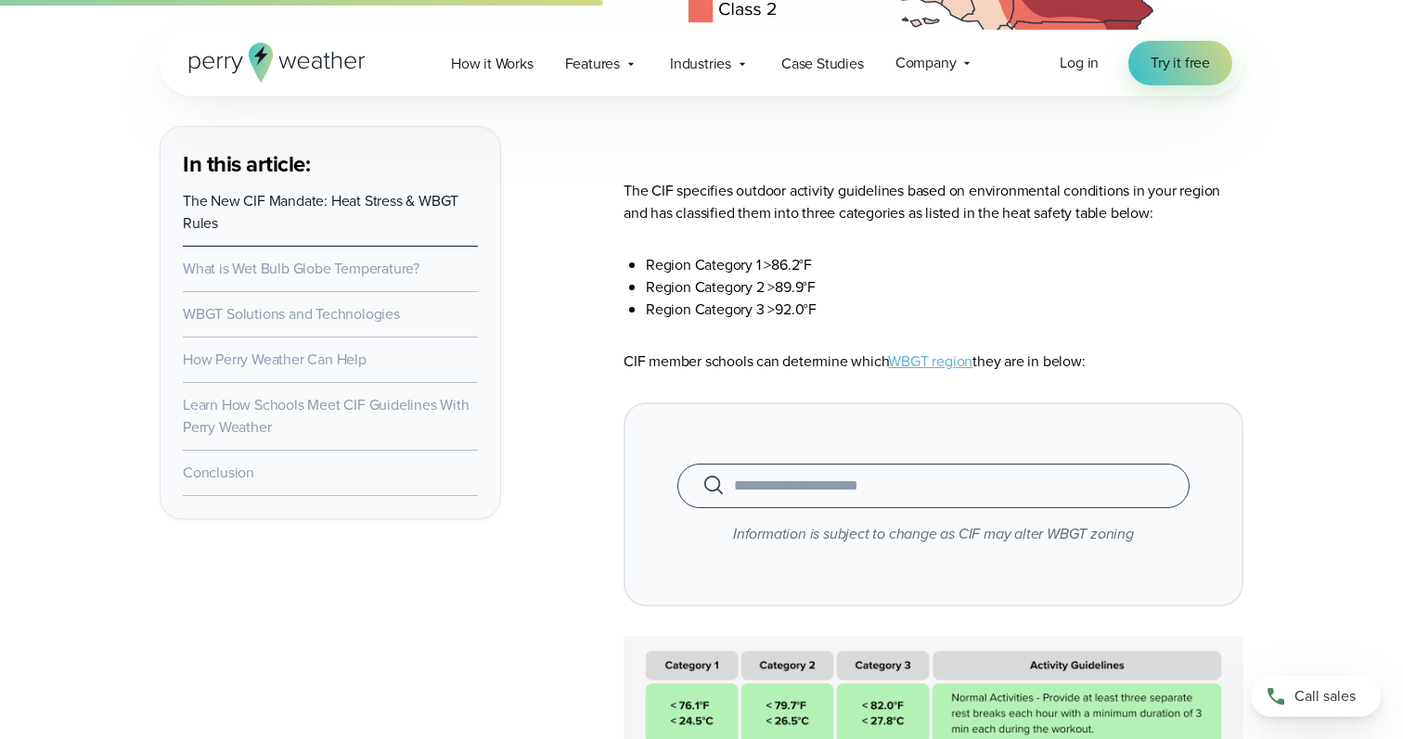
click at [802, 478] on input "text" at bounding box center [933, 486] width 466 height 22
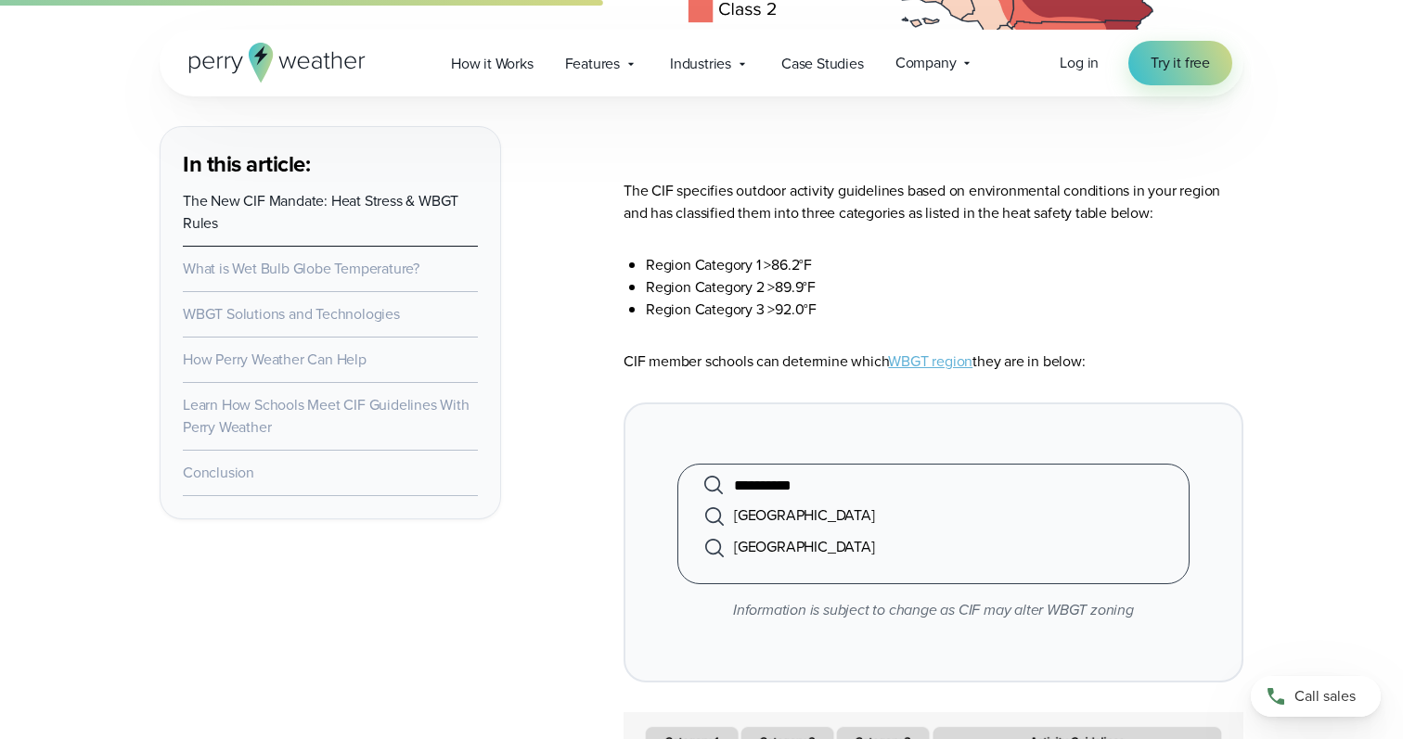
click at [874, 519] on li "Santa Ynez Valley Union High" at bounding box center [933, 516] width 466 height 32
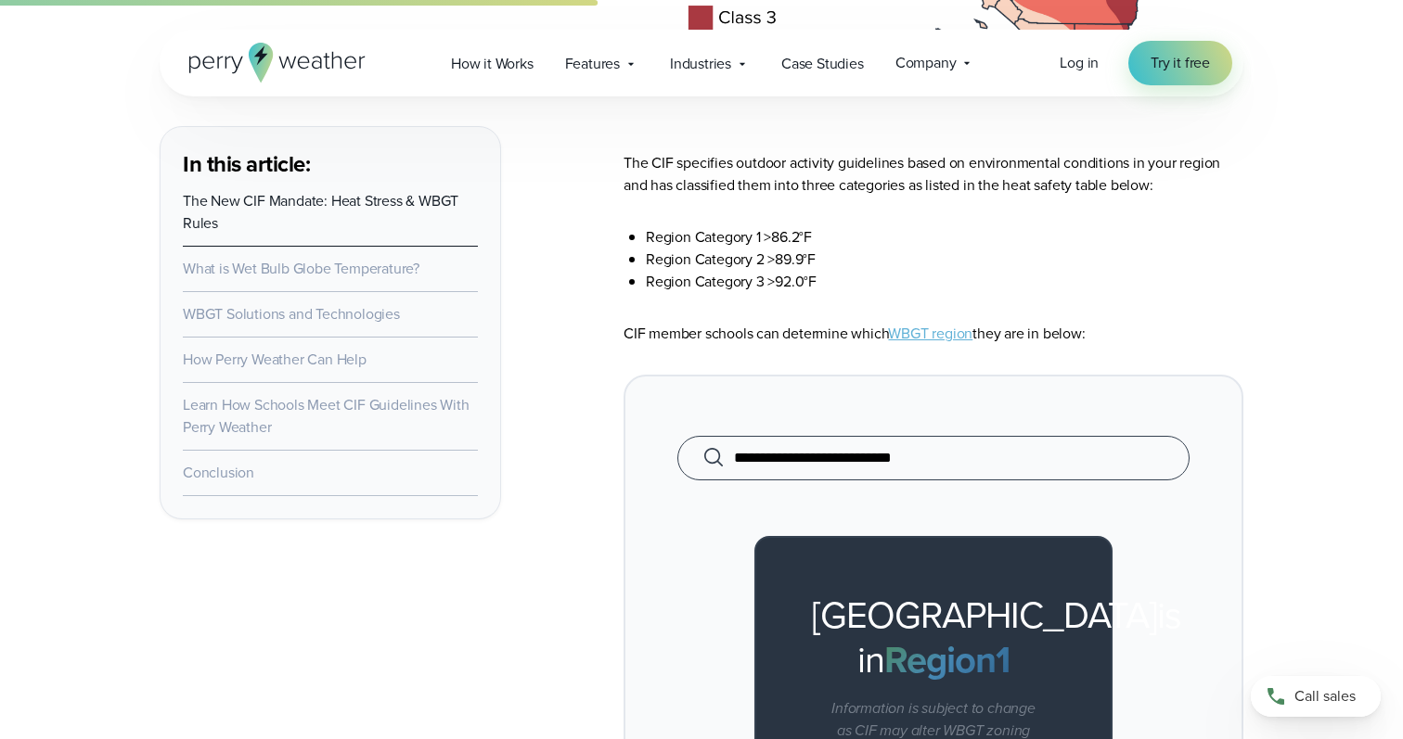
scroll to position [3756, 0]
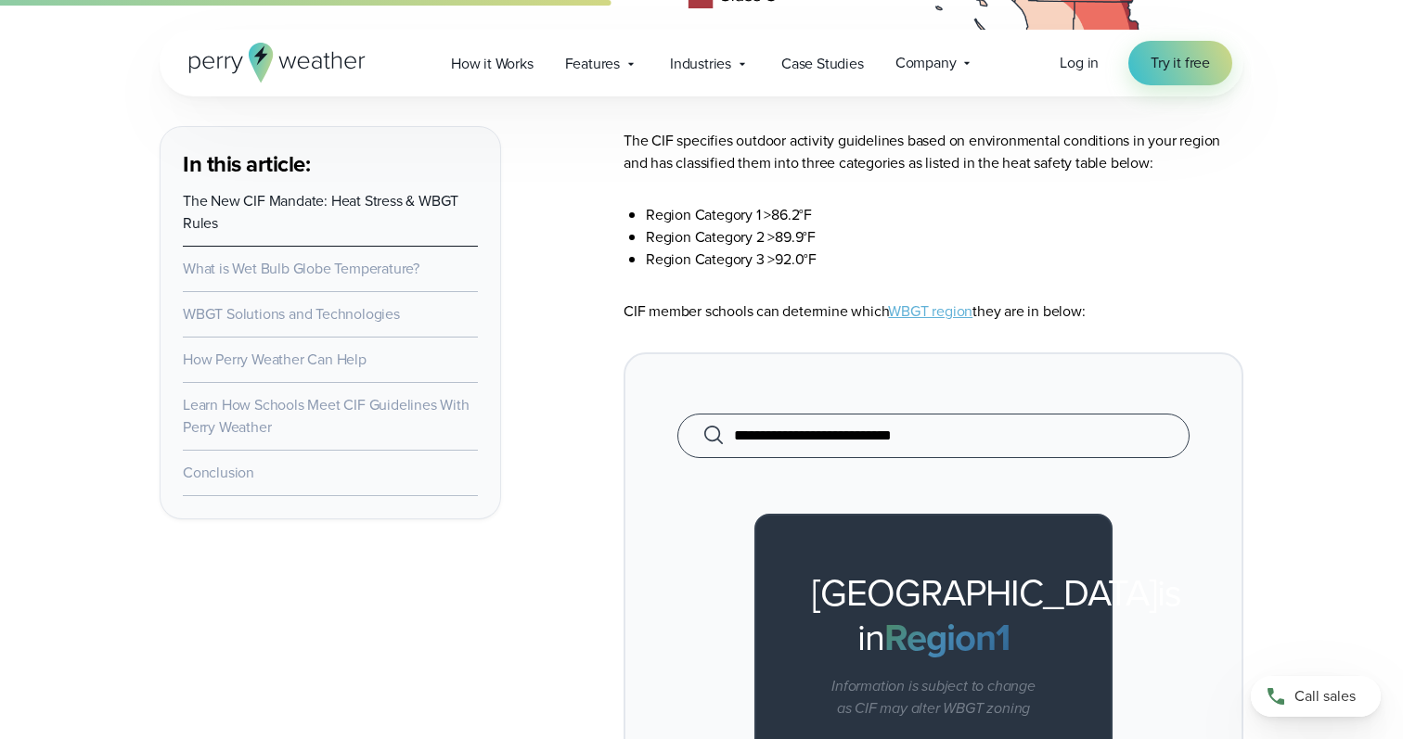
type input "**********"
drag, startPoint x: 934, startPoint y: 448, endPoint x: 820, endPoint y: 442, distance: 114.3
click at [820, 442] on div "**********" at bounding box center [933, 436] width 512 height 45
click at [913, 415] on div "**********" at bounding box center [933, 436] width 512 height 45
drag, startPoint x: 917, startPoint y: 424, endPoint x: 940, endPoint y: 428, distance: 22.6
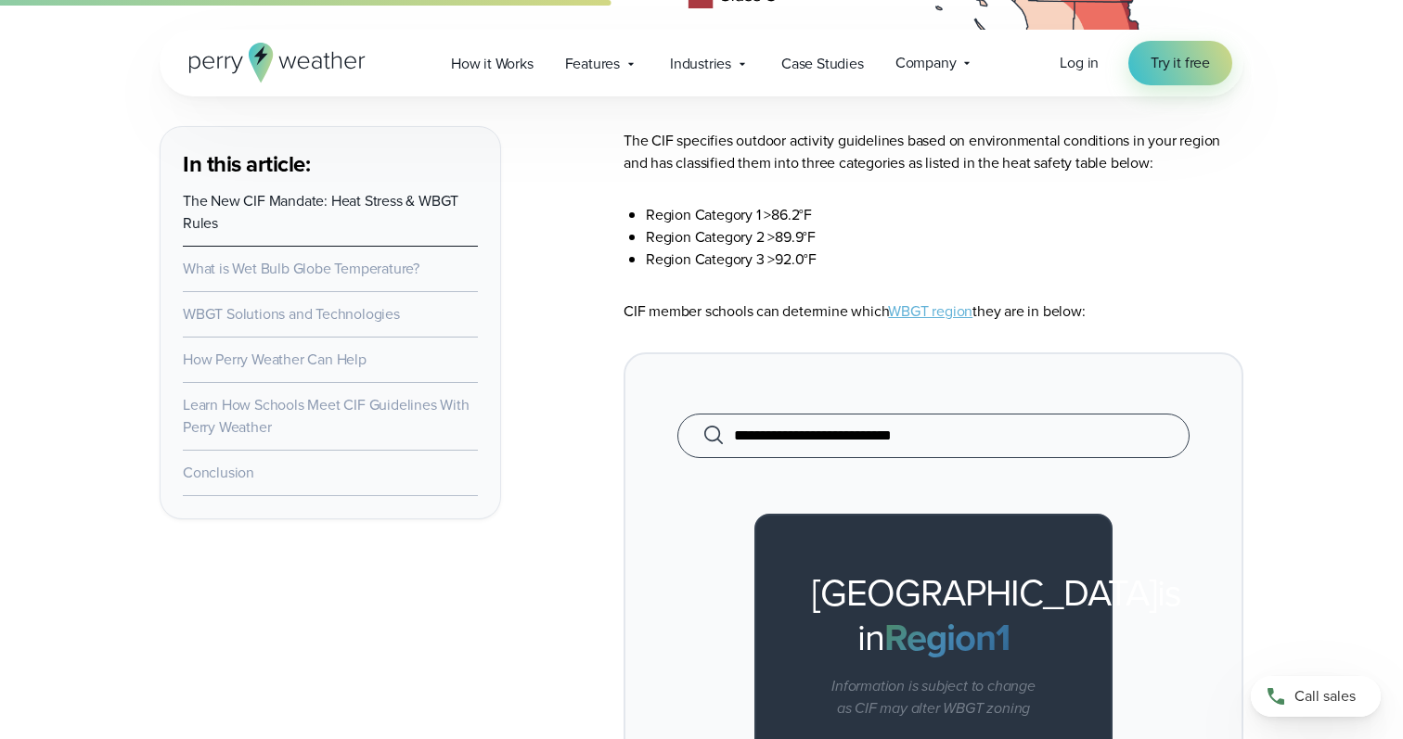
click at [940, 428] on input "**********" at bounding box center [933, 436] width 466 height 22
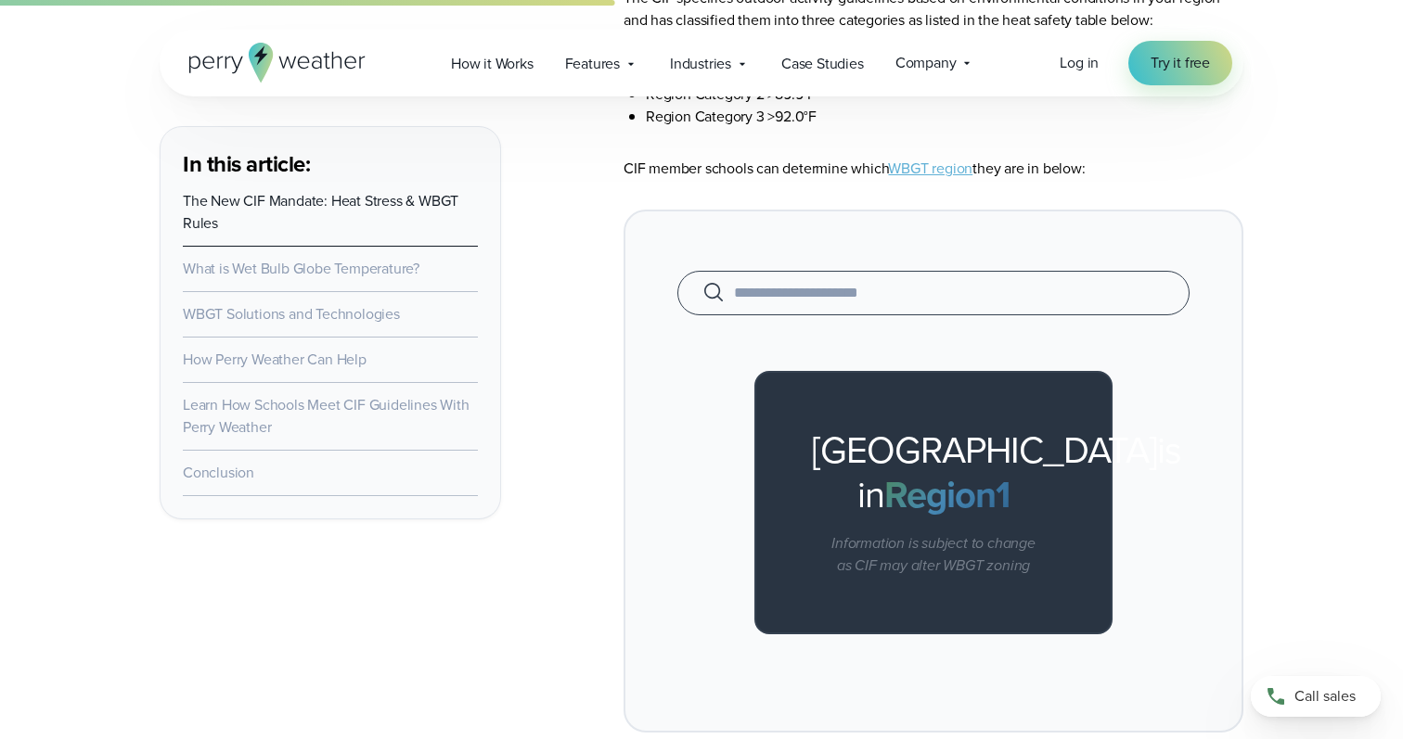
scroll to position [4084, 0]
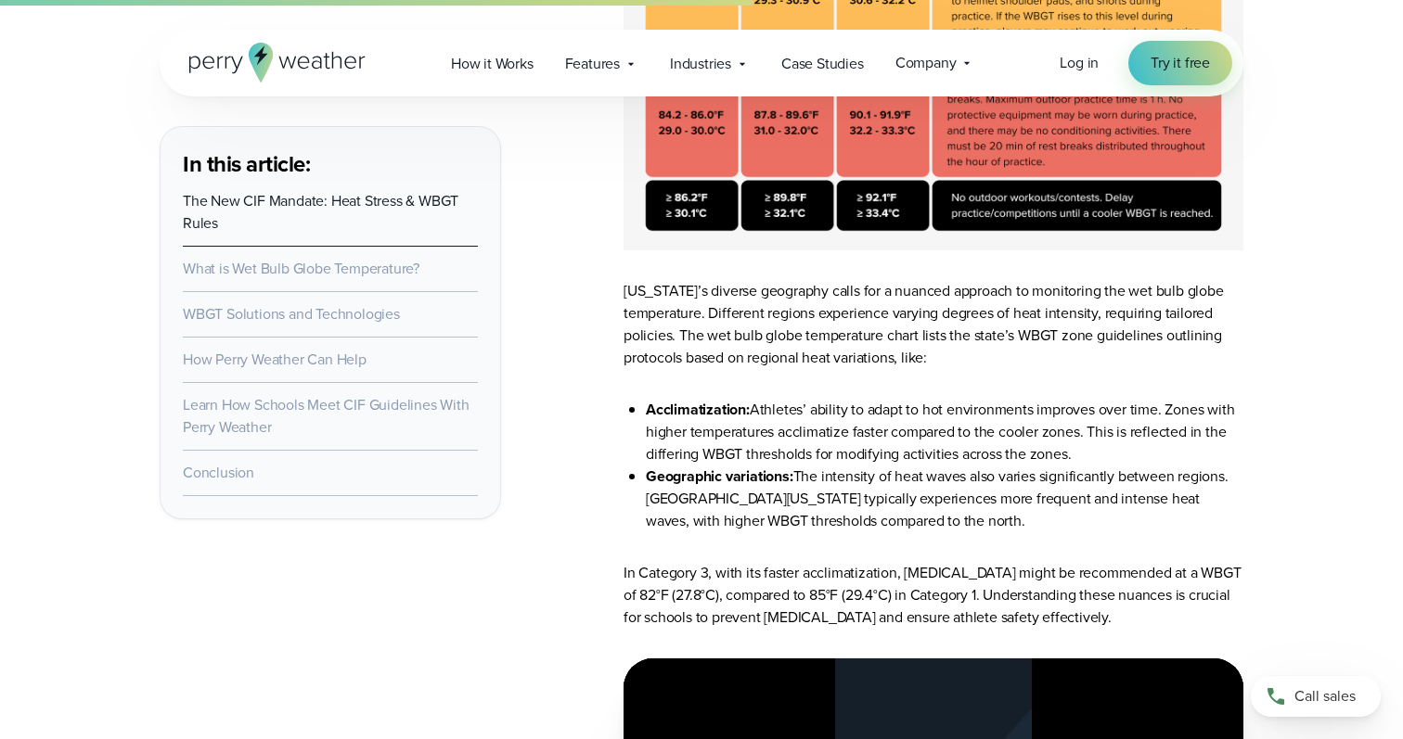
scroll to position [4590, 0]
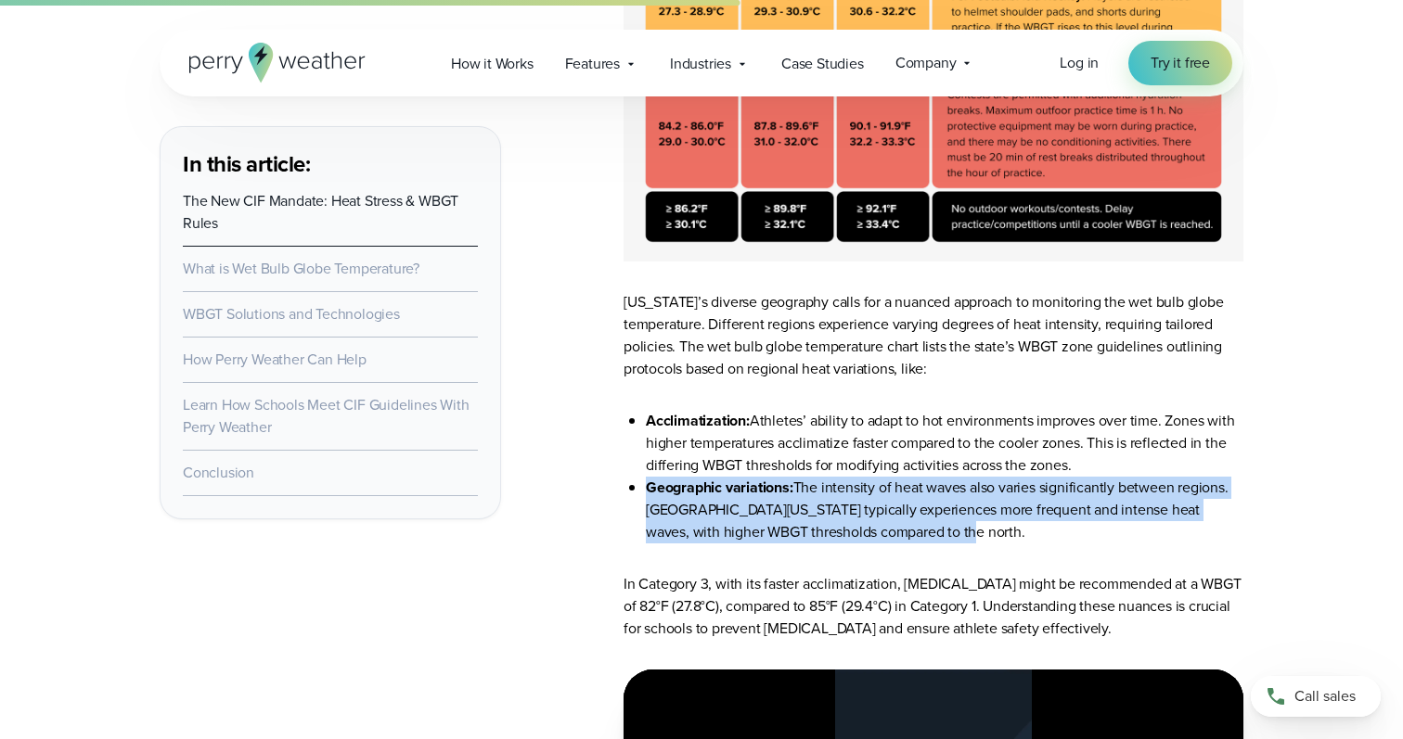
drag, startPoint x: 917, startPoint y: 526, endPoint x: 648, endPoint y: 488, distance: 270.8
click at [648, 488] on li "Geographic variations: The intensity of heat waves also varies significantly be…" at bounding box center [944, 510] width 597 height 67
click at [648, 488] on strong "Geographic variations:" at bounding box center [719, 487] width 147 height 21
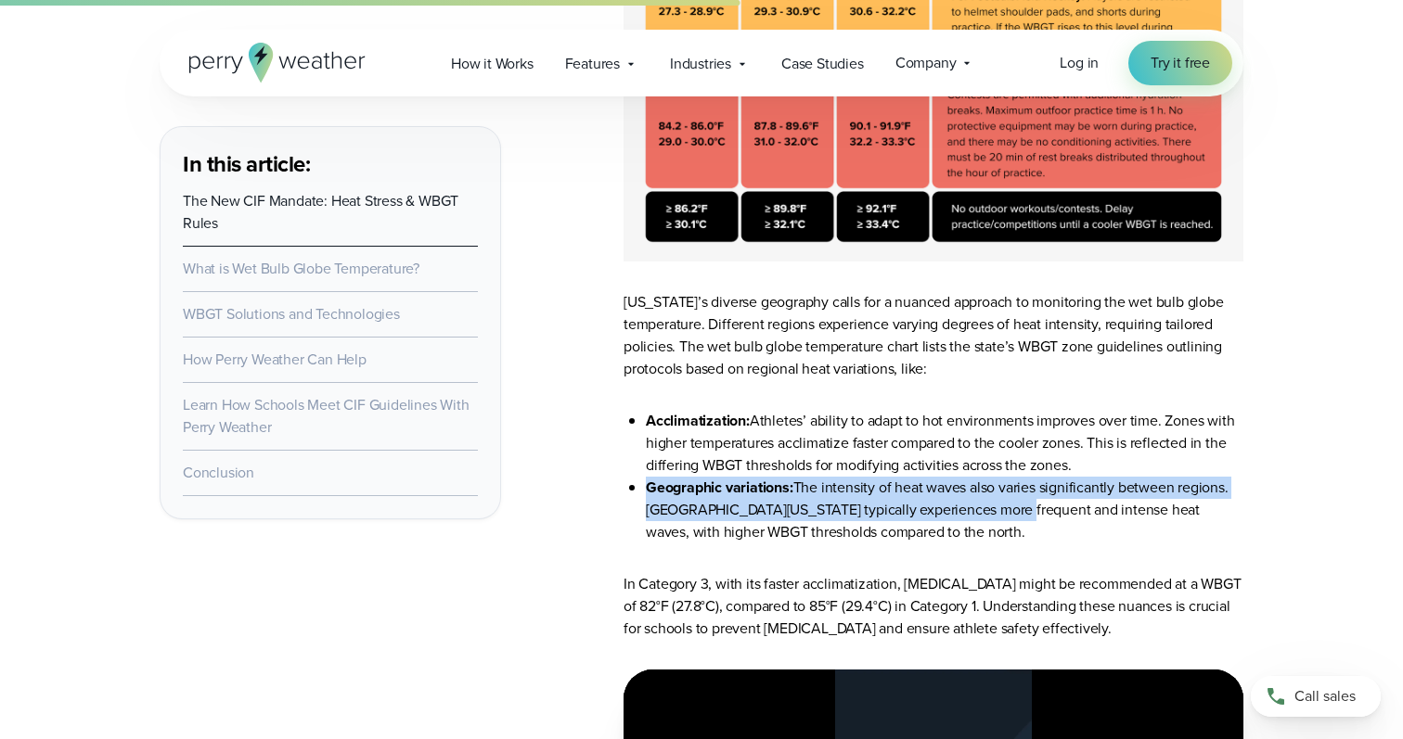
drag, startPoint x: 648, startPoint y: 488, endPoint x: 972, endPoint y: 519, distance: 325.3
click at [972, 519] on li "Geographic variations: The intensity of heat waves also varies significantly be…" at bounding box center [944, 510] width 597 height 67
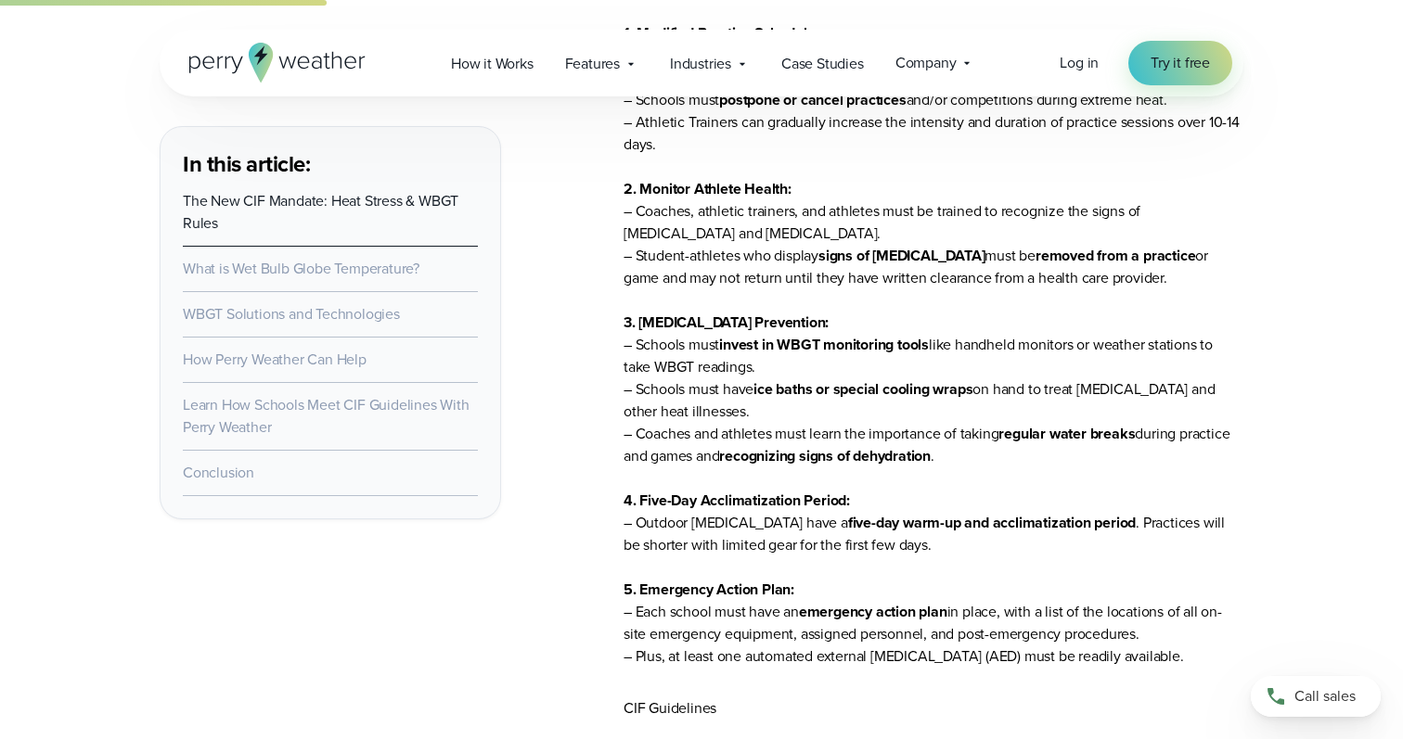
scroll to position [1698, 0]
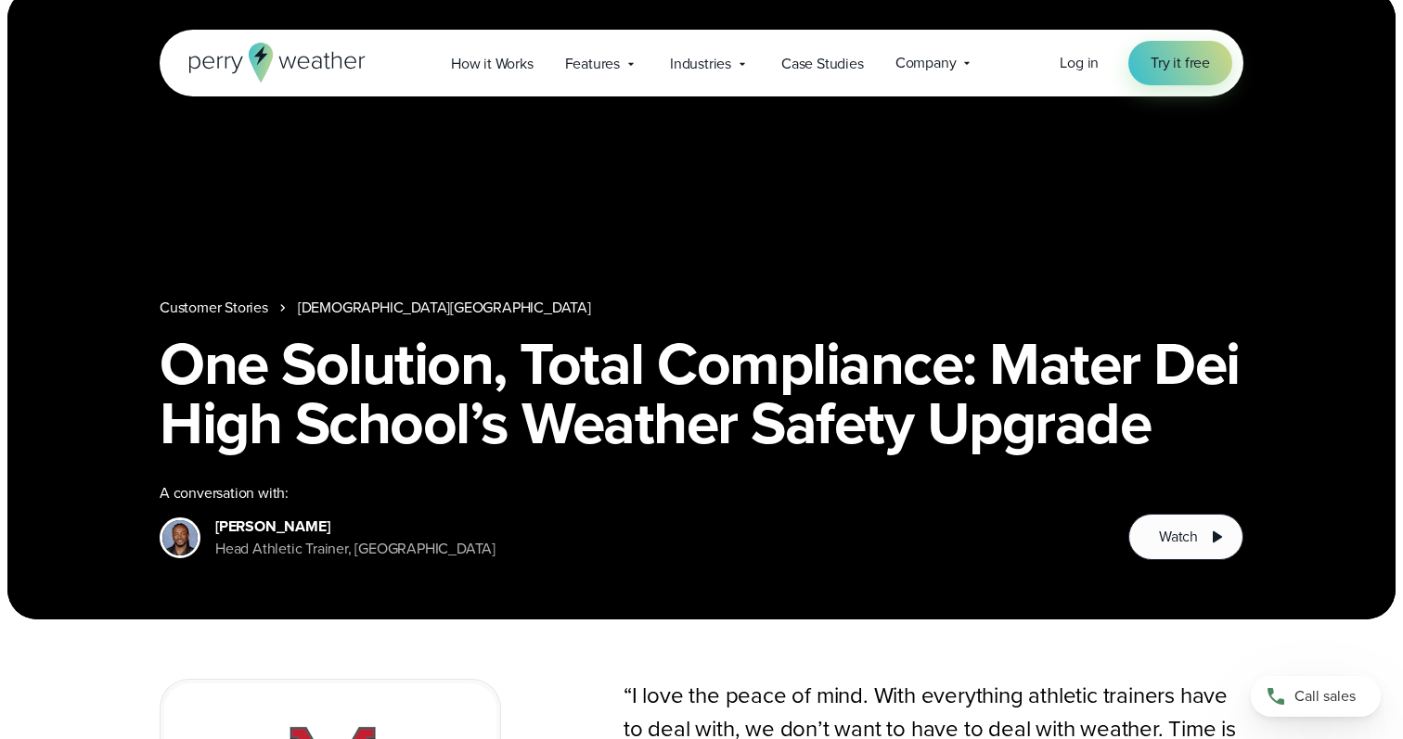
scroll to position [20, 0]
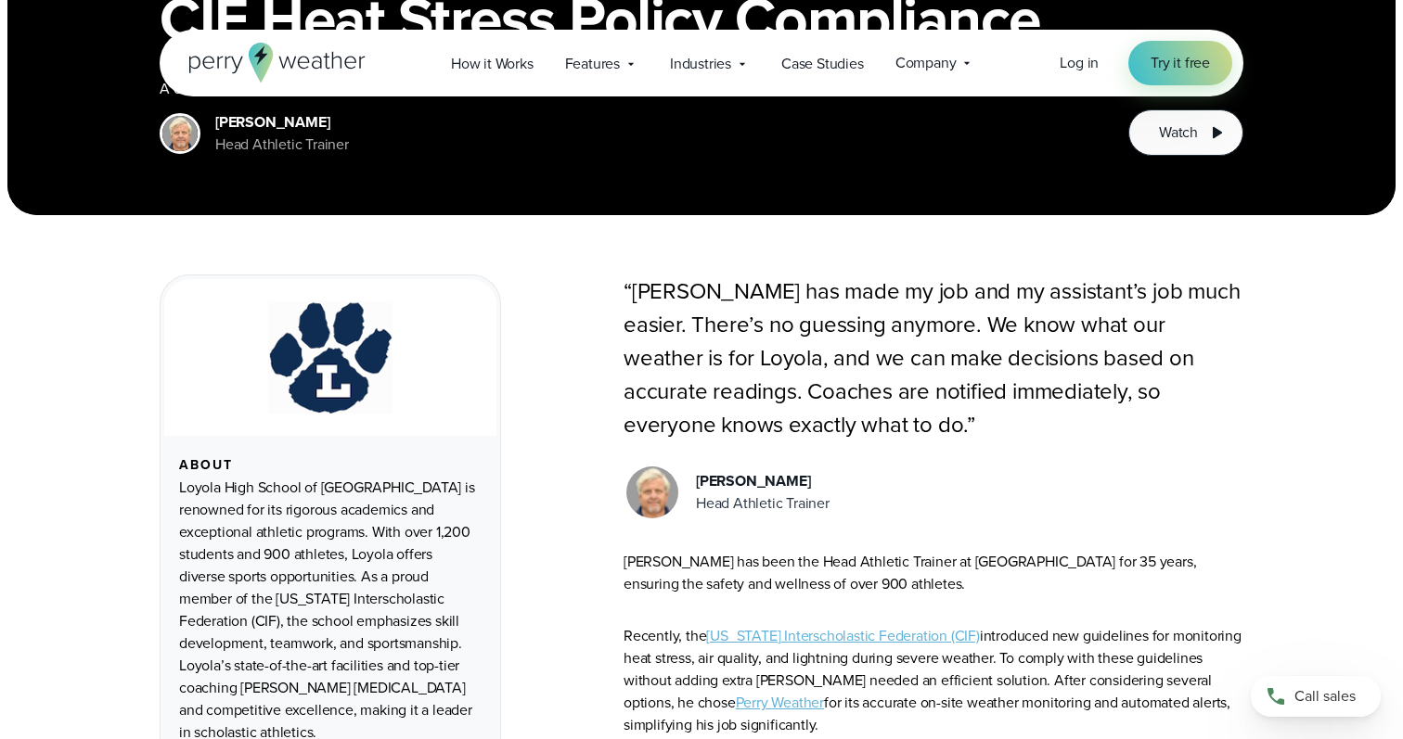
scroll to position [435, 0]
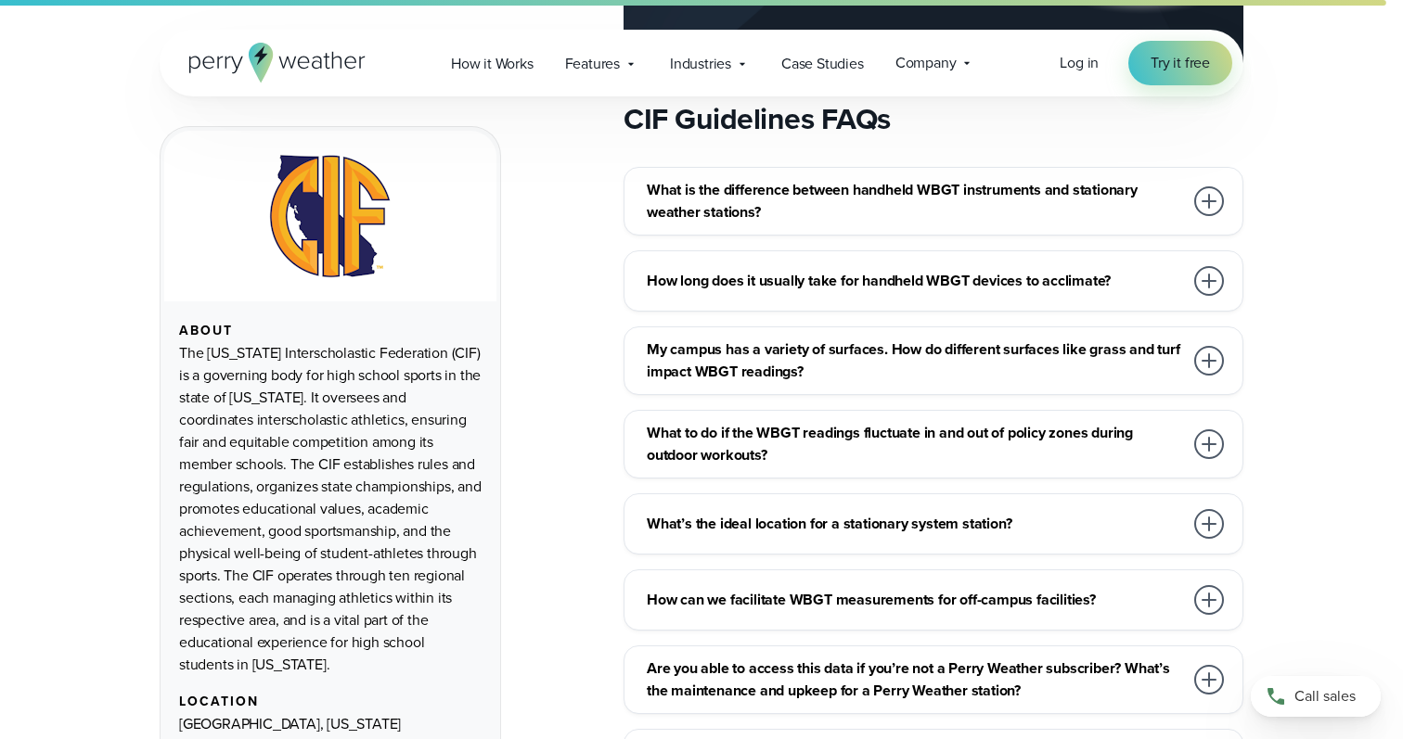
scroll to position [3199, 0]
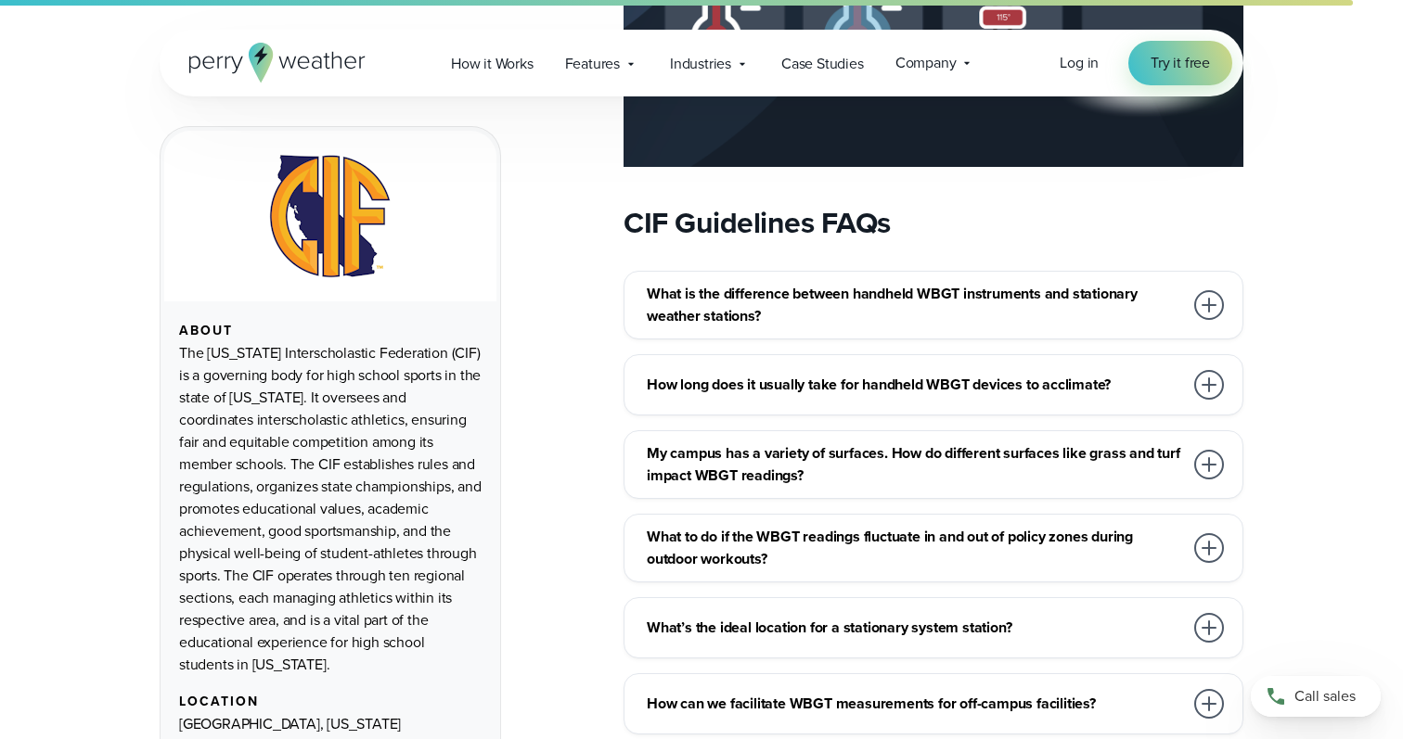
click at [1207, 290] on div at bounding box center [1209, 305] width 30 height 30
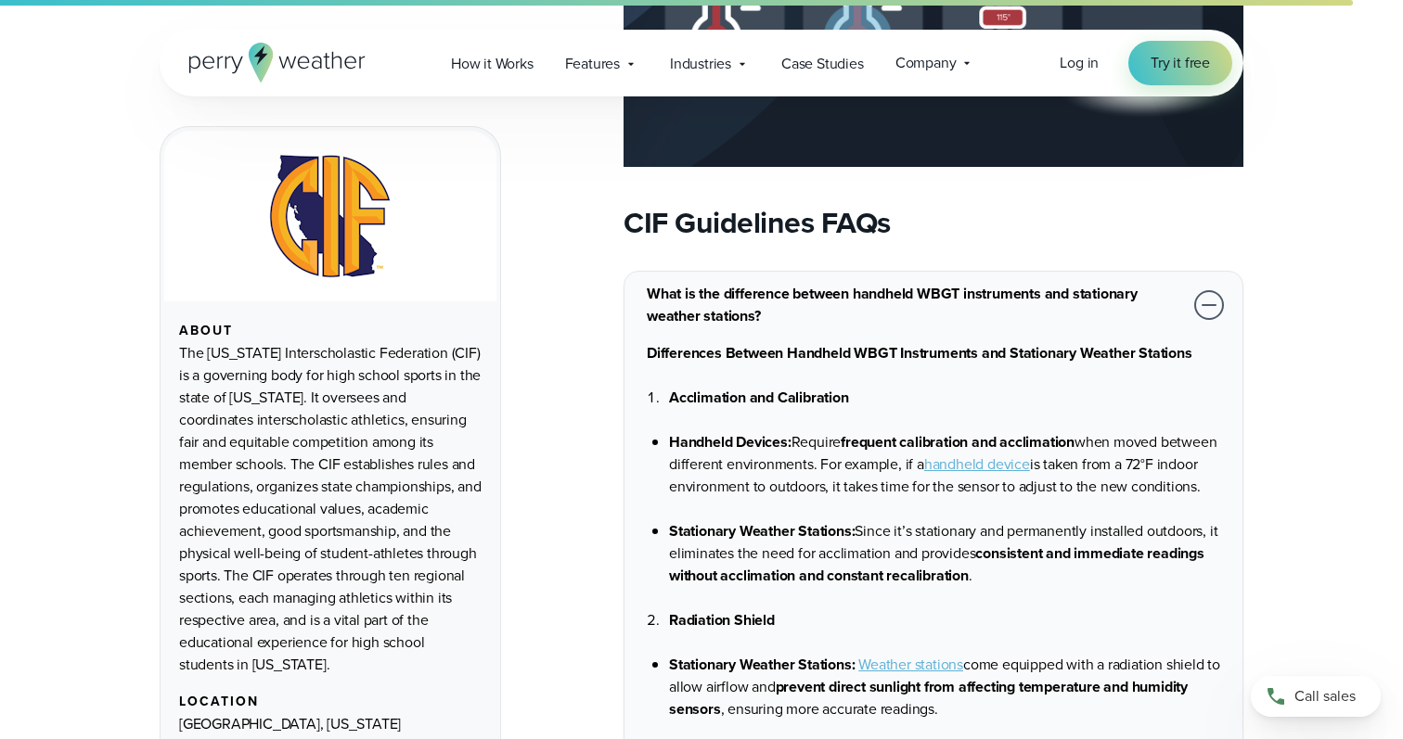
click at [1207, 290] on div at bounding box center [1209, 305] width 30 height 30
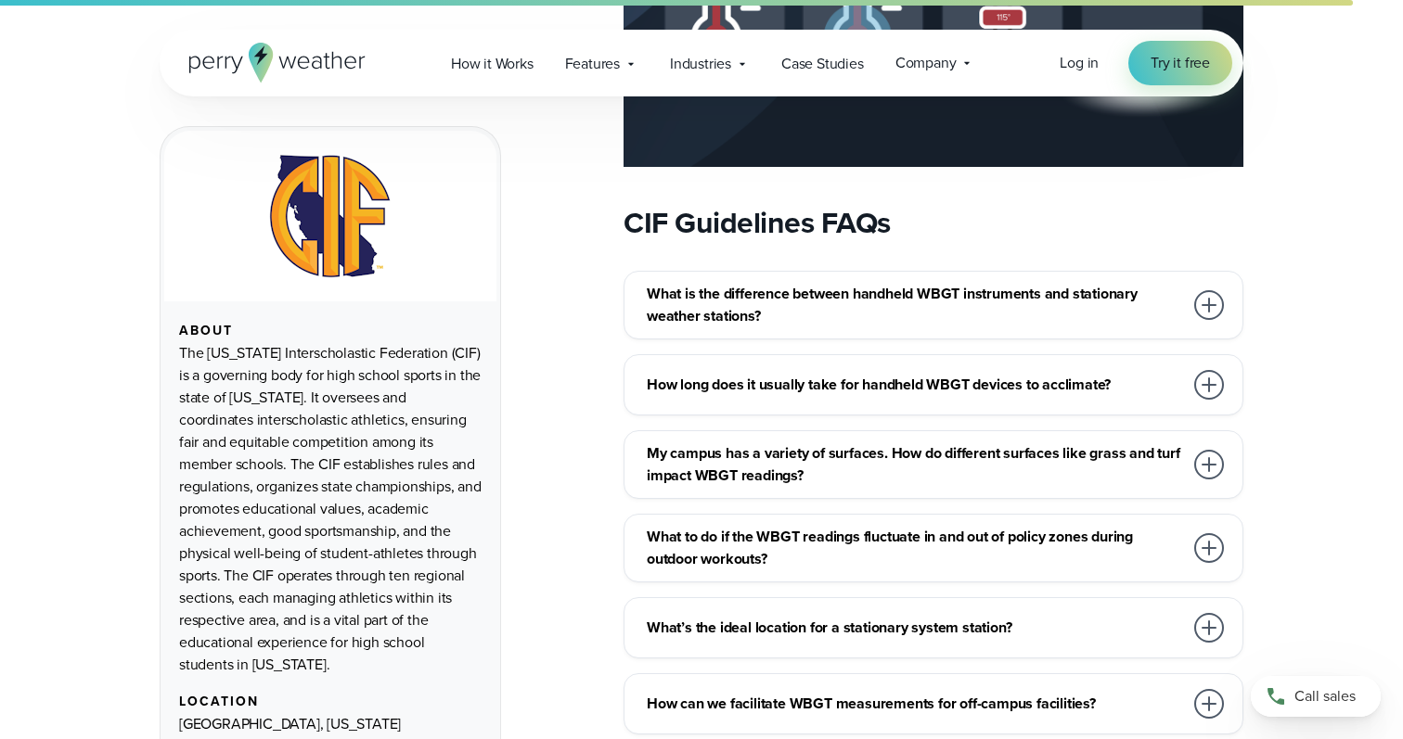
click at [1212, 307] on div "What is the difference between handheld WBGT instruments and stationary weather…" at bounding box center [933, 305] width 620 height 69
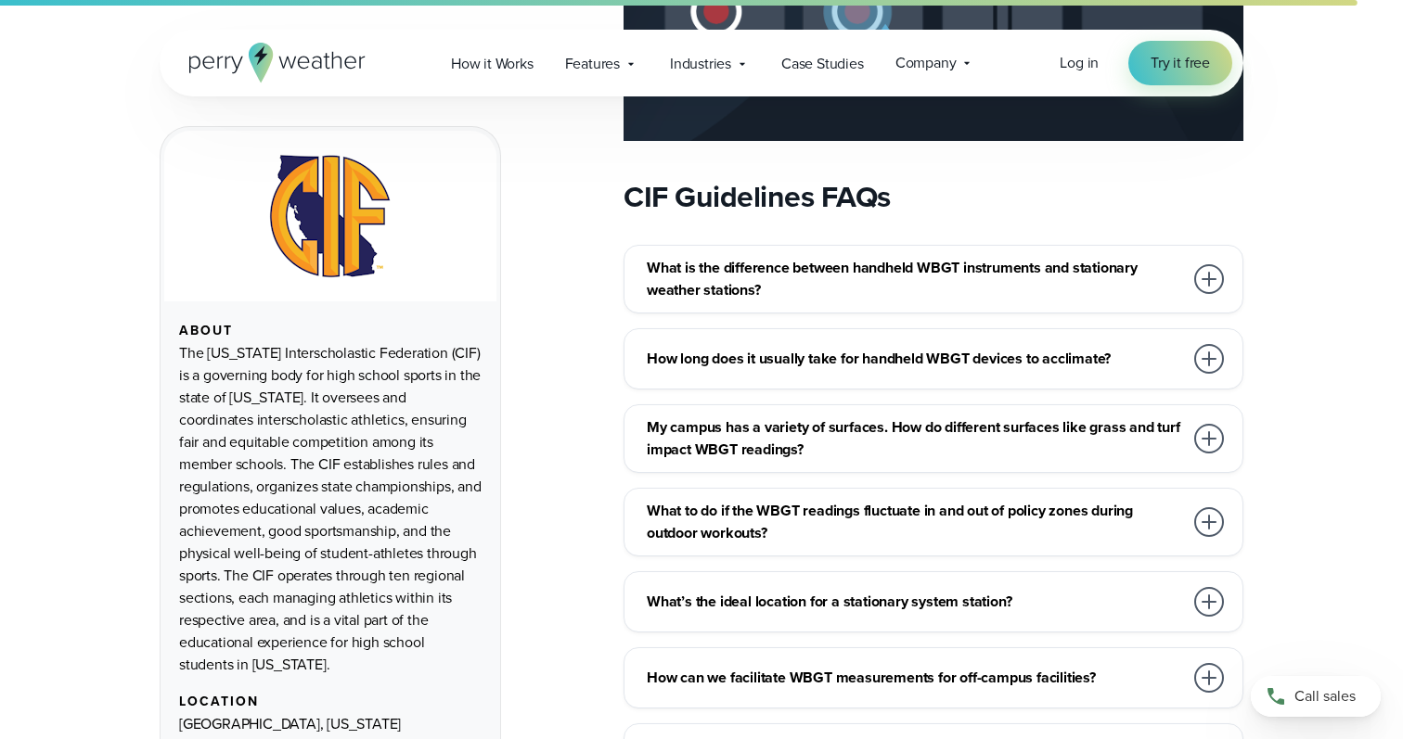
scroll to position [3264, 0]
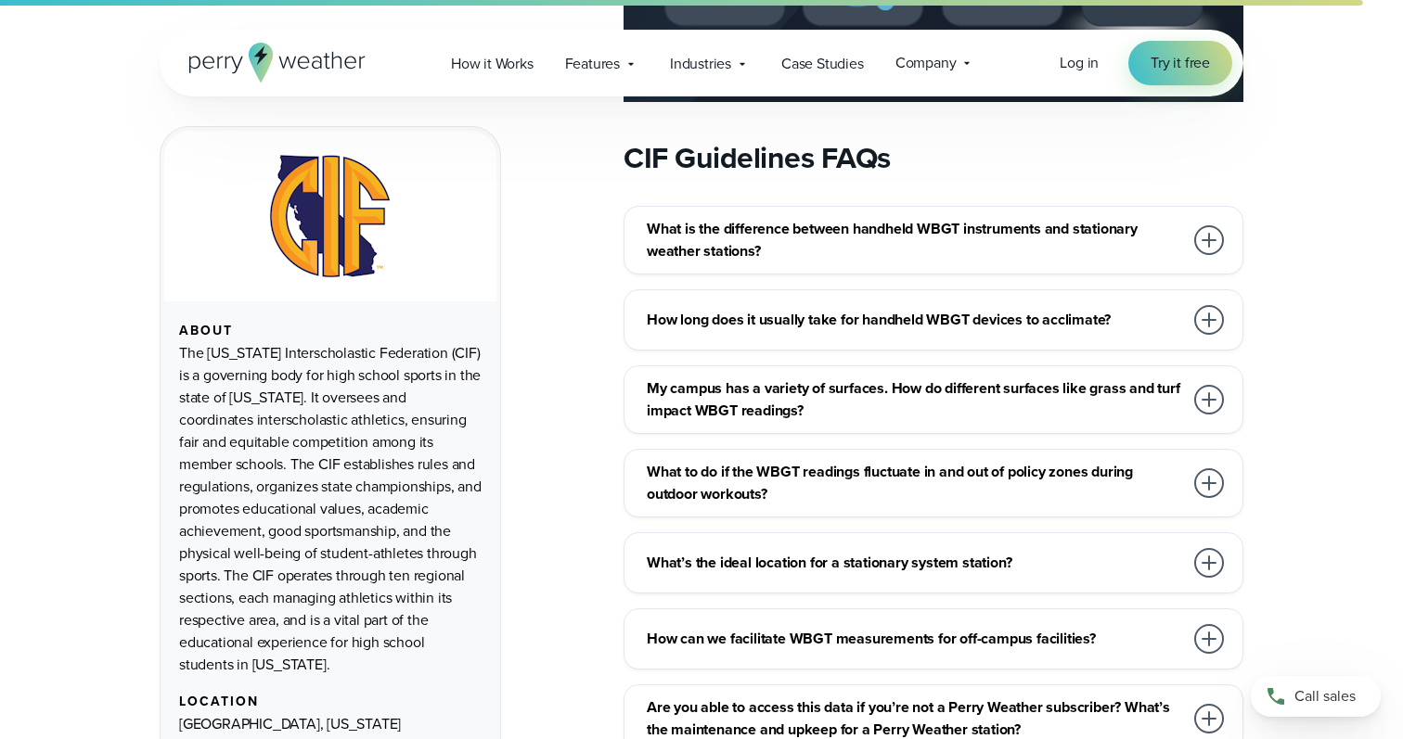
click at [1203, 468] on div at bounding box center [1209, 483] width 30 height 30
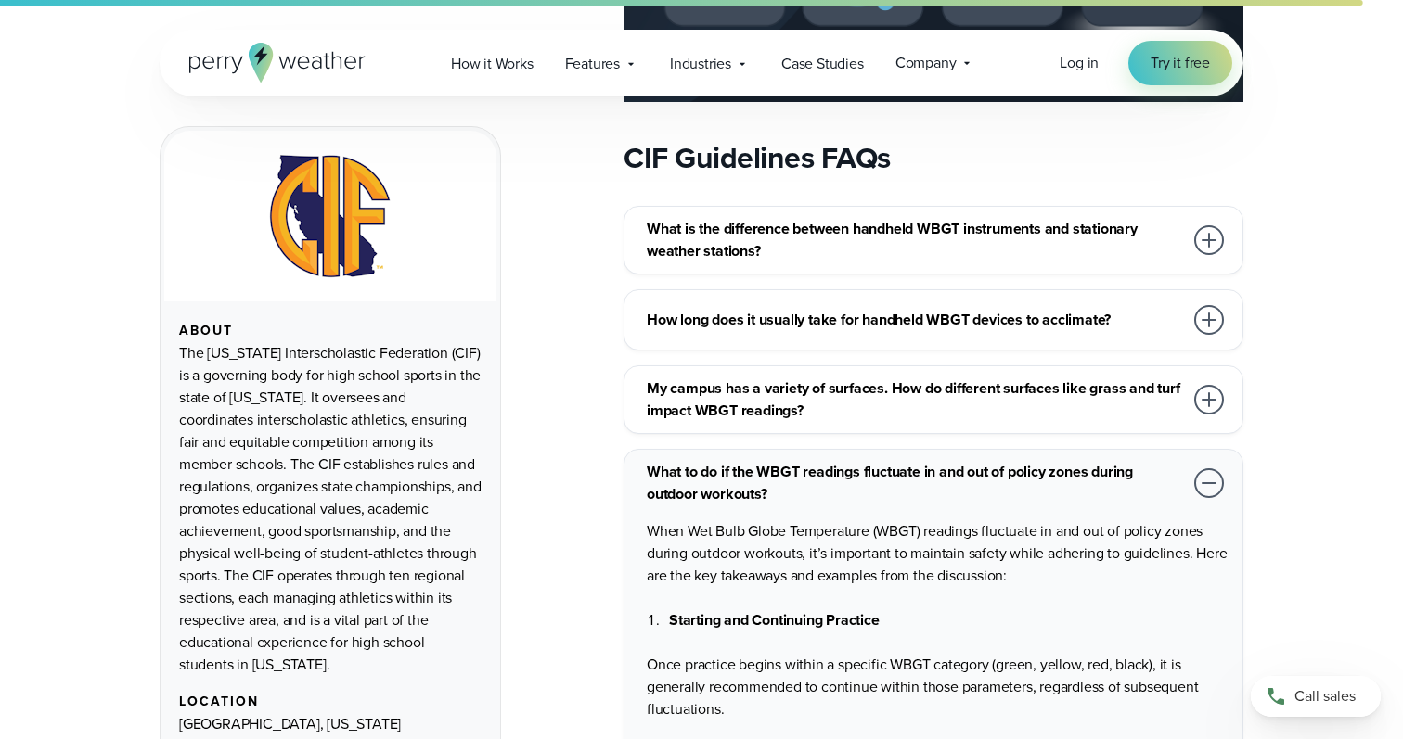
click at [1208, 465] on div at bounding box center [1208, 483] width 37 height 37
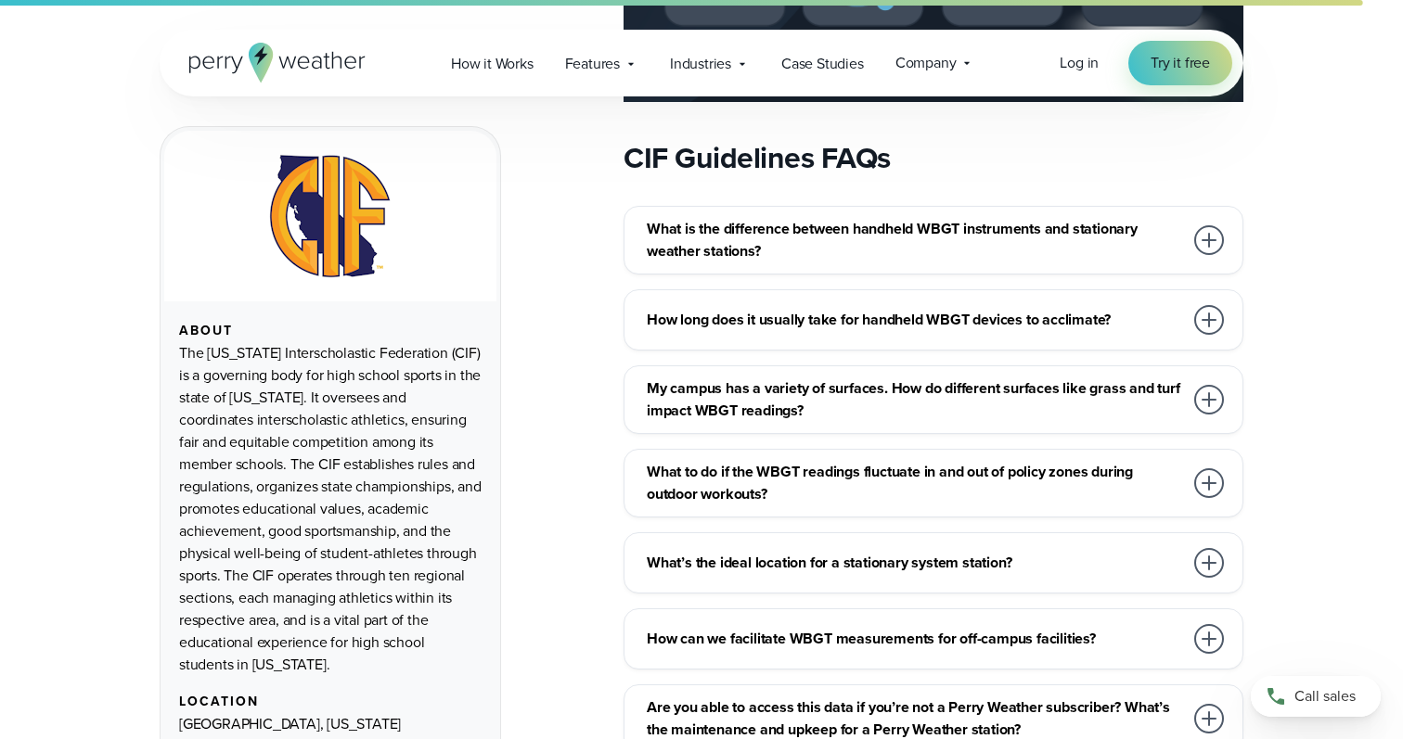
click at [1203, 548] on div at bounding box center [1209, 563] width 30 height 30
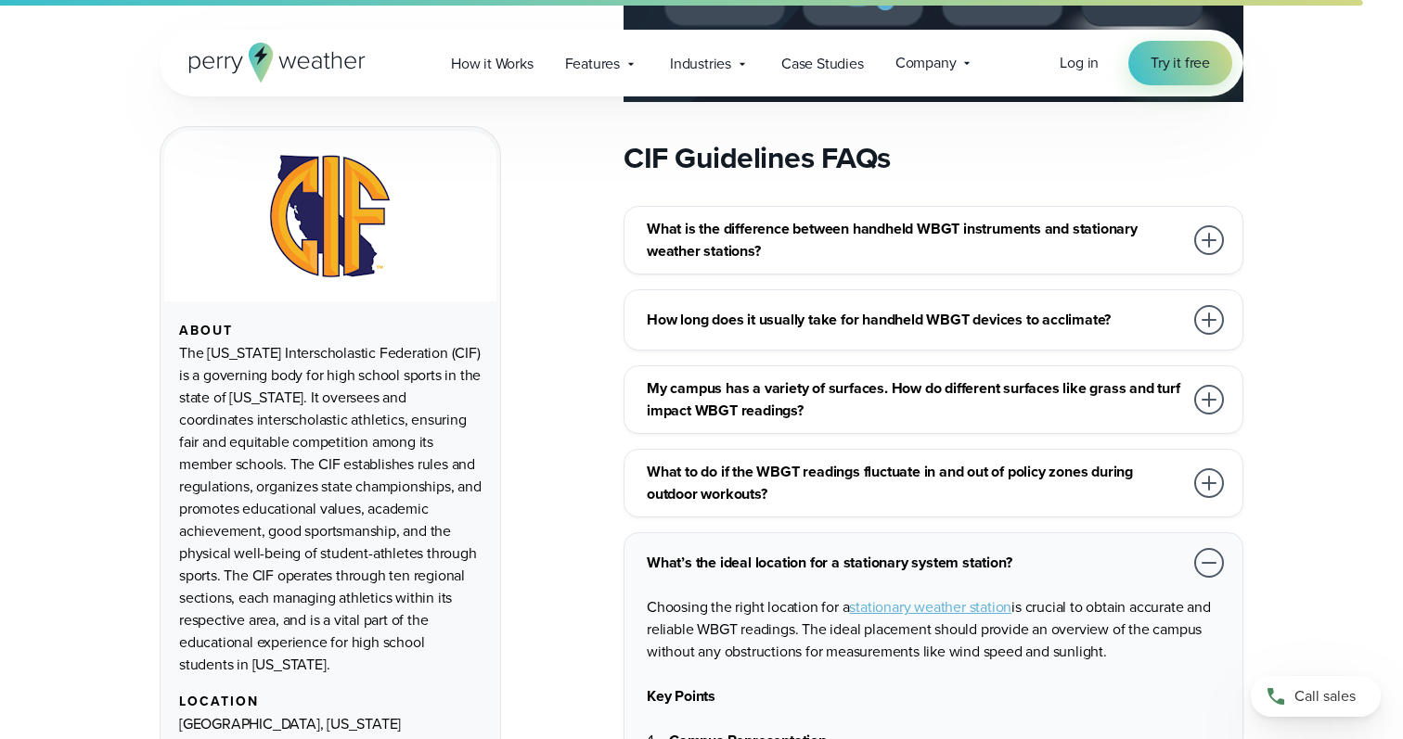
click at [1203, 548] on div at bounding box center [1209, 563] width 30 height 30
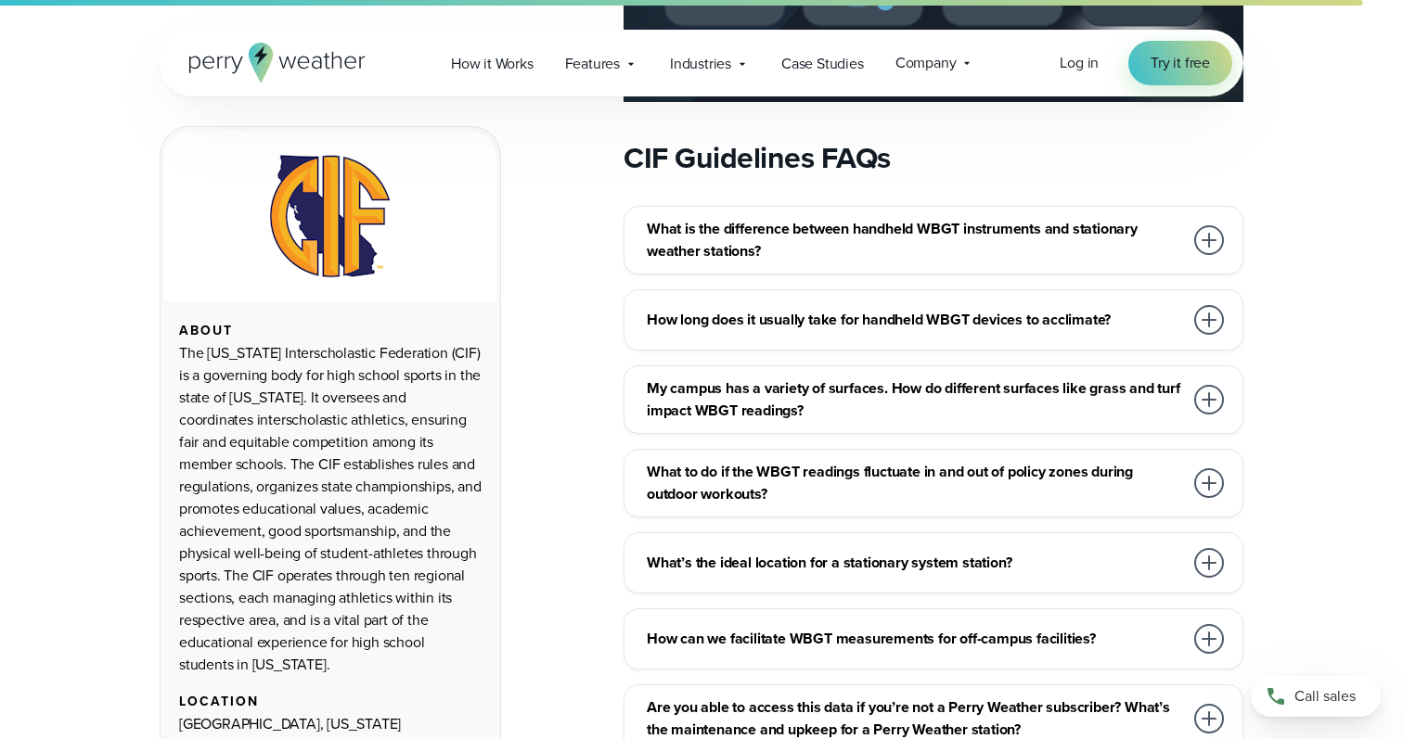
click at [1196, 624] on div at bounding box center [1209, 639] width 30 height 30
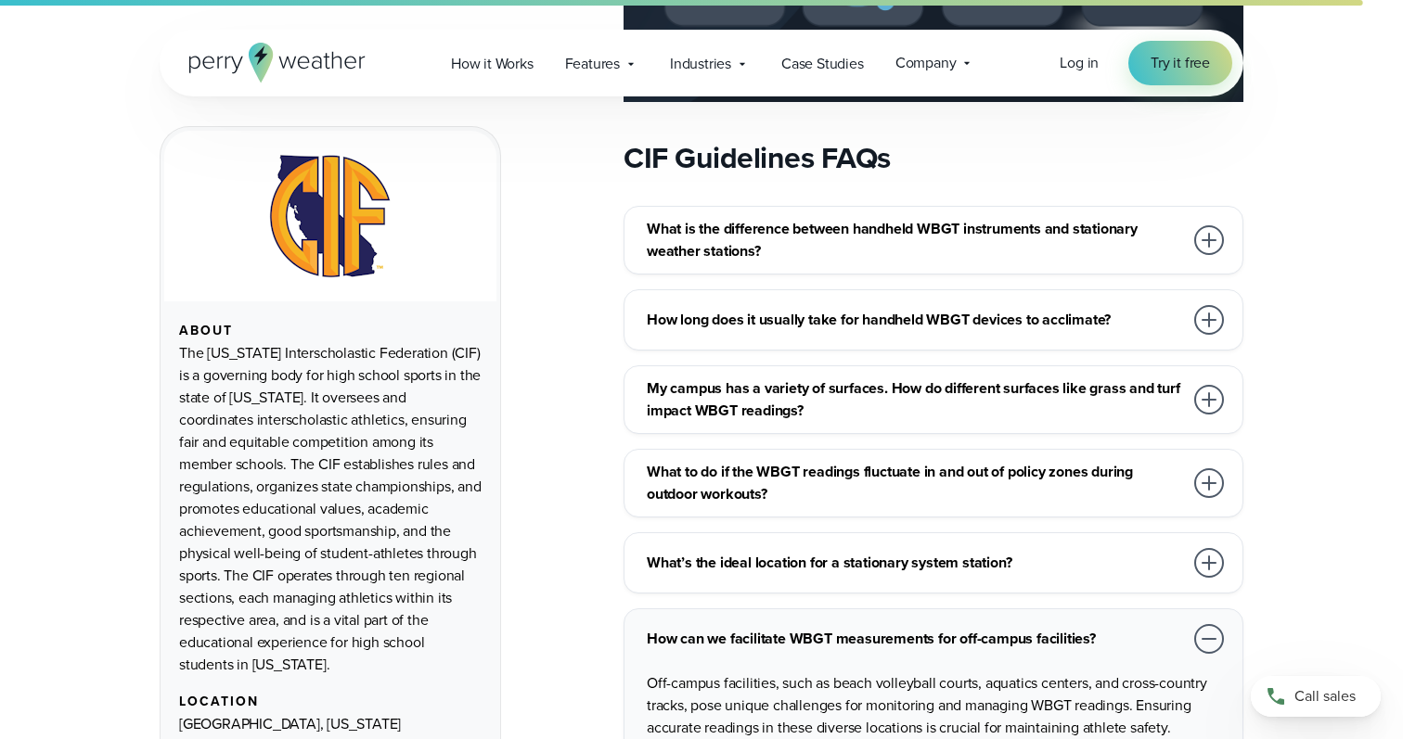
click at [1196, 624] on div at bounding box center [1209, 639] width 30 height 30
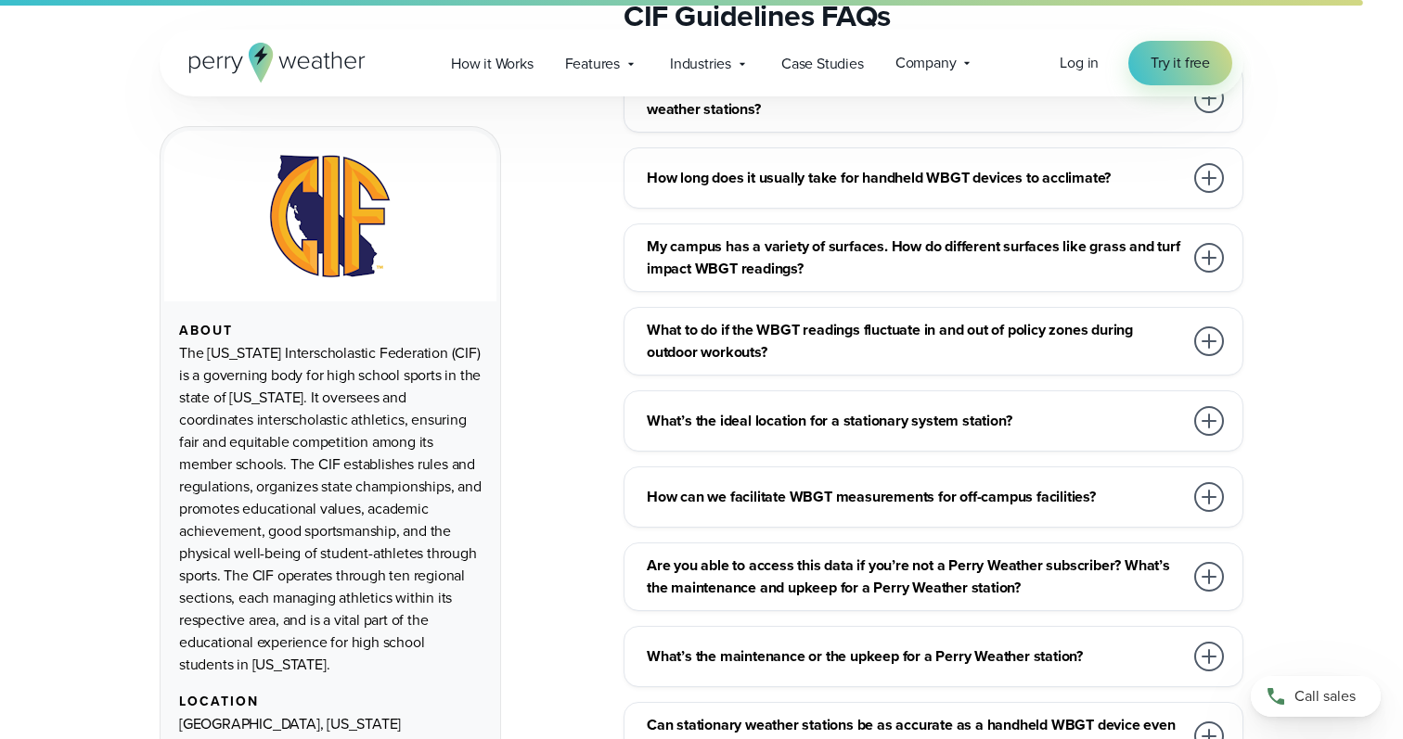
scroll to position [3475, 0]
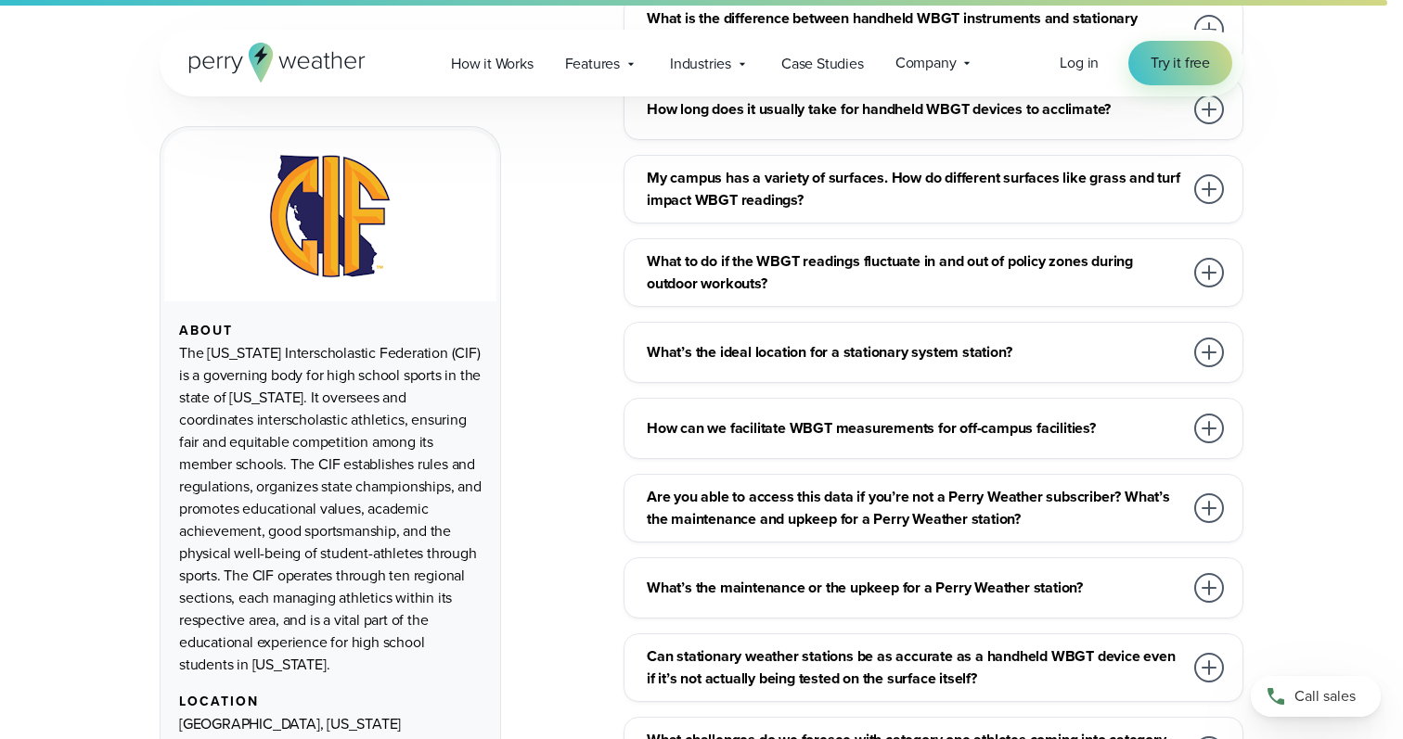
click at [1209, 494] on div at bounding box center [1209, 509] width 30 height 30
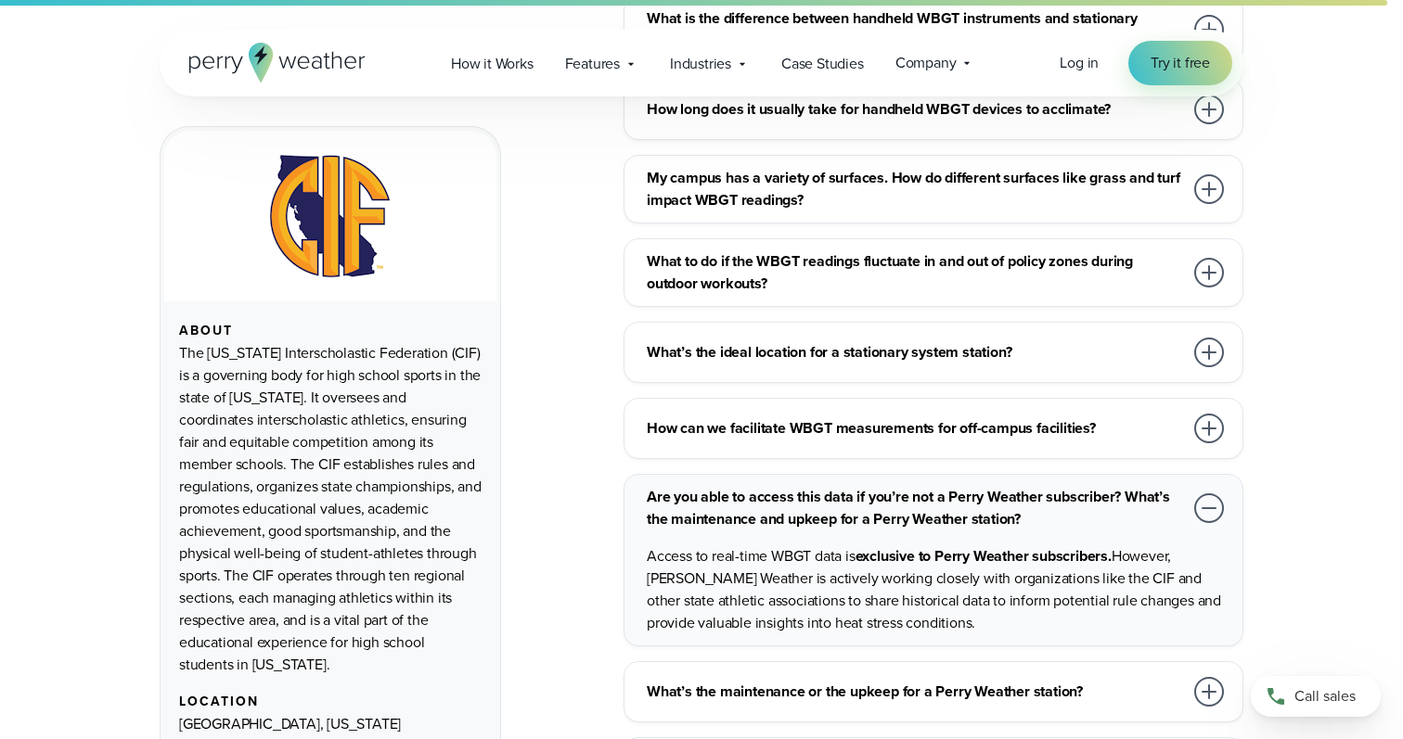
click at [1209, 494] on div at bounding box center [1209, 509] width 30 height 30
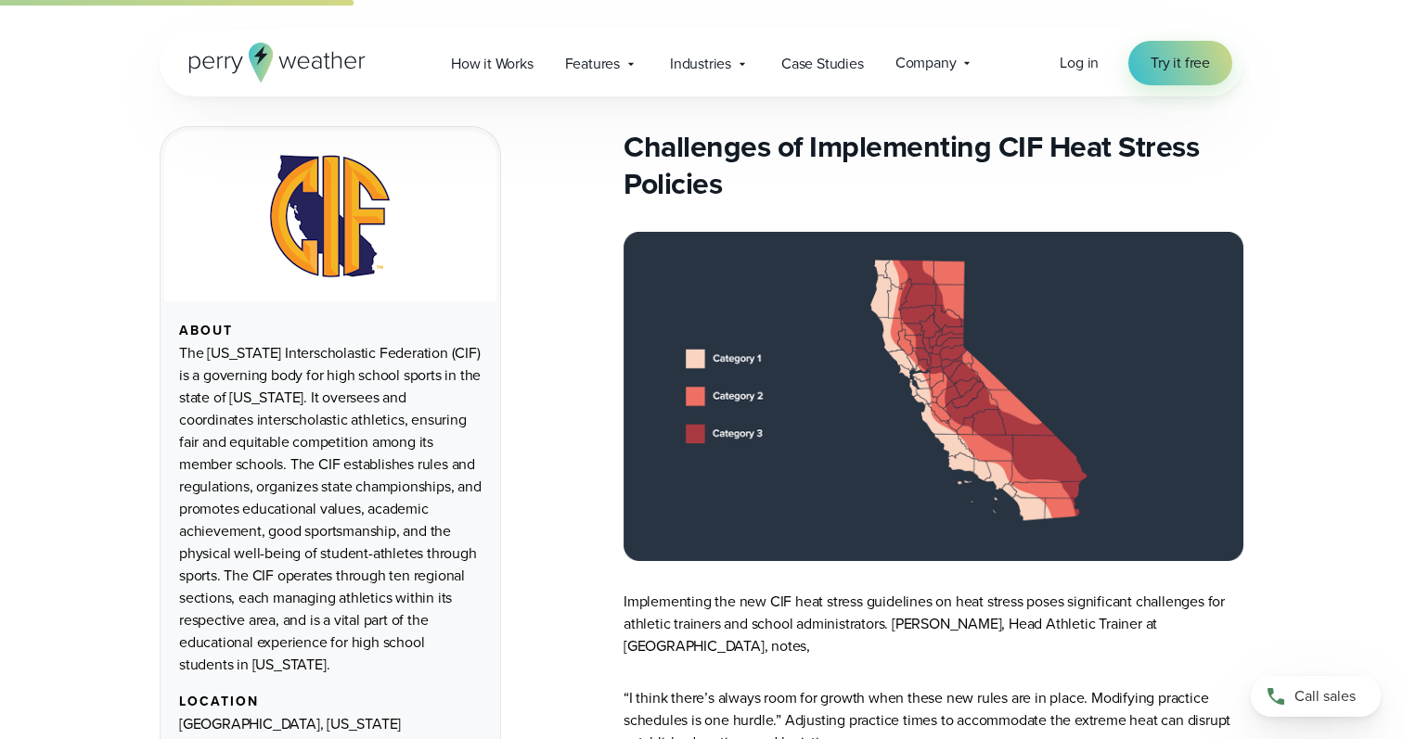
scroll to position [804, 0]
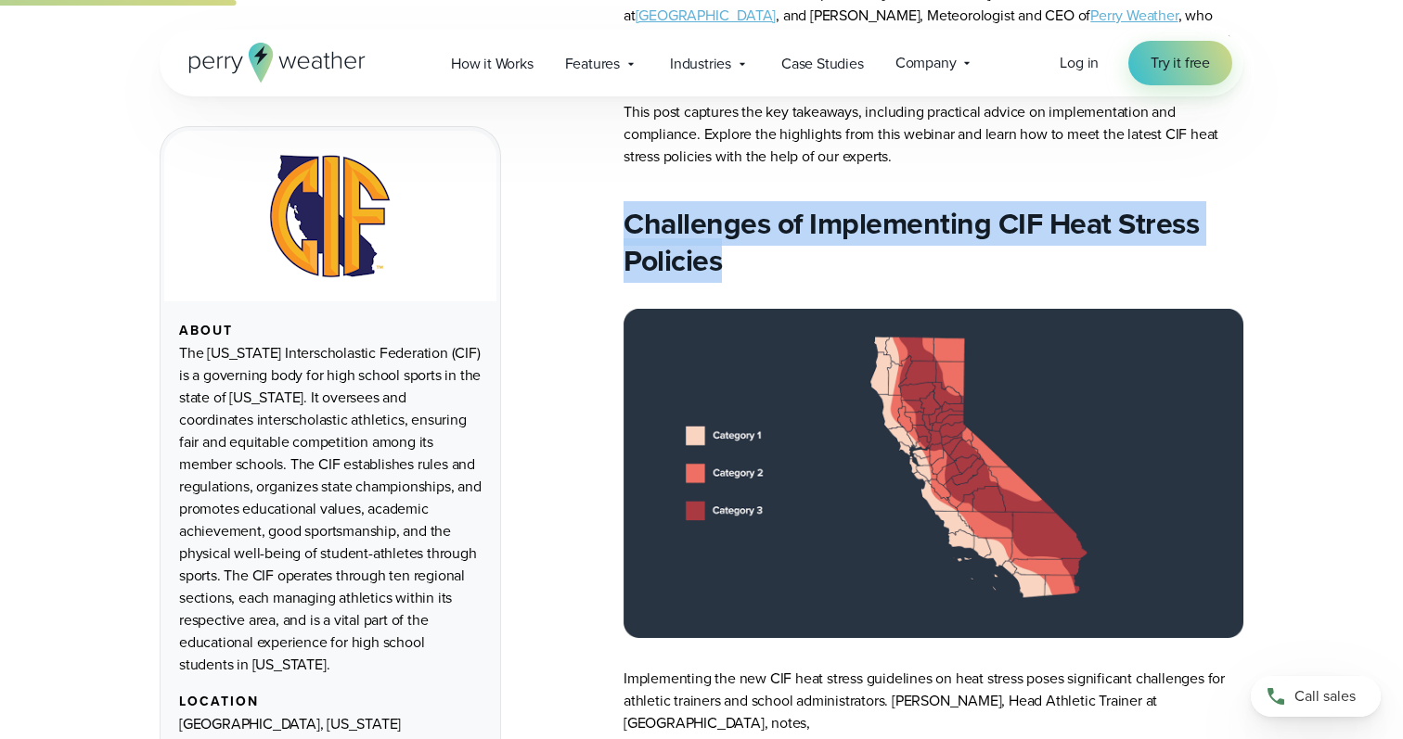
drag, startPoint x: 627, startPoint y: 215, endPoint x: 721, endPoint y: 263, distance: 105.0
click at [721, 263] on h2 "Challenges of Implement ing CIF Heat Stress Policies" at bounding box center [933, 242] width 620 height 74
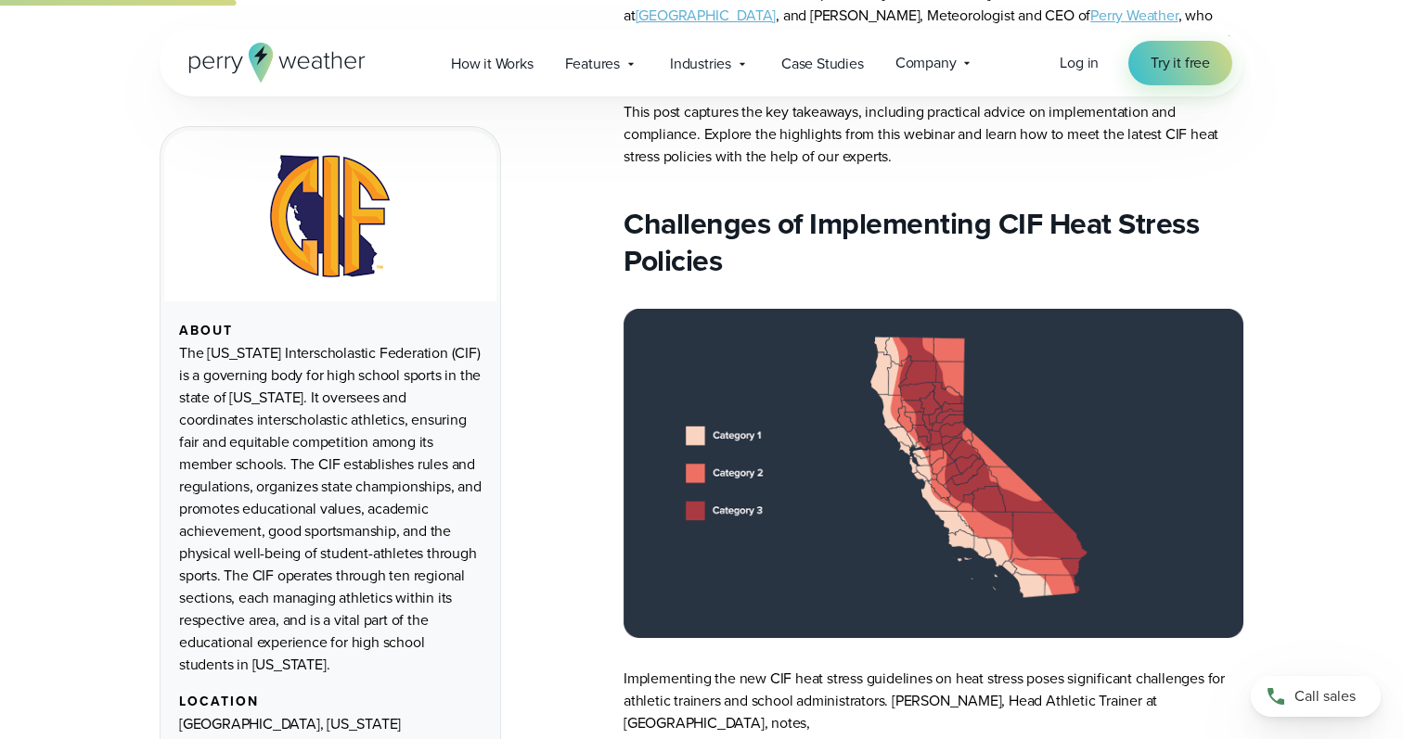
click at [723, 263] on h2 "Challenges of Implement ing CIF Heat Stress Policies" at bounding box center [933, 242] width 620 height 74
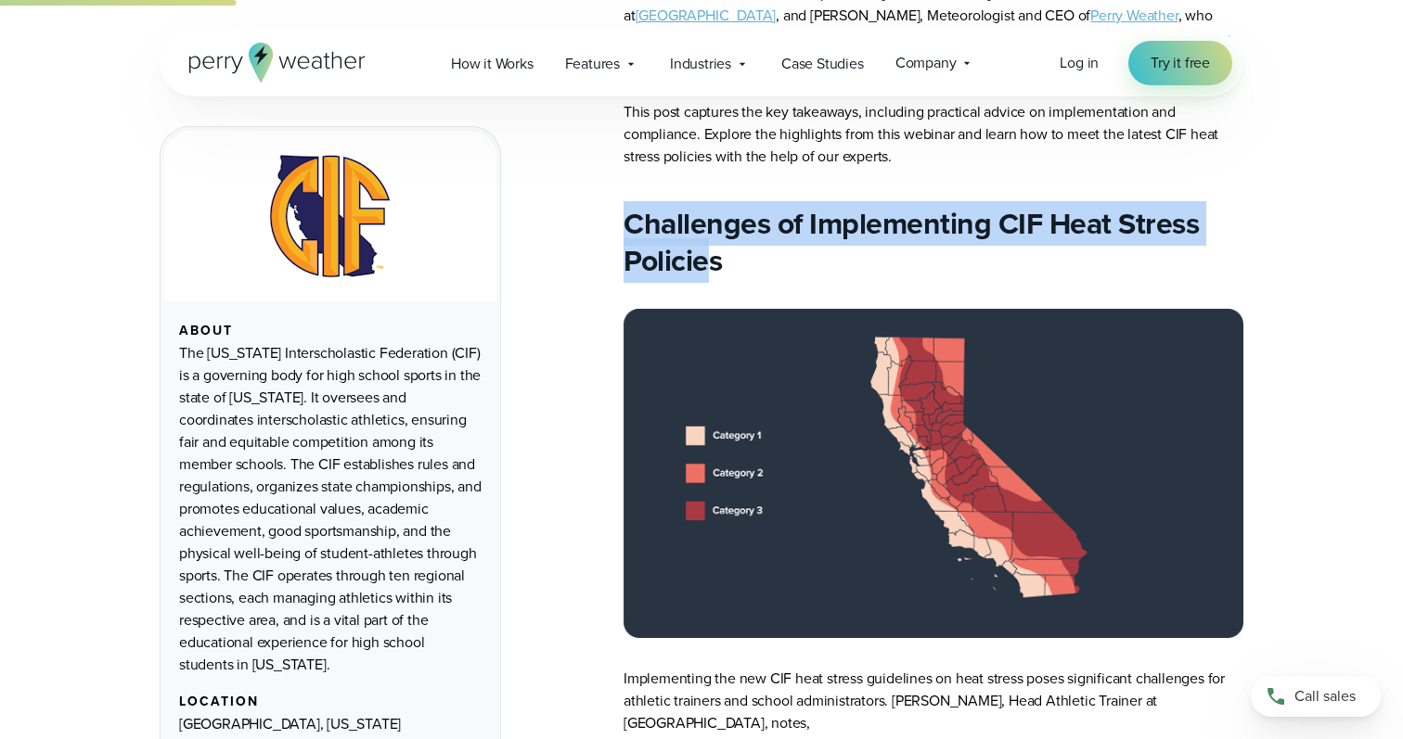
drag, startPoint x: 713, startPoint y: 260, endPoint x: 622, endPoint y: 213, distance: 102.9
drag, startPoint x: 631, startPoint y: 215, endPoint x: 744, endPoint y: 253, distance: 119.4
click at [744, 253] on h2 "Challenges of Implement ing CIF Heat Stress Policies" at bounding box center [933, 242] width 620 height 74
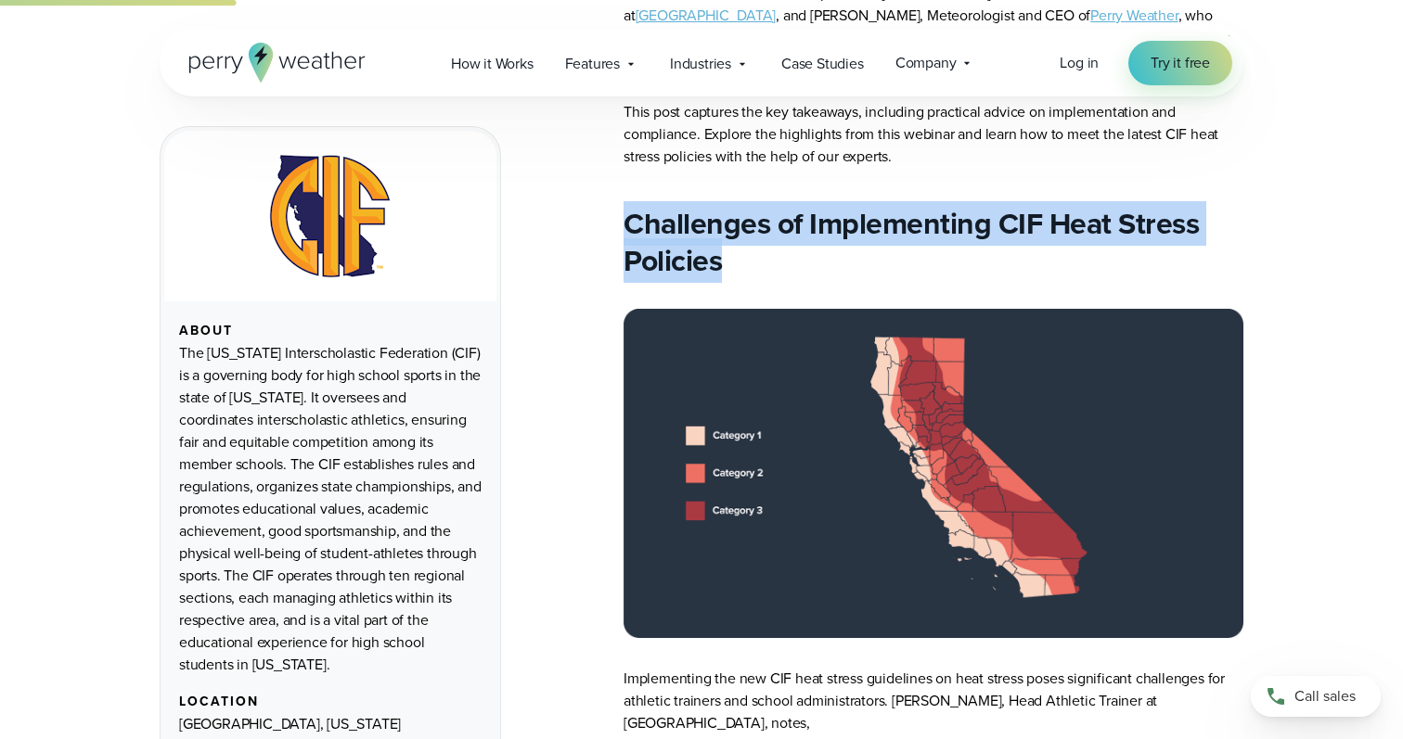
click at [744, 253] on h2 "Challenges of Implement ing CIF Heat Stress Policies" at bounding box center [933, 242] width 620 height 74
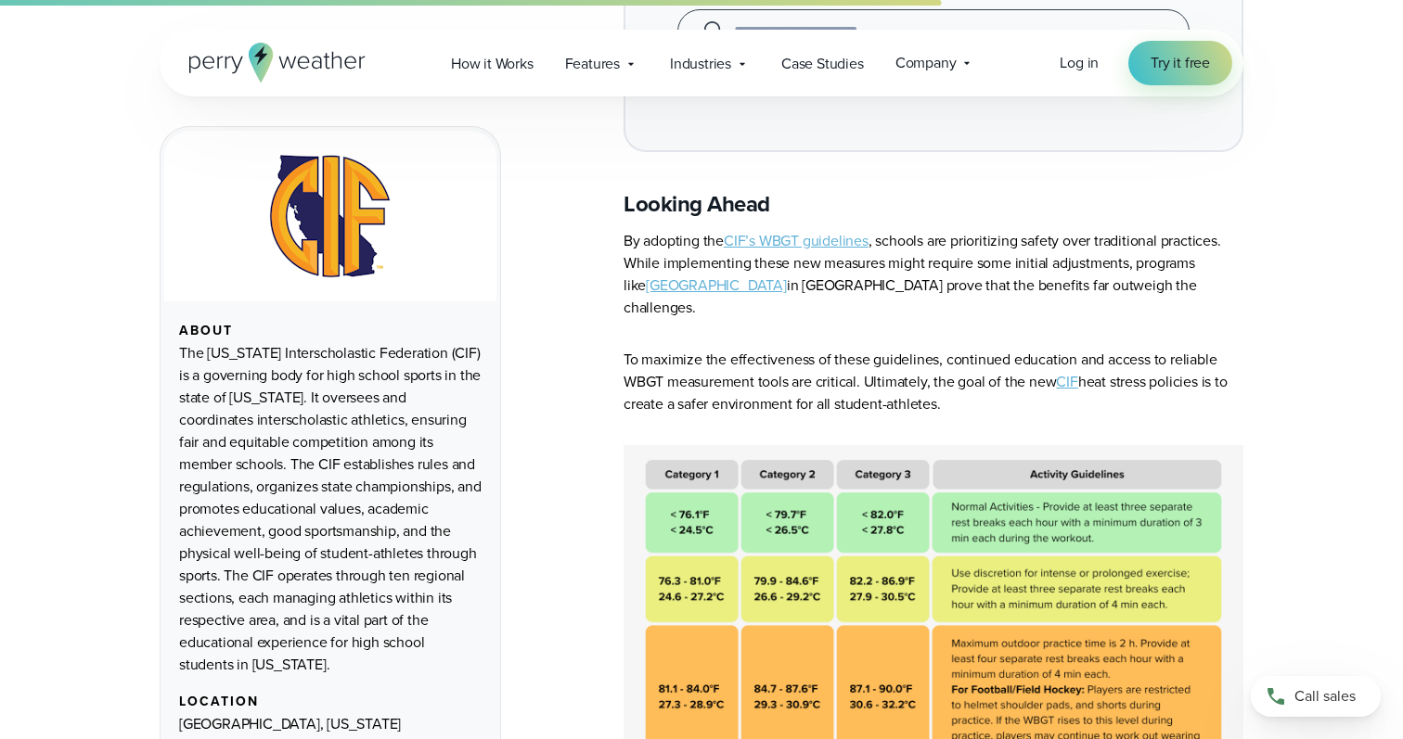
scroll to position [1878, 0]
drag, startPoint x: 661, startPoint y: 157, endPoint x: 490, endPoint y: 10, distance: 225.7
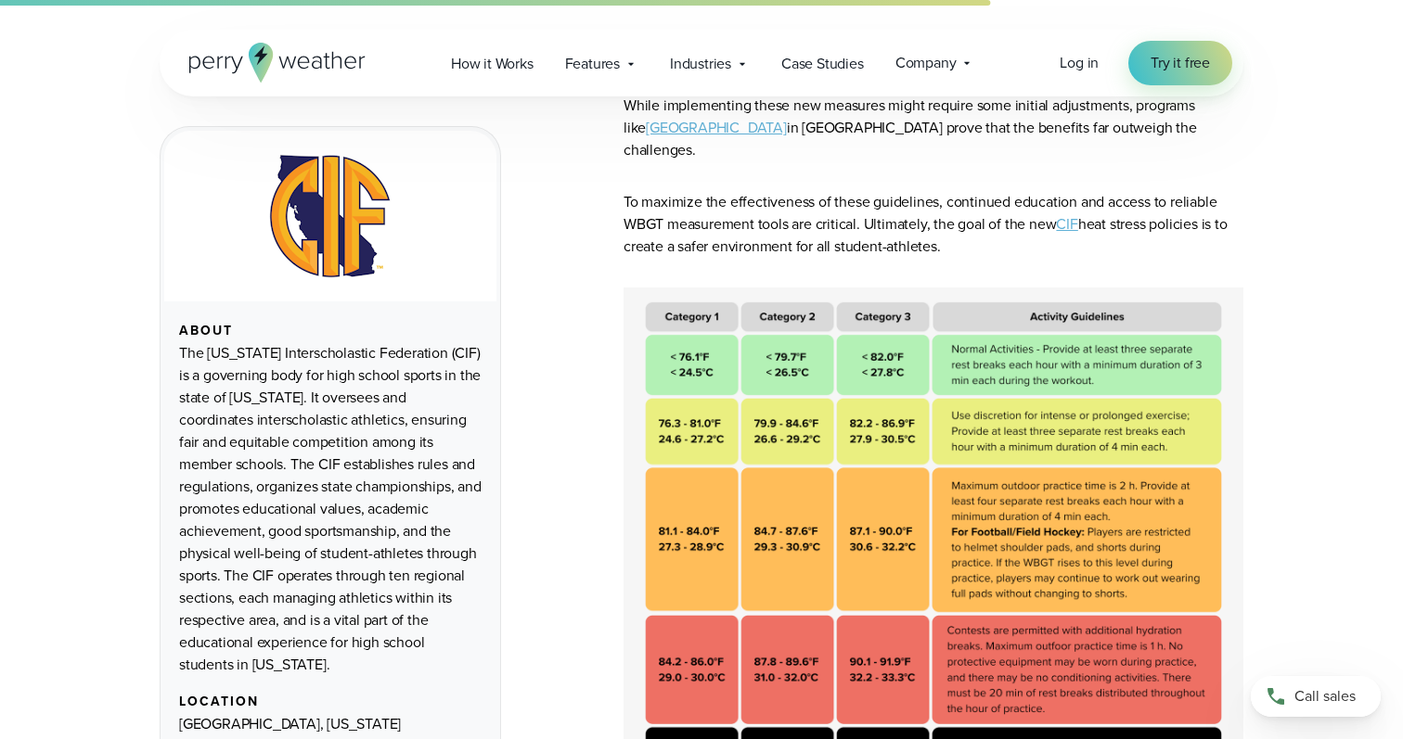
scroll to position [2041, 0]
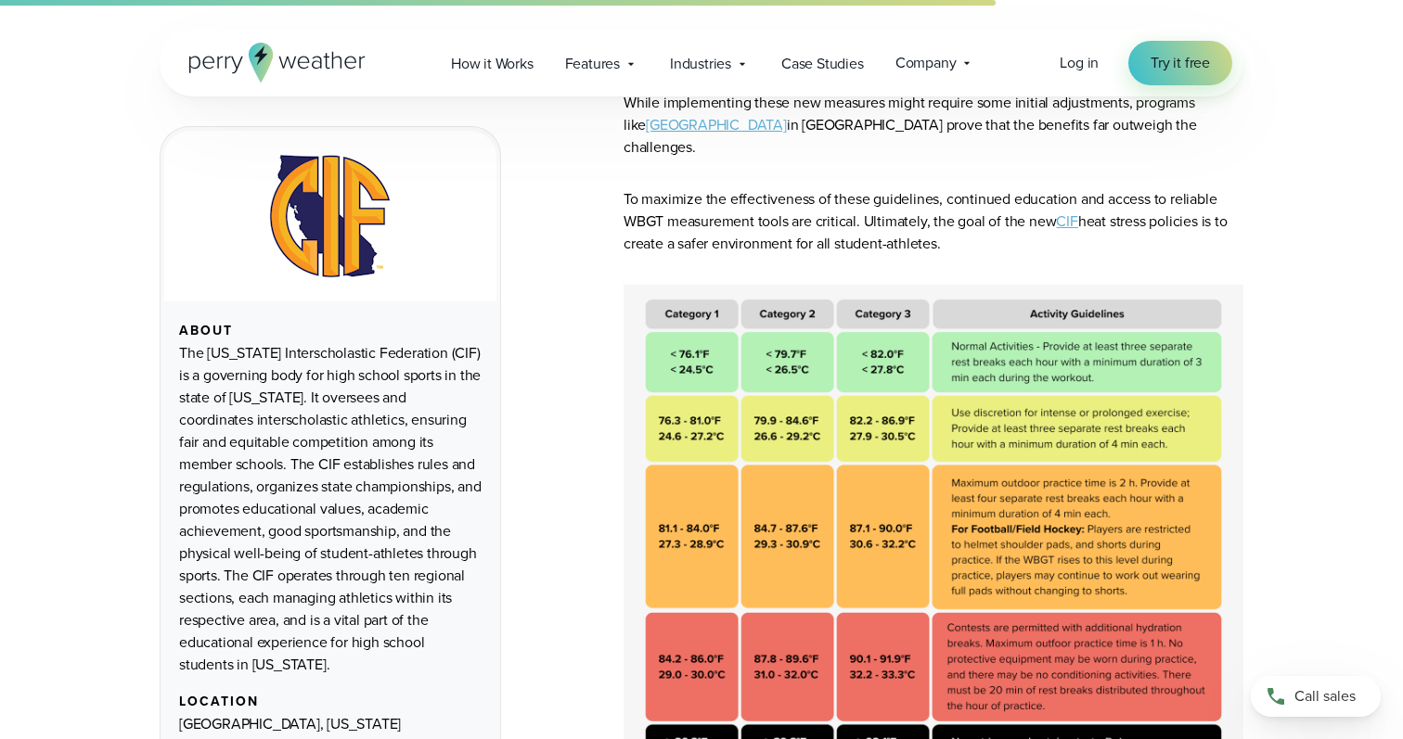
drag, startPoint x: 947, startPoint y: 225, endPoint x: 613, endPoint y: 176, distance: 337.6
click at [613, 176] on main "About Location Sacramento, California Ready to get started? Try it free" at bounding box center [701, 602] width 1083 height 3890
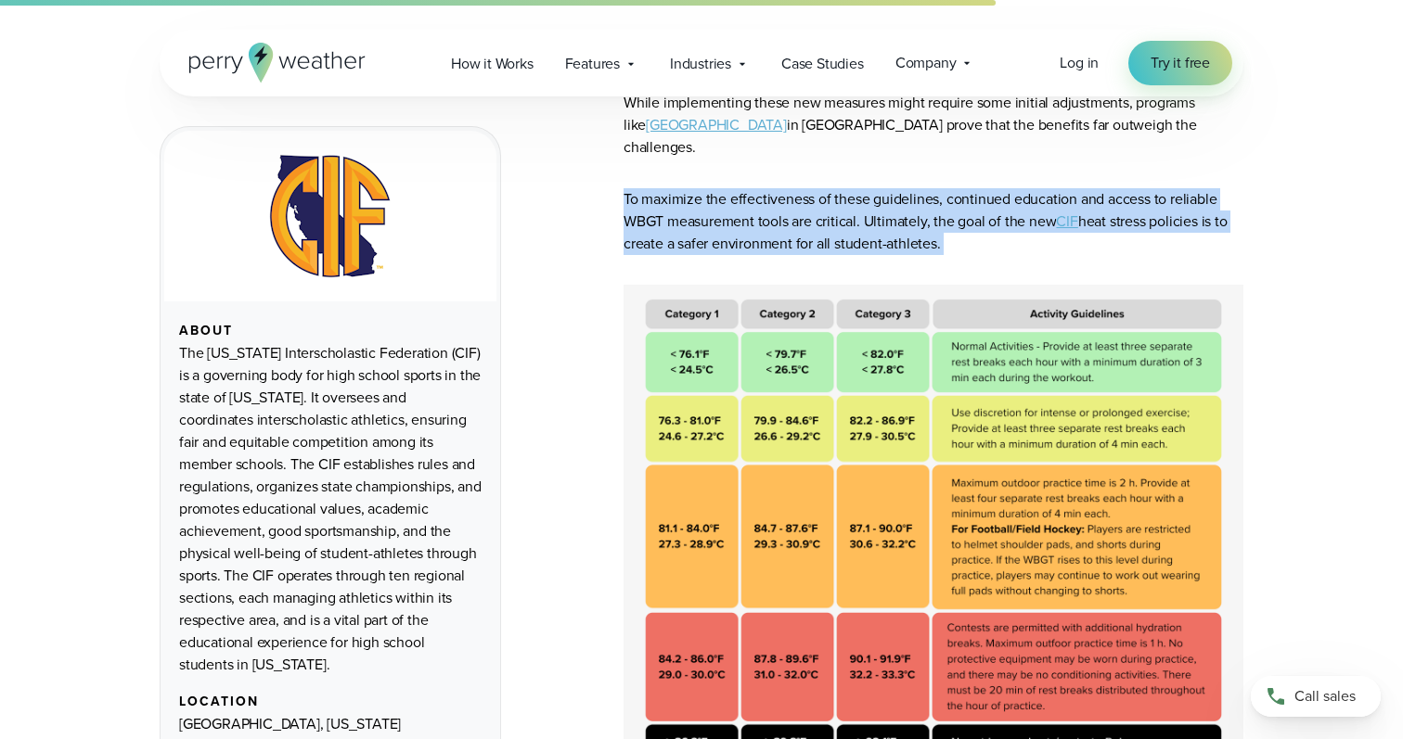
drag, startPoint x: 613, startPoint y: 176, endPoint x: 945, endPoint y: 222, distance: 335.2
click at [945, 222] on main "About Location Sacramento, California Ready to get started? Try it free" at bounding box center [701, 602] width 1083 height 3890
click at [945, 222] on p "To maximize the effectiveness of these guidelines, continued education and acce…" at bounding box center [933, 221] width 620 height 67
drag, startPoint x: 945, startPoint y: 222, endPoint x: 597, endPoint y: 173, distance: 351.3
click at [596, 173] on main "About Location Sacramento, California Ready to get started? Try it free" at bounding box center [701, 602] width 1083 height 3890
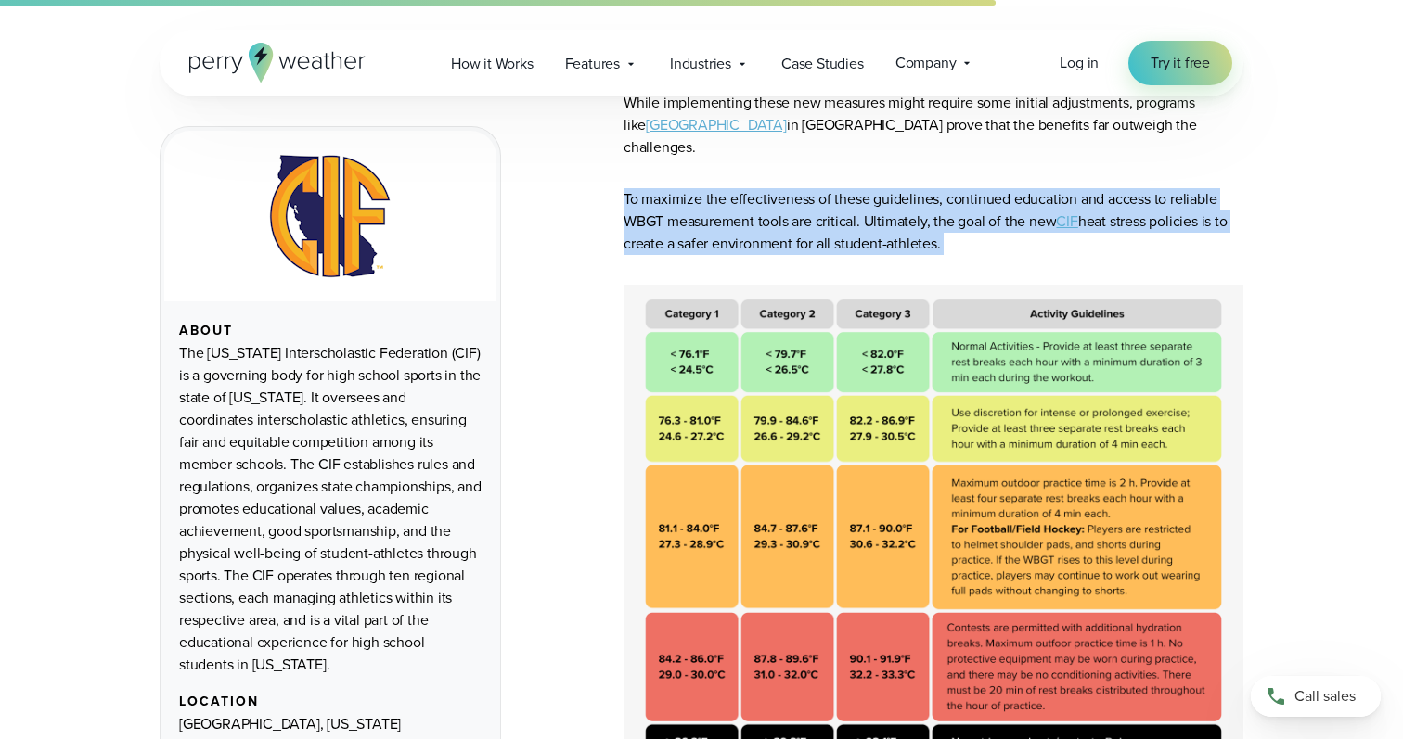
click at [597, 173] on main "About Location Sacramento, California Ready to get started? Try it free" at bounding box center [701, 602] width 1083 height 3890
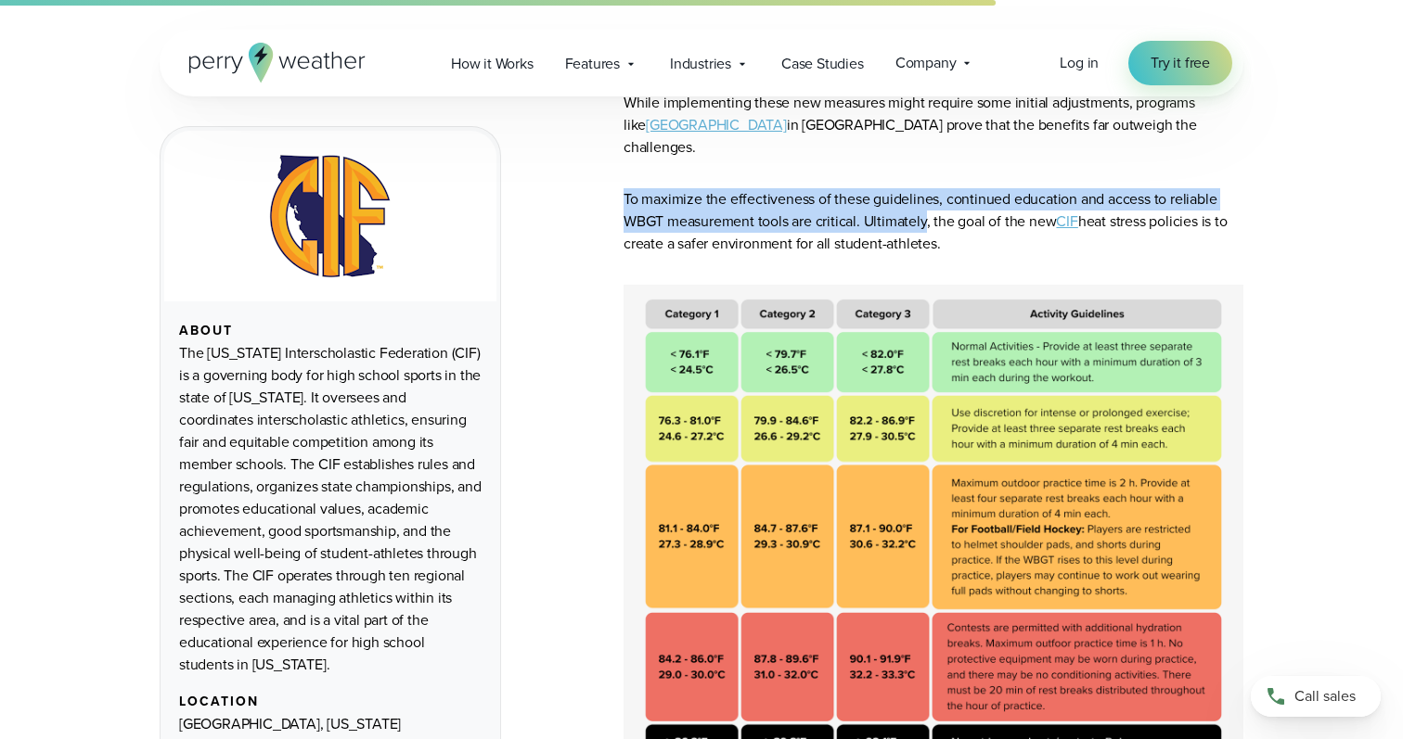
drag, startPoint x: 597, startPoint y: 173, endPoint x: 908, endPoint y: 202, distance: 312.2
click at [908, 202] on main "About Location Sacramento, California Ready to get started? Try it free" at bounding box center [701, 602] width 1083 height 3890
drag, startPoint x: 965, startPoint y: 228, endPoint x: 626, endPoint y: 179, distance: 342.1
click at [626, 188] on p "To maximize the effectiveness of these guidelines, continued education and acce…" at bounding box center [933, 221] width 620 height 67
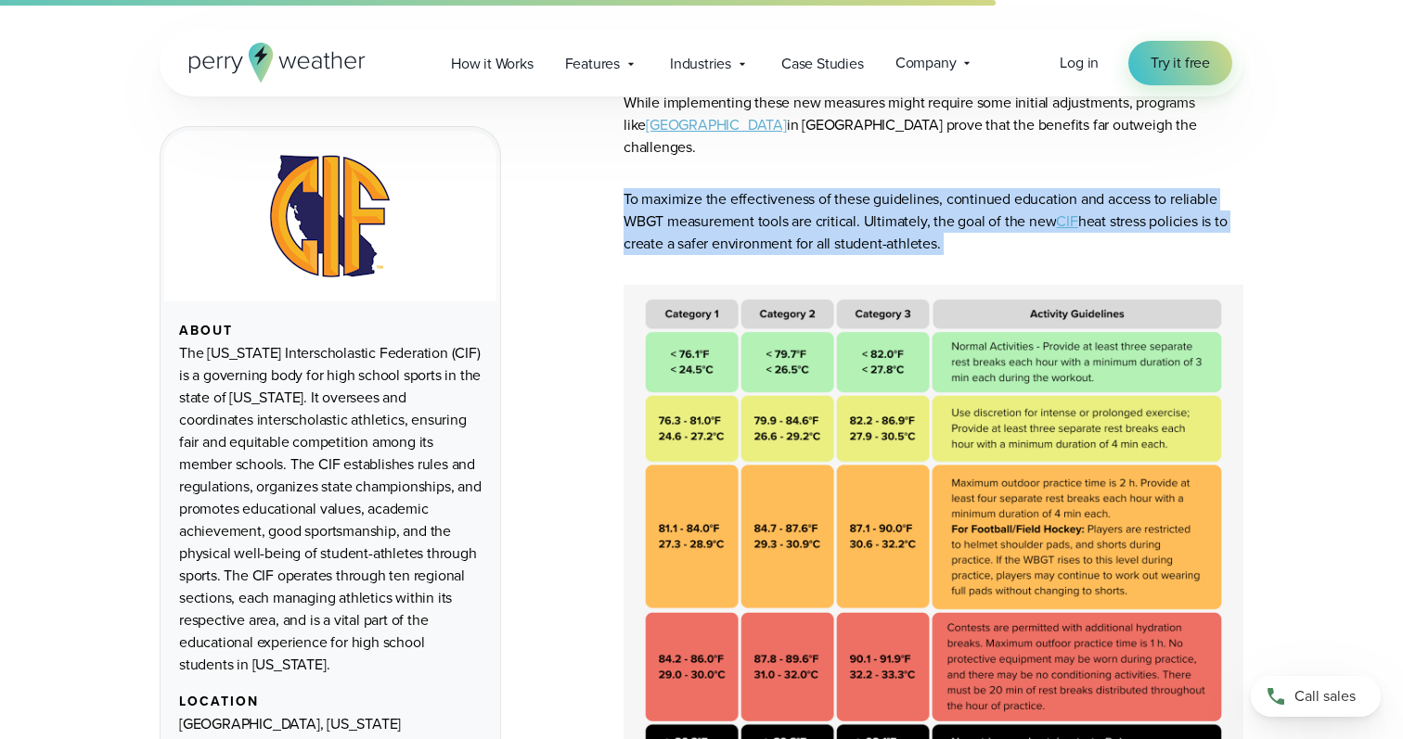
drag, startPoint x: 626, startPoint y: 179, endPoint x: 978, endPoint y: 216, distance: 353.5
click at [978, 216] on p "To maximize the effectiveness of these guidelines, continued education and acce…" at bounding box center [933, 221] width 620 height 67
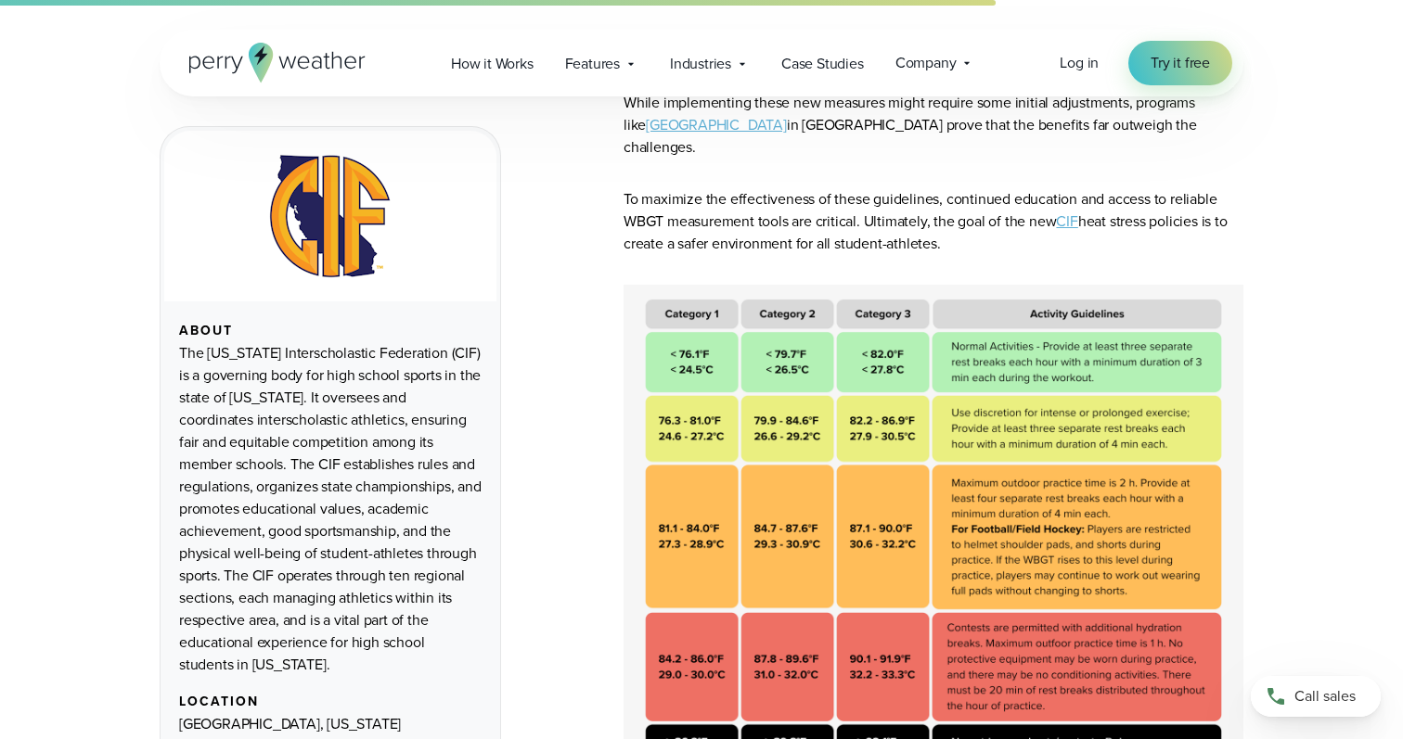
drag, startPoint x: 949, startPoint y: 224, endPoint x: 638, endPoint y: 172, distance: 315.2
click at [638, 188] on p "To maximize the effectiveness of these guidelines, continued education and acce…" at bounding box center [933, 221] width 620 height 67
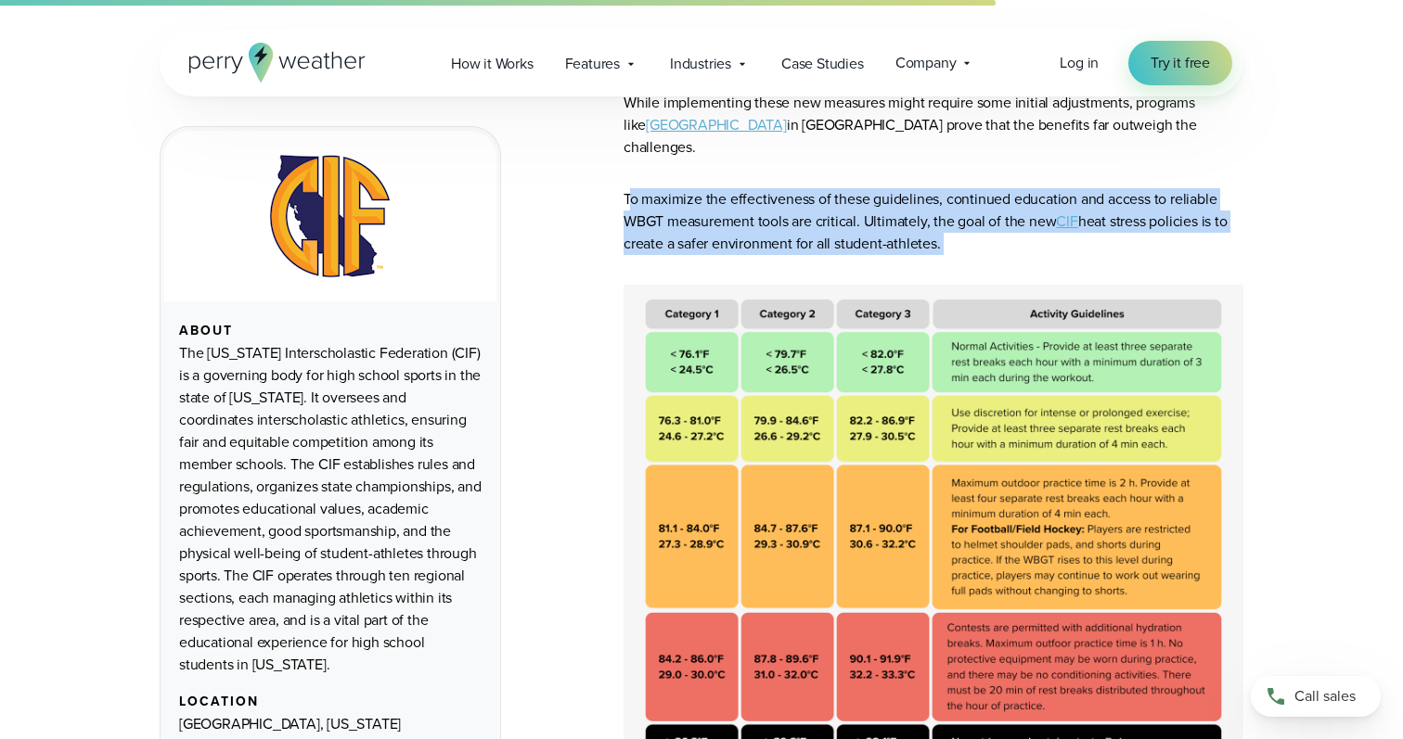
drag, startPoint x: 629, startPoint y: 172, endPoint x: 1003, endPoint y: 251, distance: 382.3
click at [1003, 251] on article "This July, new CIF heat stress policies aimed at enhancing athlete safety in ex…" at bounding box center [933, 602] width 620 height 3890
click at [978, 218] on p "To maximize the effectiveness of these guidelines, continued education and acce…" at bounding box center [933, 221] width 620 height 67
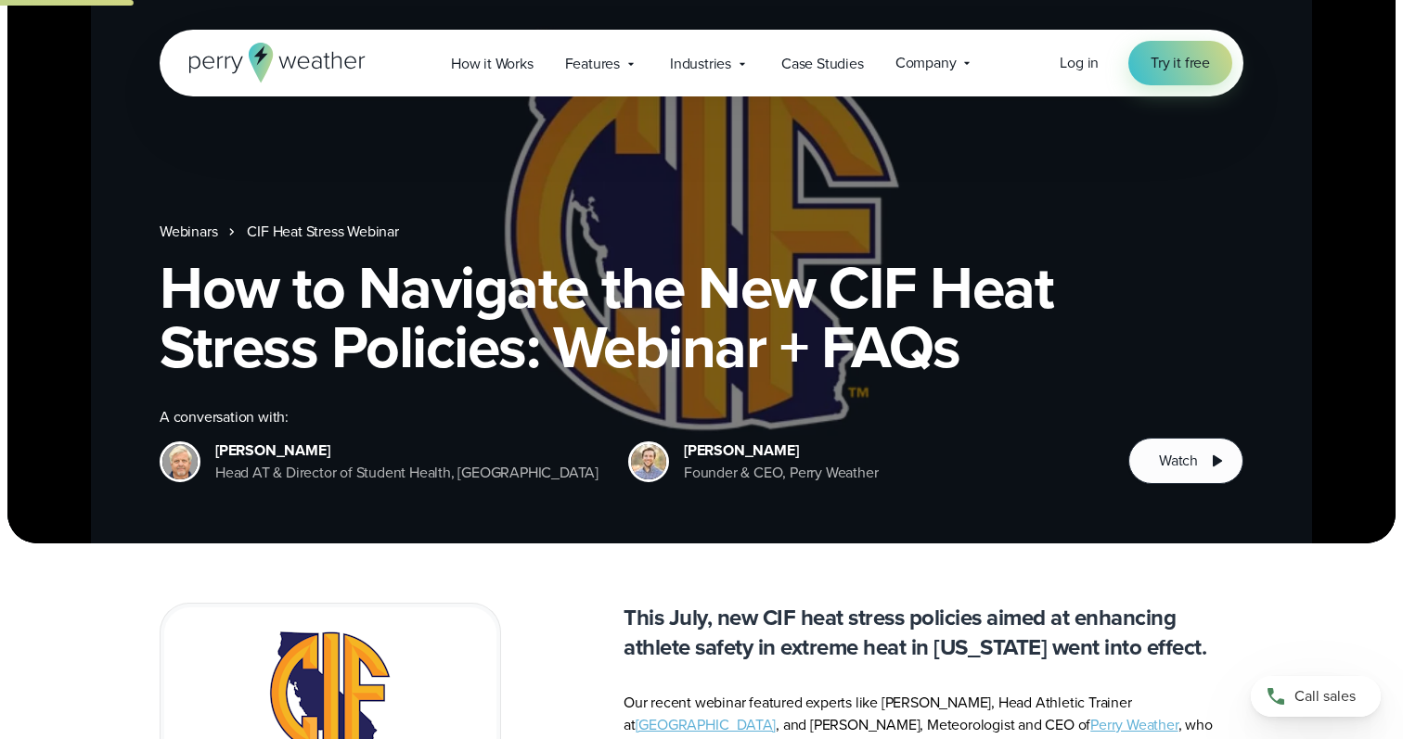
scroll to position [0, 0]
